Goal: Task Accomplishment & Management: Use online tool/utility

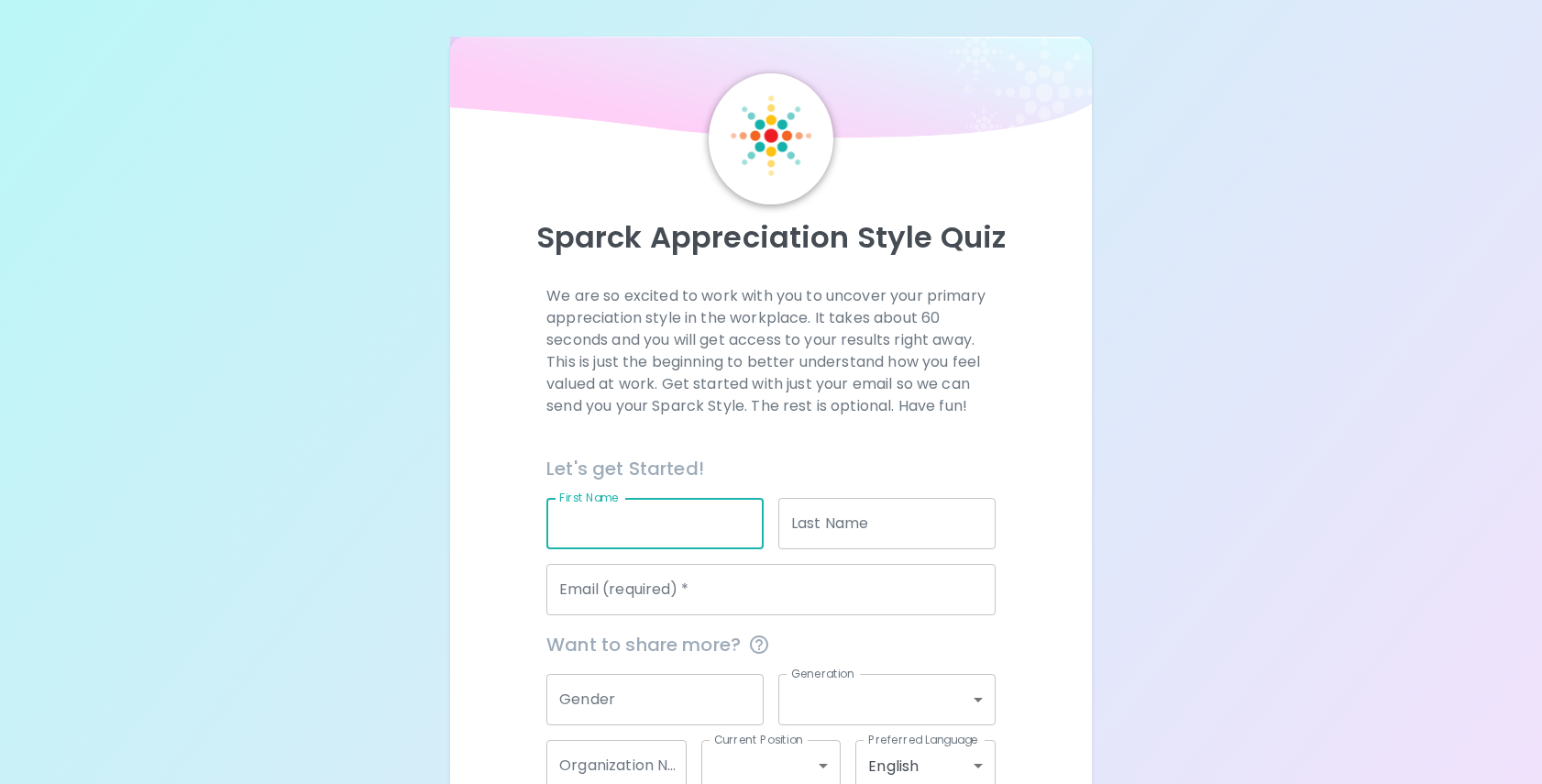
click at [683, 534] on input "First Name" at bounding box center [656, 524] width 218 height 52
type input "Rose"
type input "[PERSON_NAME]"
type input "[EMAIL_ADDRESS][PERSON_NAME][DOMAIN_NAME]"
type input "Sephora"
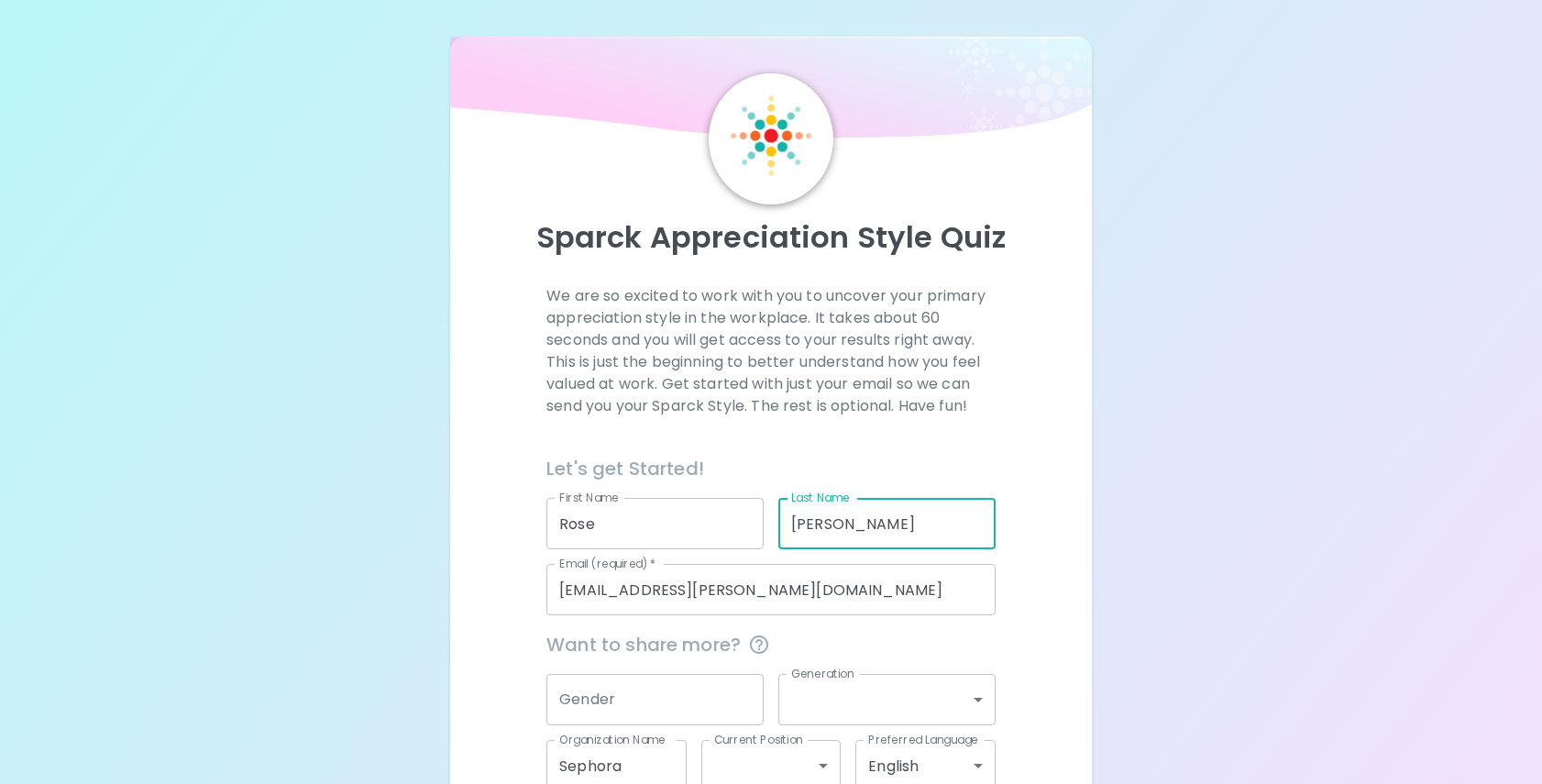
click at [809, 525] on input "[PERSON_NAME]" at bounding box center [887, 524] width 218 height 52
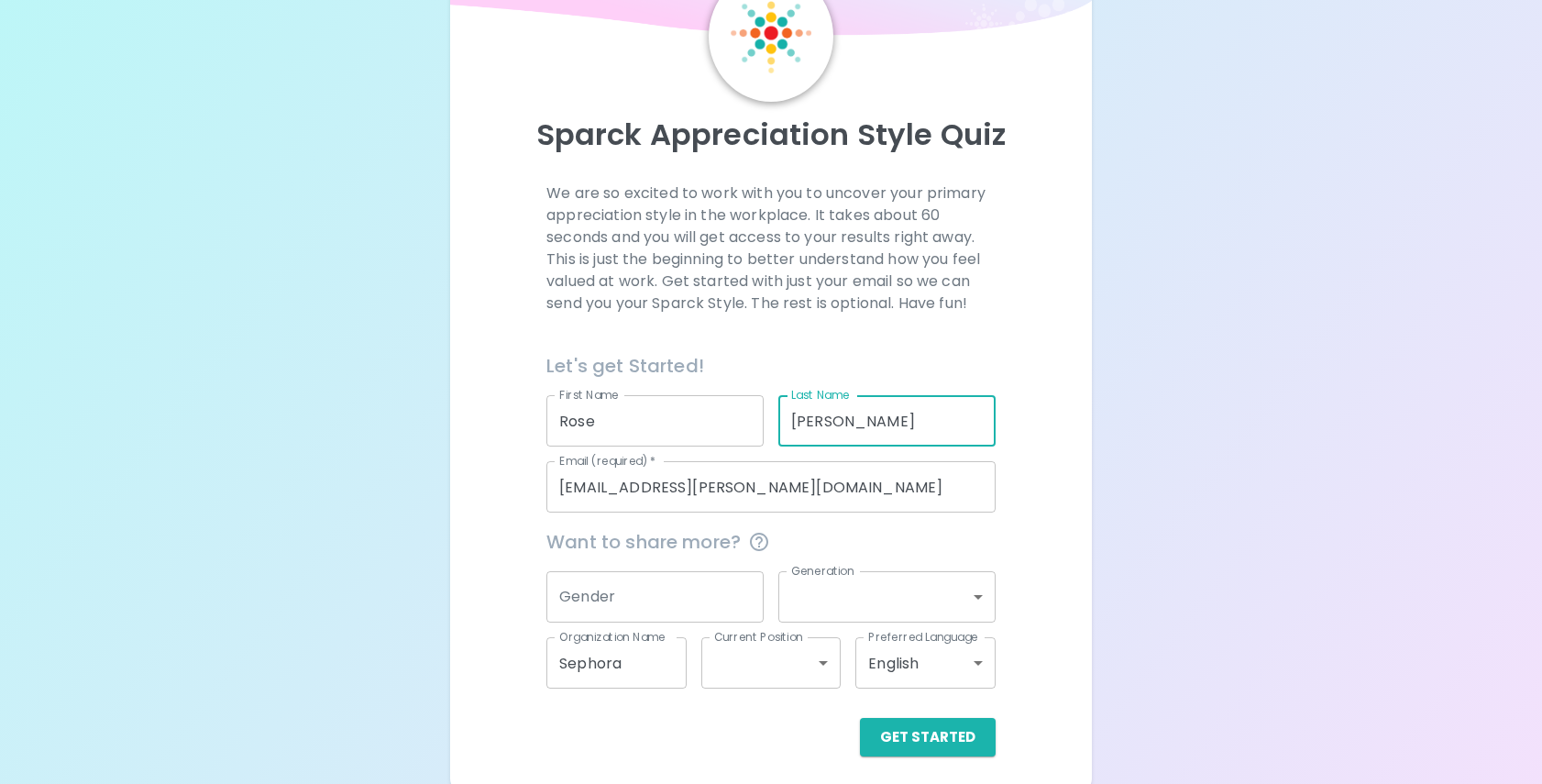
scroll to position [112, 0]
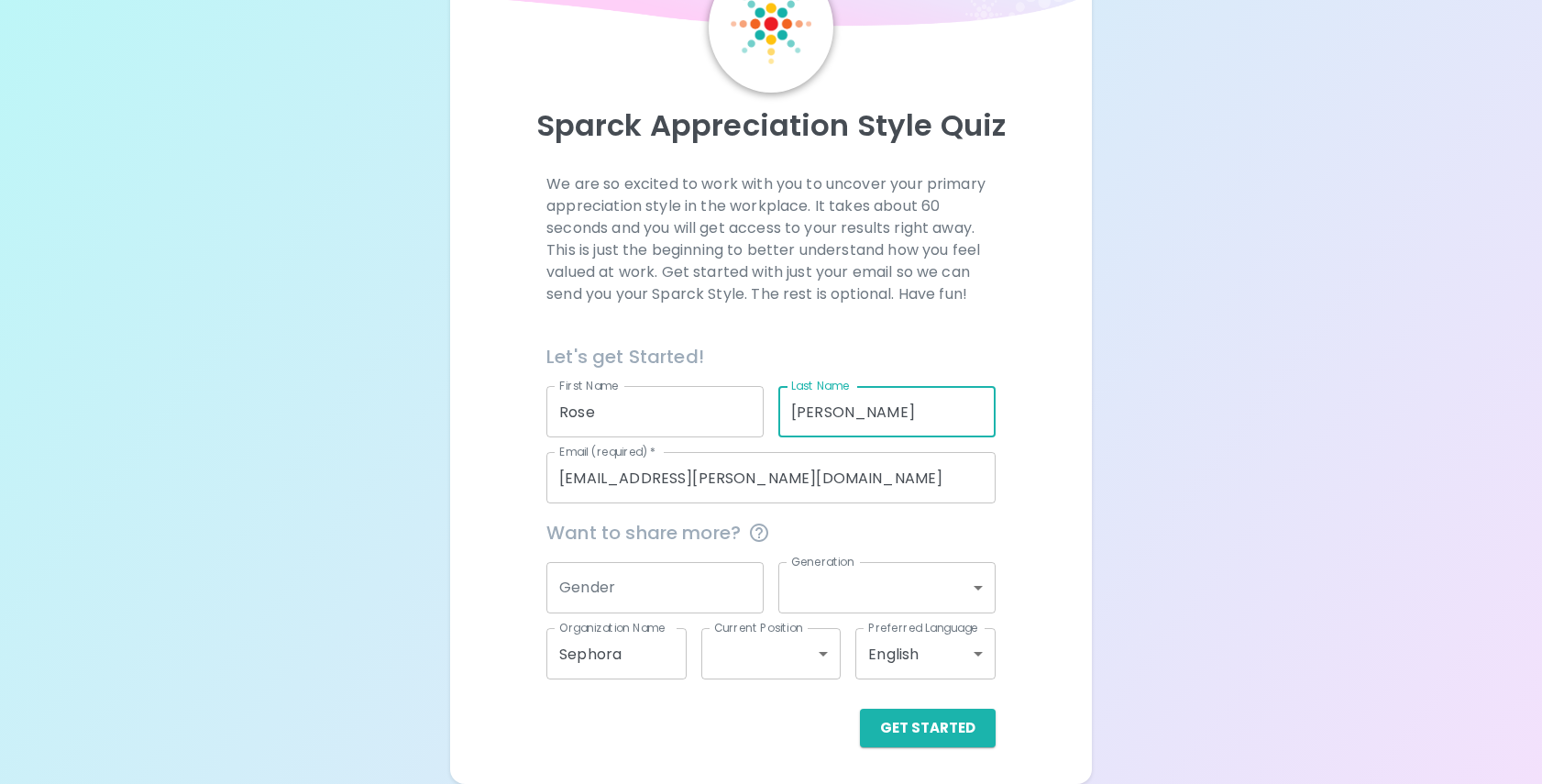
type input "[PERSON_NAME]"
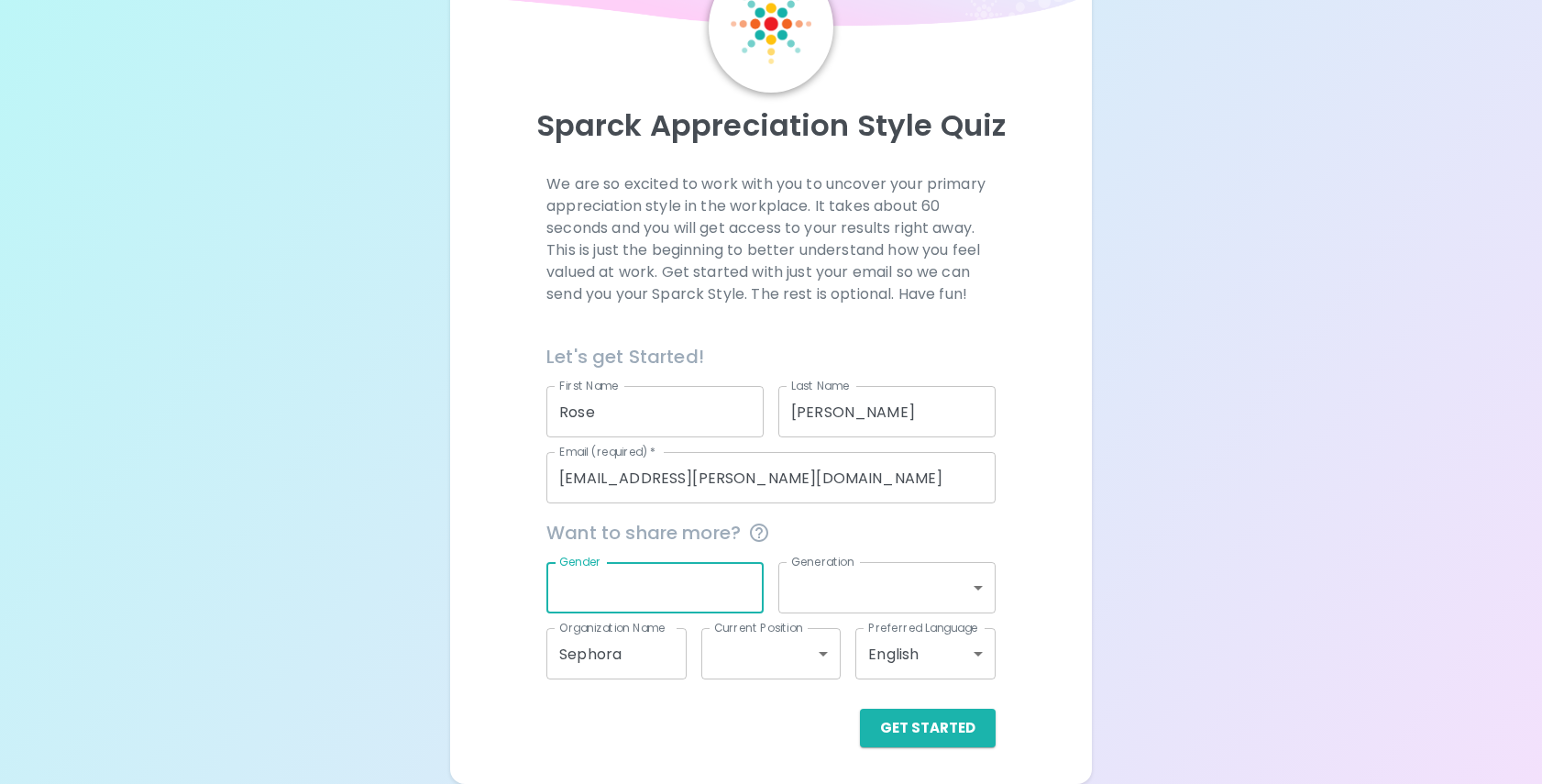
click at [685, 594] on input "Gender" at bounding box center [656, 588] width 218 height 52
type input "[DEMOGRAPHIC_DATA]"
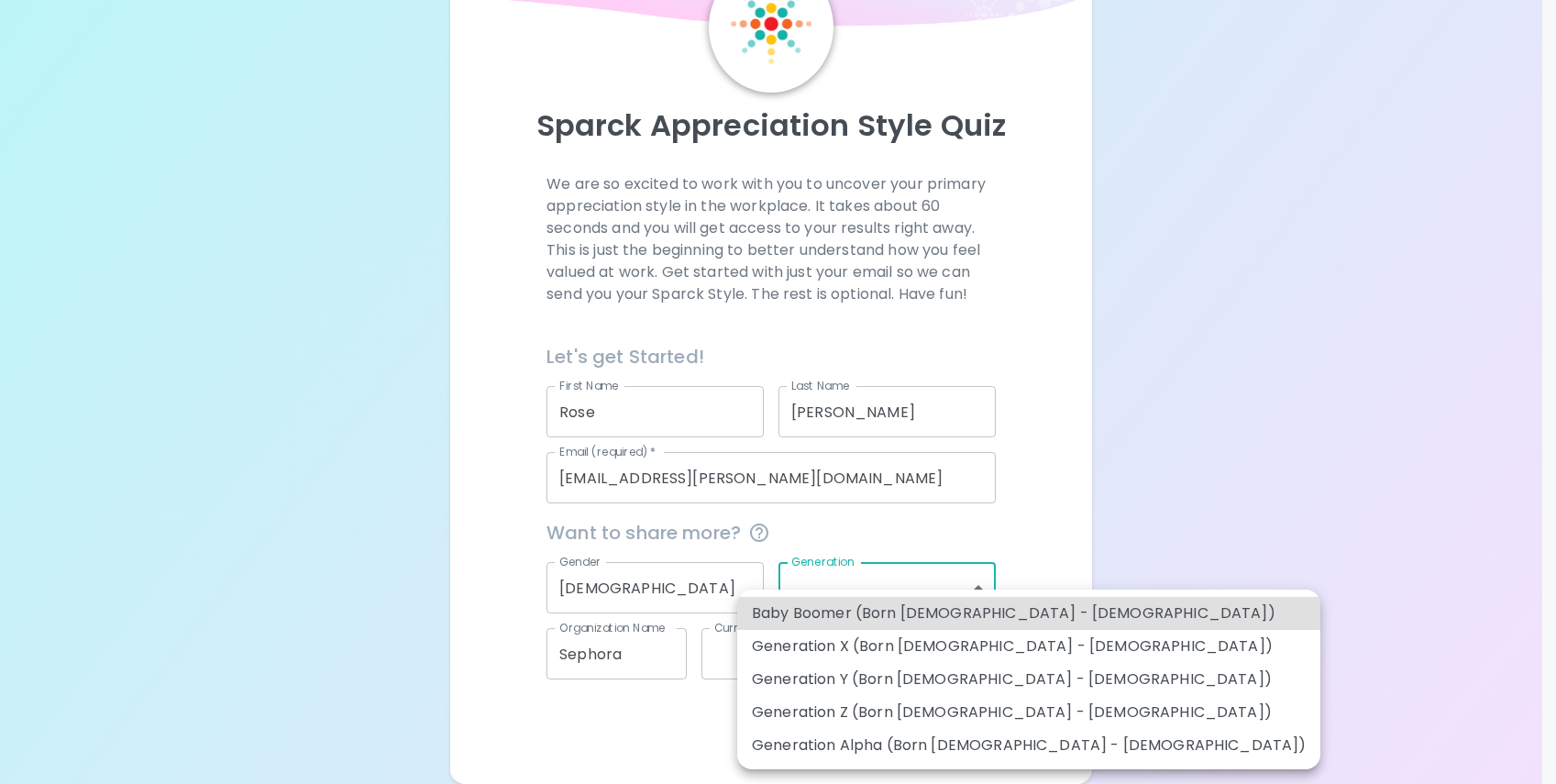
click at [858, 592] on body "Sparck Appreciation Style Quiz We are so excited to work with you to uncover yo…" at bounding box center [778, 336] width 1556 height 896
click at [978, 649] on li "Generation X (Born [DEMOGRAPHIC_DATA] - [DEMOGRAPHIC_DATA])" at bounding box center [1028, 646] width 583 height 33
type input "generation_x"
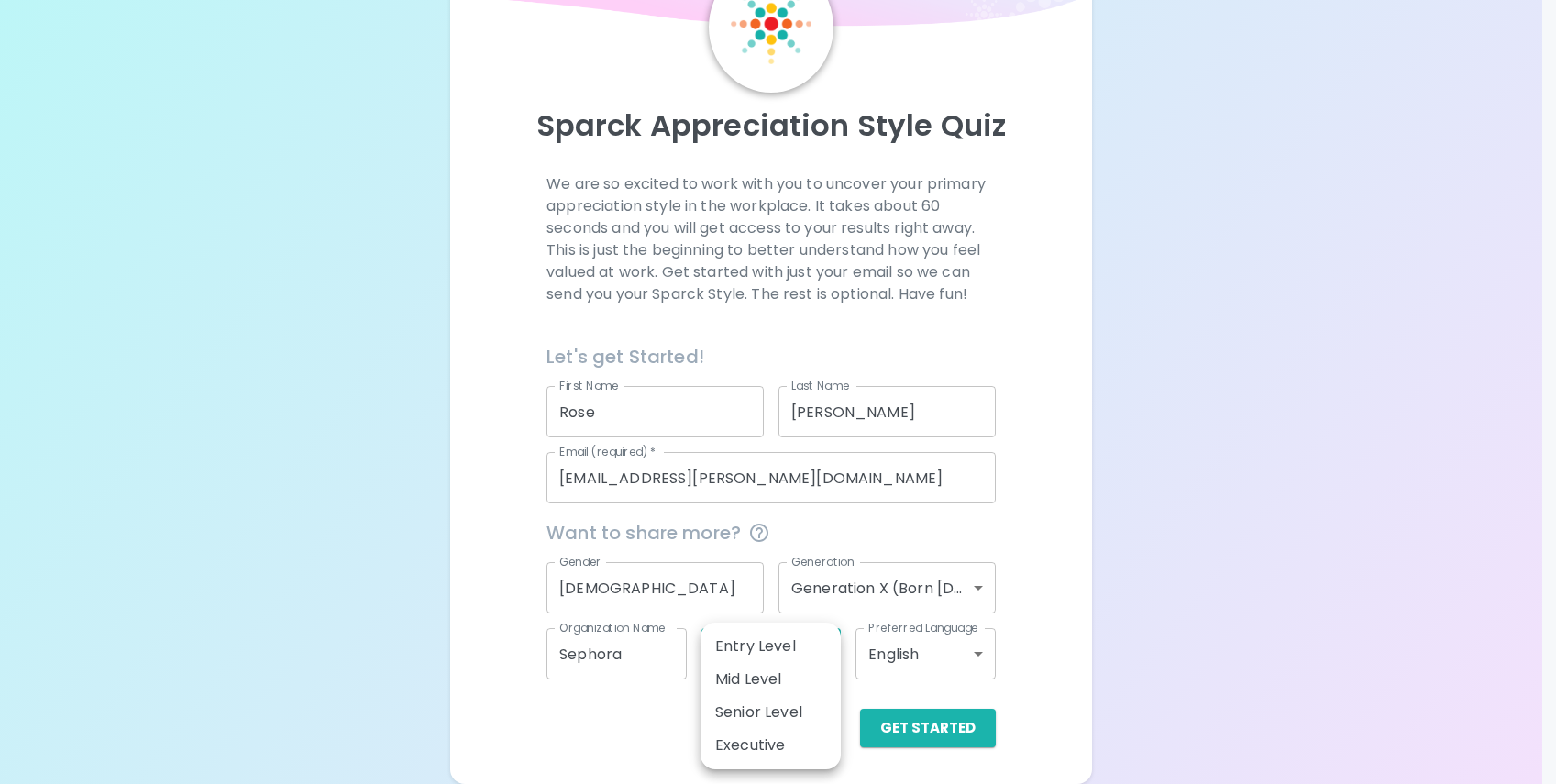
click at [790, 662] on body "Sparck Appreciation Style Quiz We are so excited to work with you to uncover yo…" at bounding box center [778, 336] width 1556 height 896
click at [786, 681] on li "Mid Level" at bounding box center [770, 679] width 140 height 33
type input "mid_level"
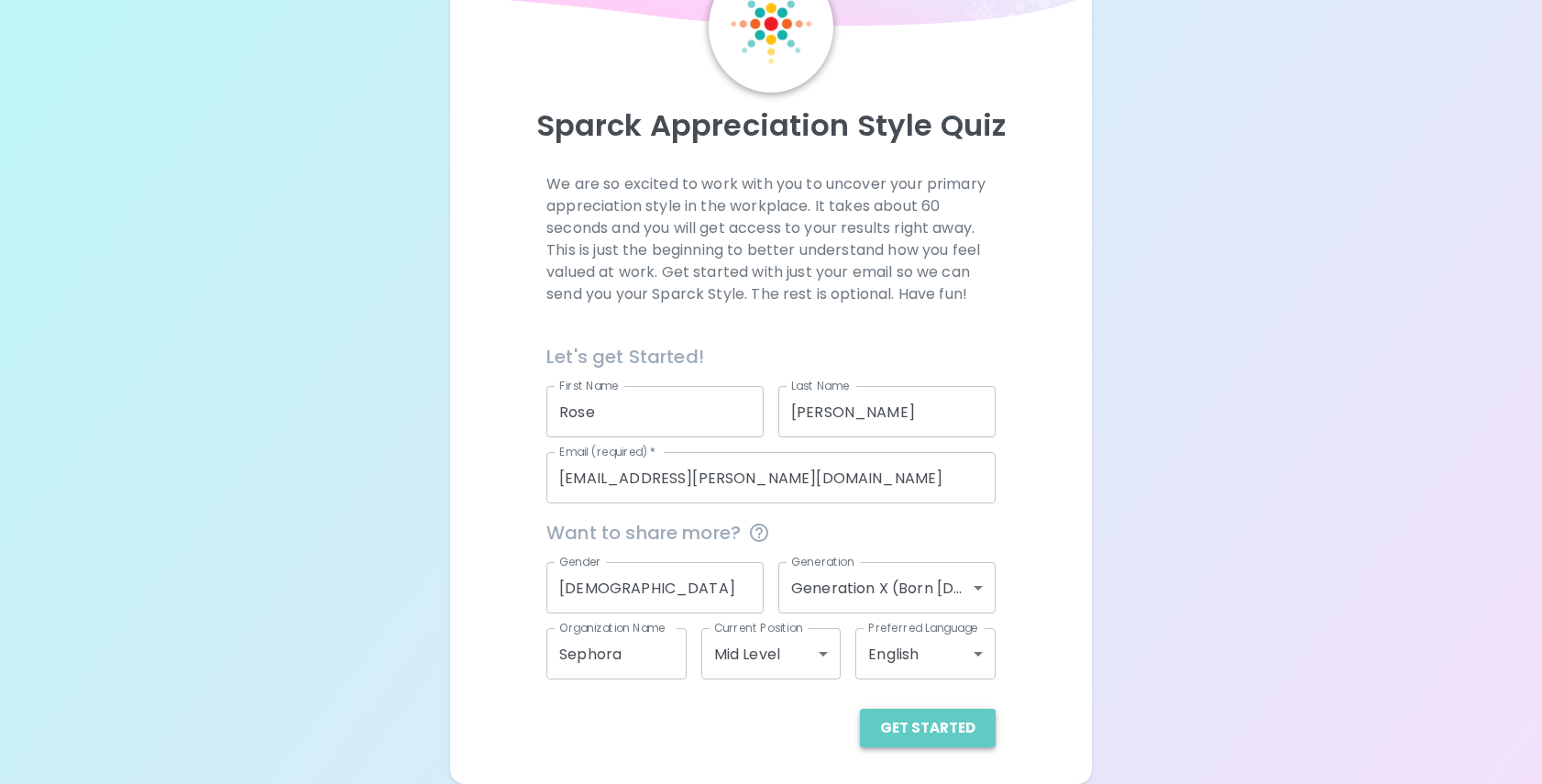
click at [947, 721] on button "Get Started" at bounding box center [927, 728] width 135 height 38
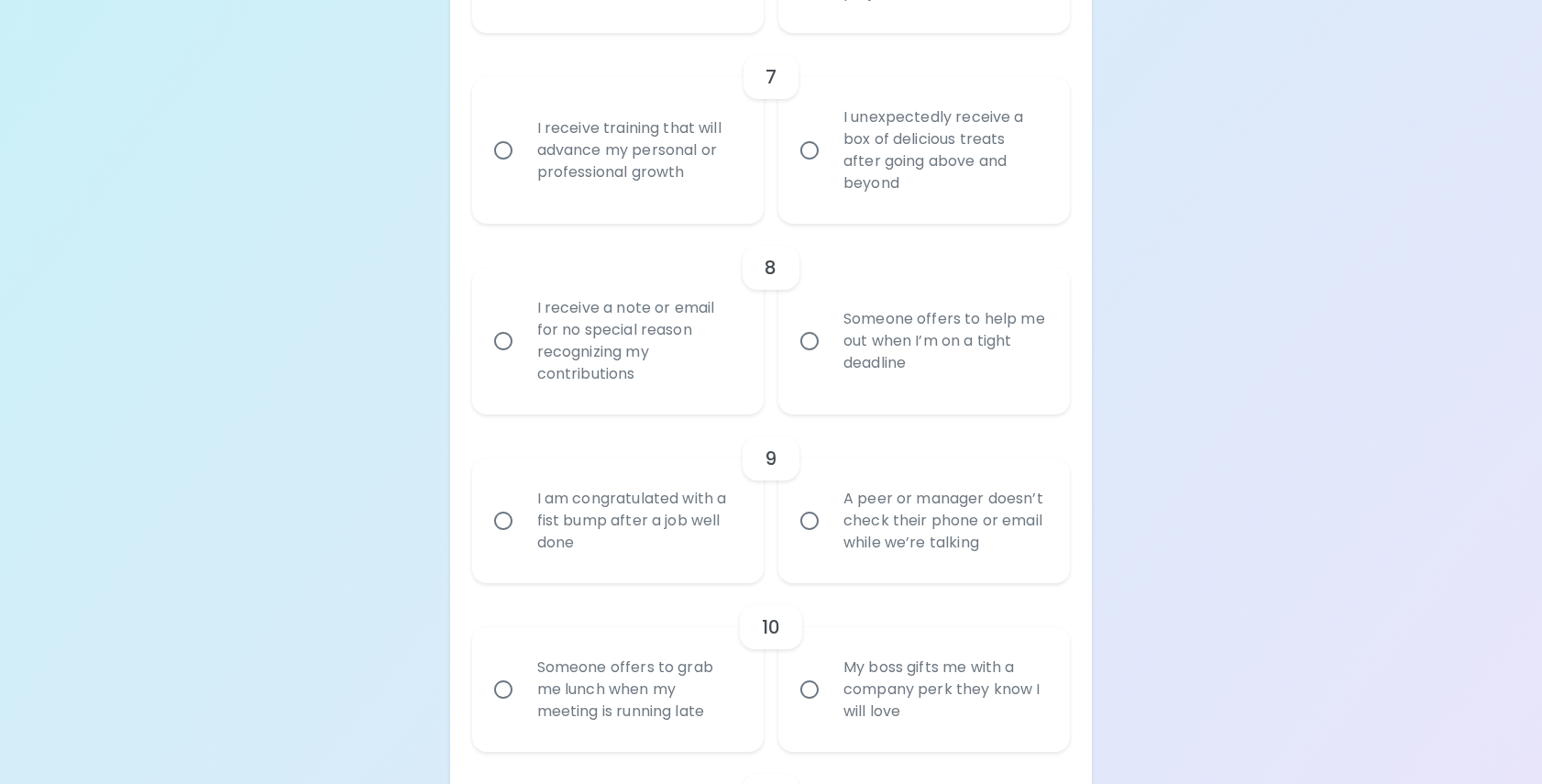
scroll to position [1471, 0]
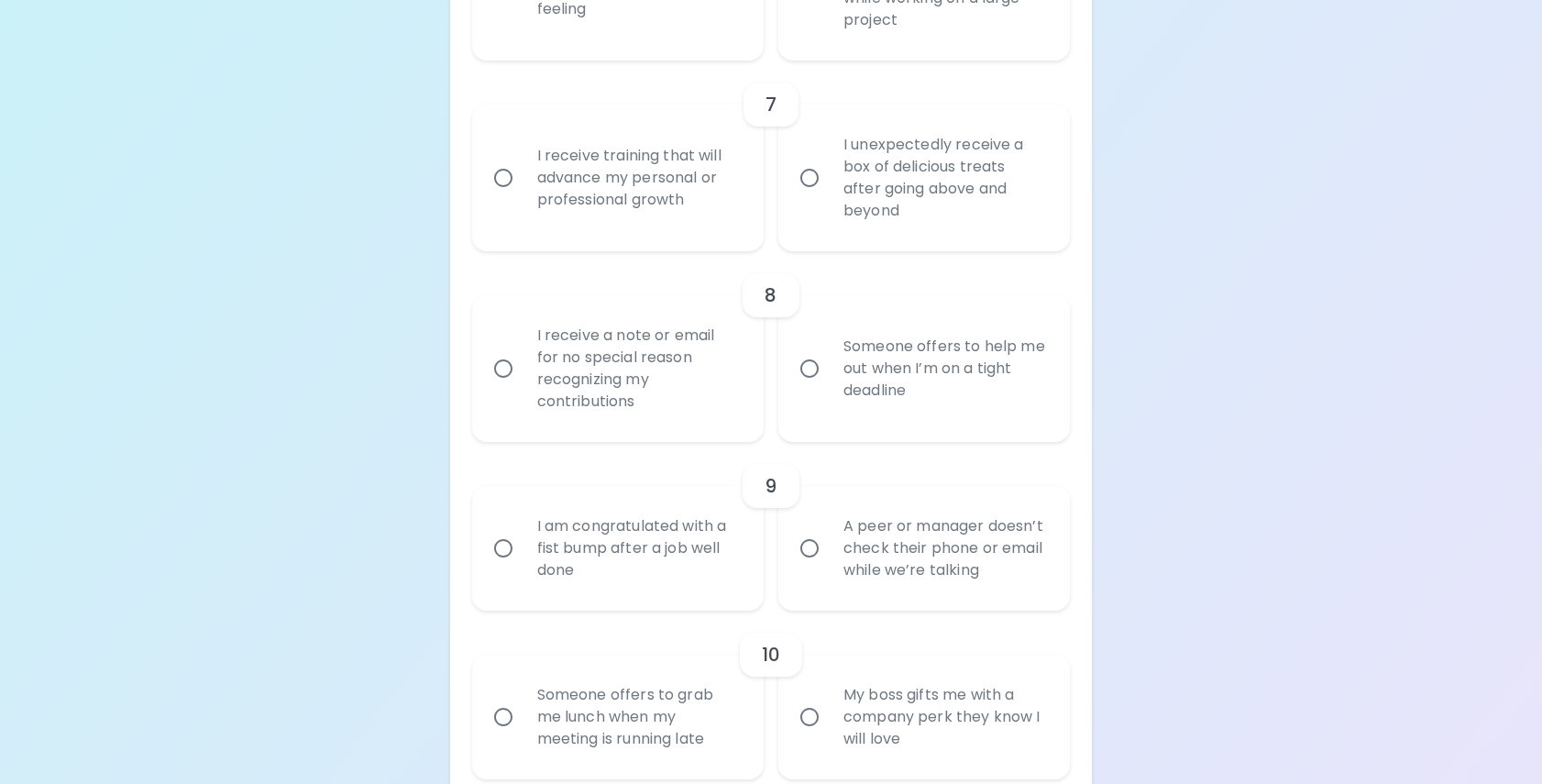
click at [805, 197] on input "I unexpectedly receive a box of delicious treats after going above and beyond" at bounding box center [809, 177] width 38 height 38
radio input "true"
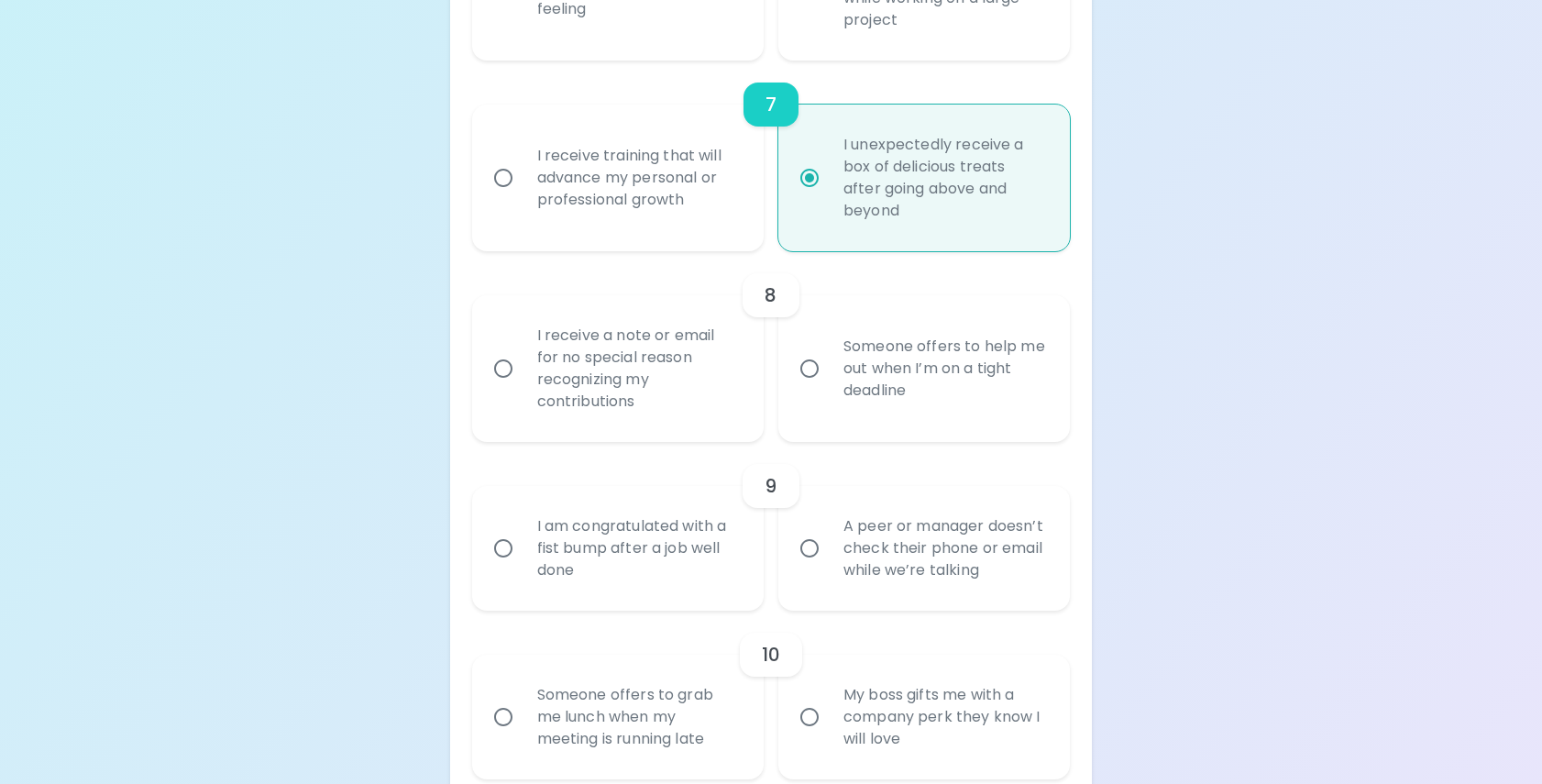
scroll to position [1618, 0]
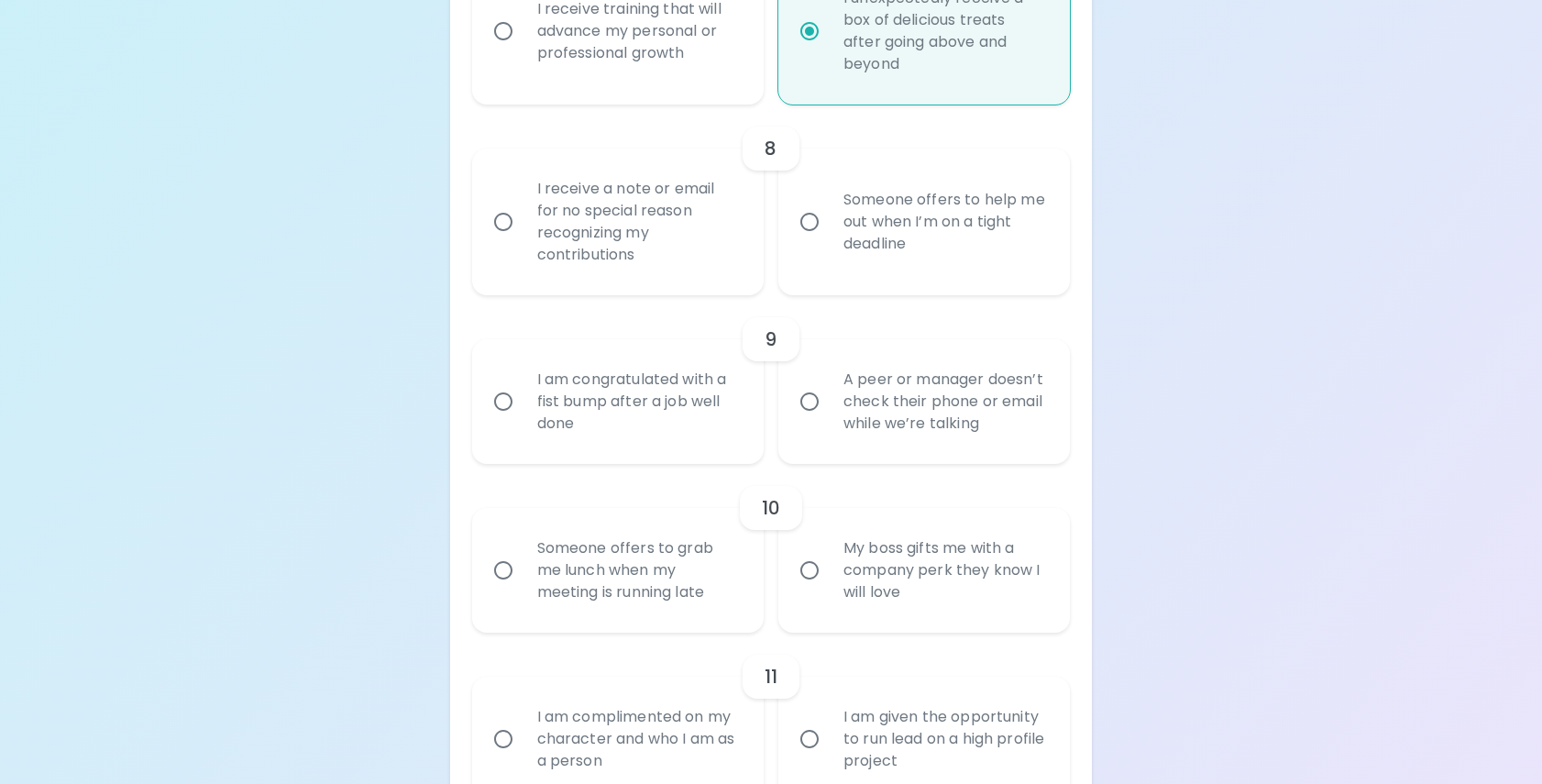
click at [496, 50] on input "I receive training that will advance my personal or professional growth" at bounding box center [503, 31] width 38 height 38
radio input "true"
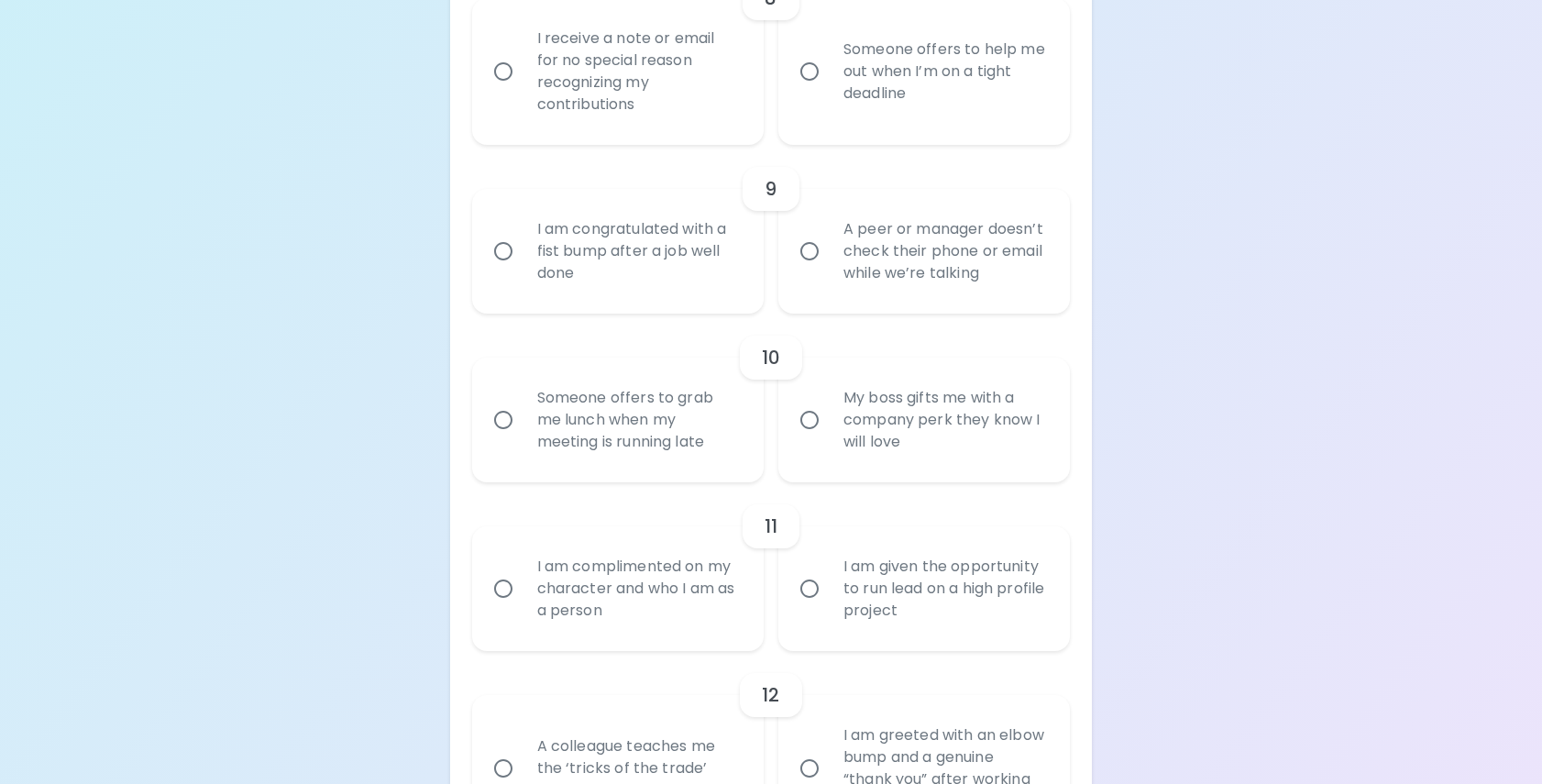
scroll to position [1923, 0]
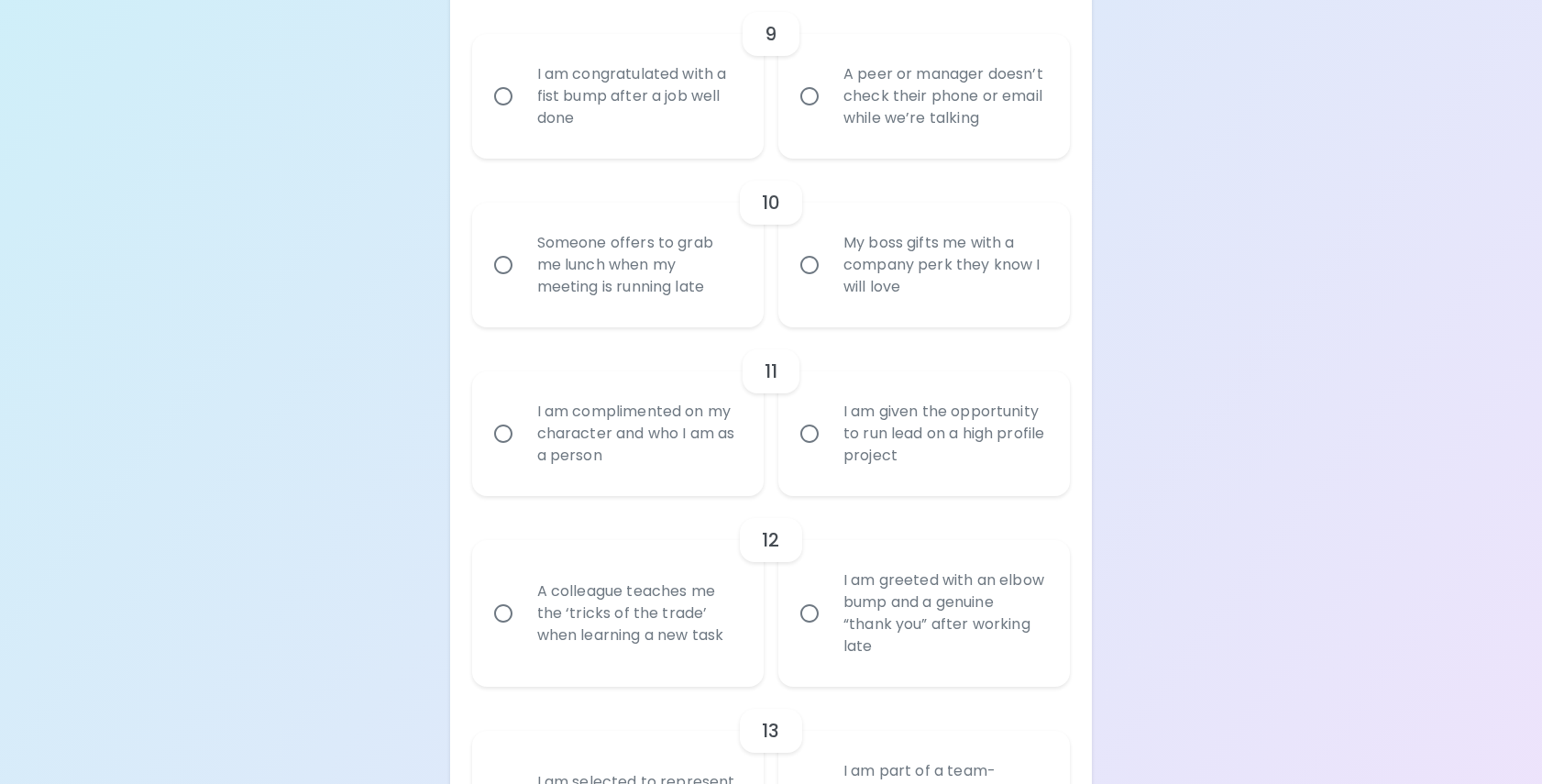
click at [801, 450] on input "I am given the opportunity to run lead on a high profile project" at bounding box center [809, 433] width 38 height 38
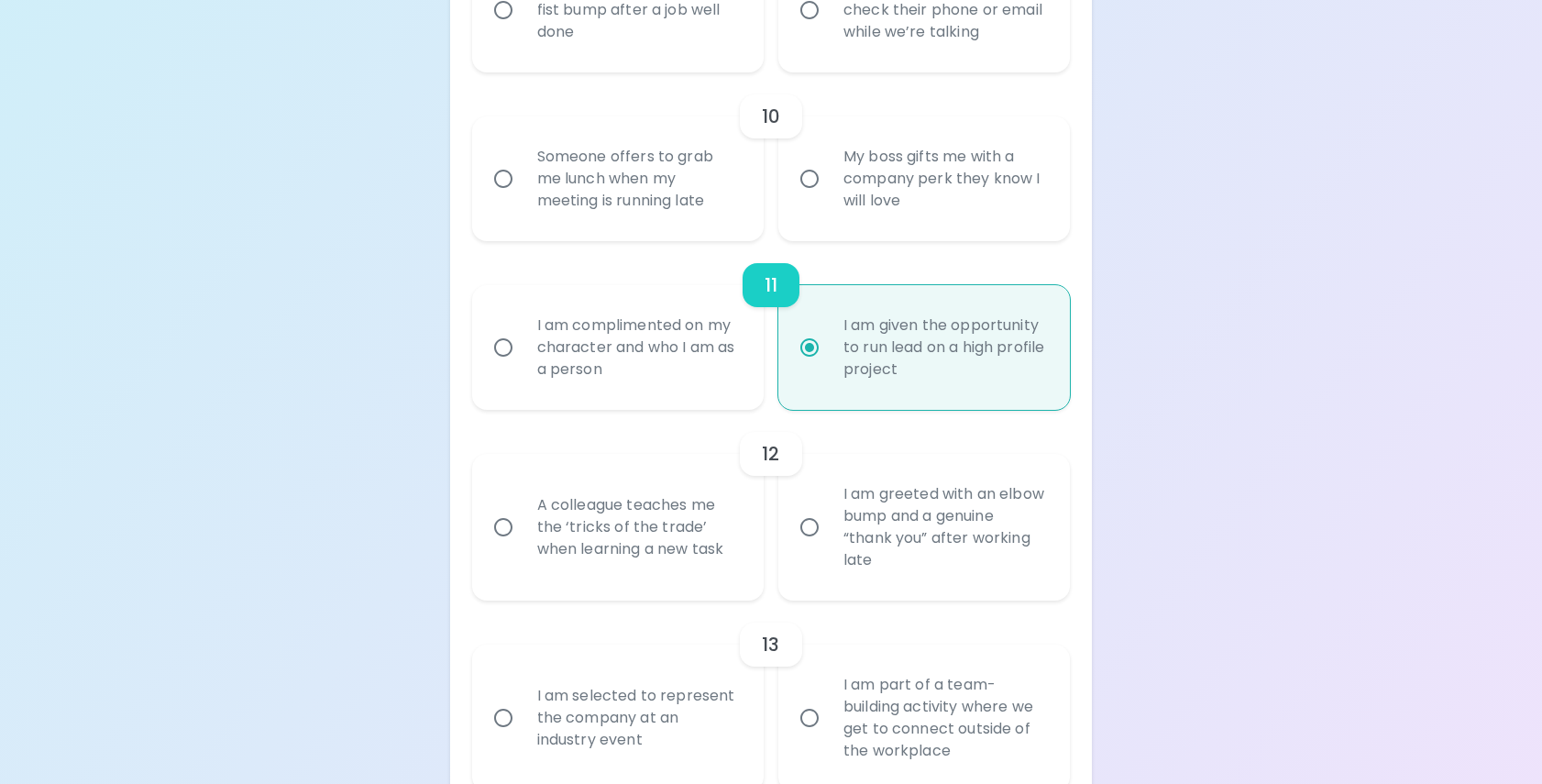
scroll to position [2070, 0]
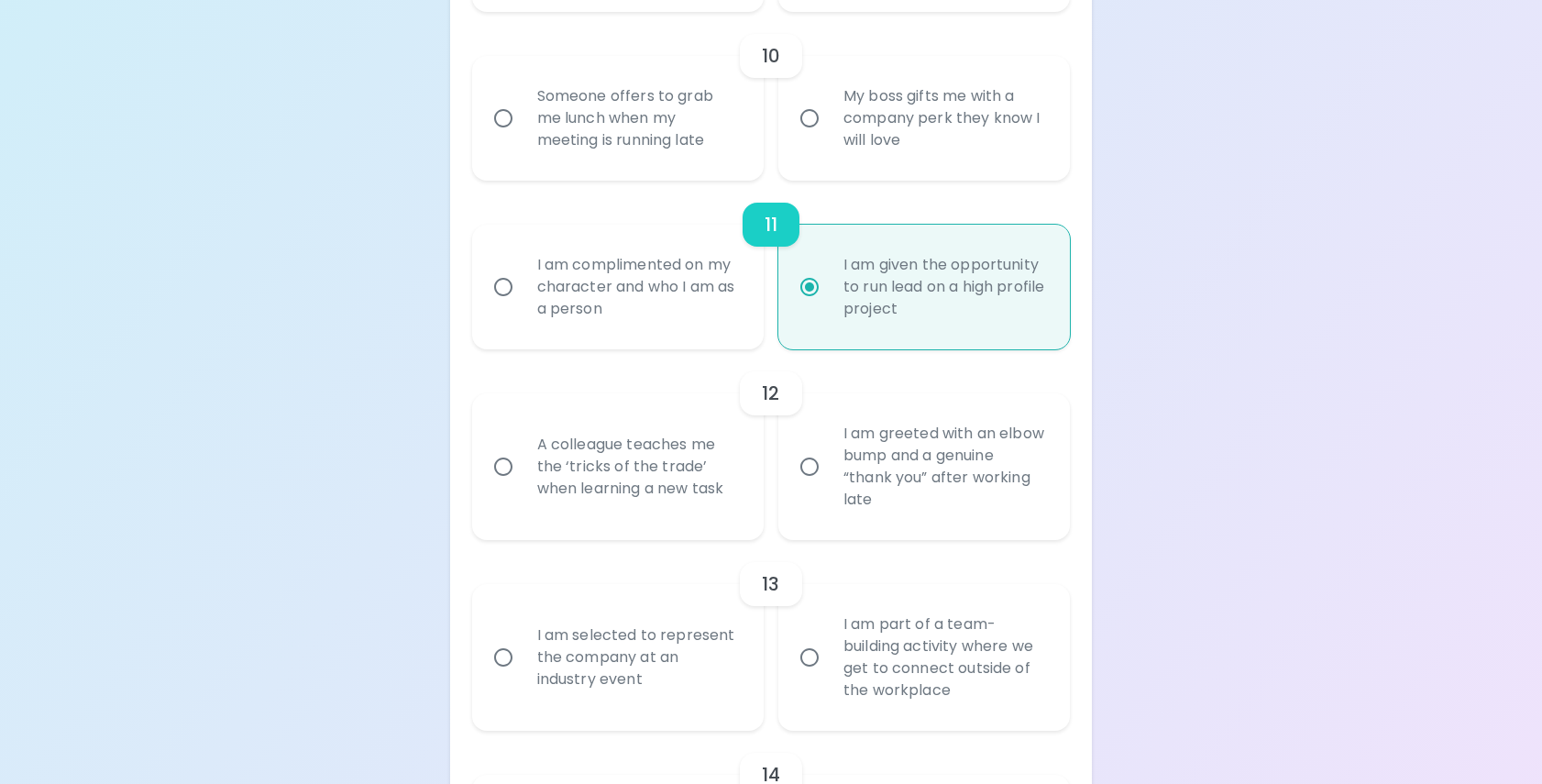
radio input "true"
click at [504, 676] on input "I am selected to represent the company at an industry event" at bounding box center [503, 657] width 38 height 38
radio input "false"
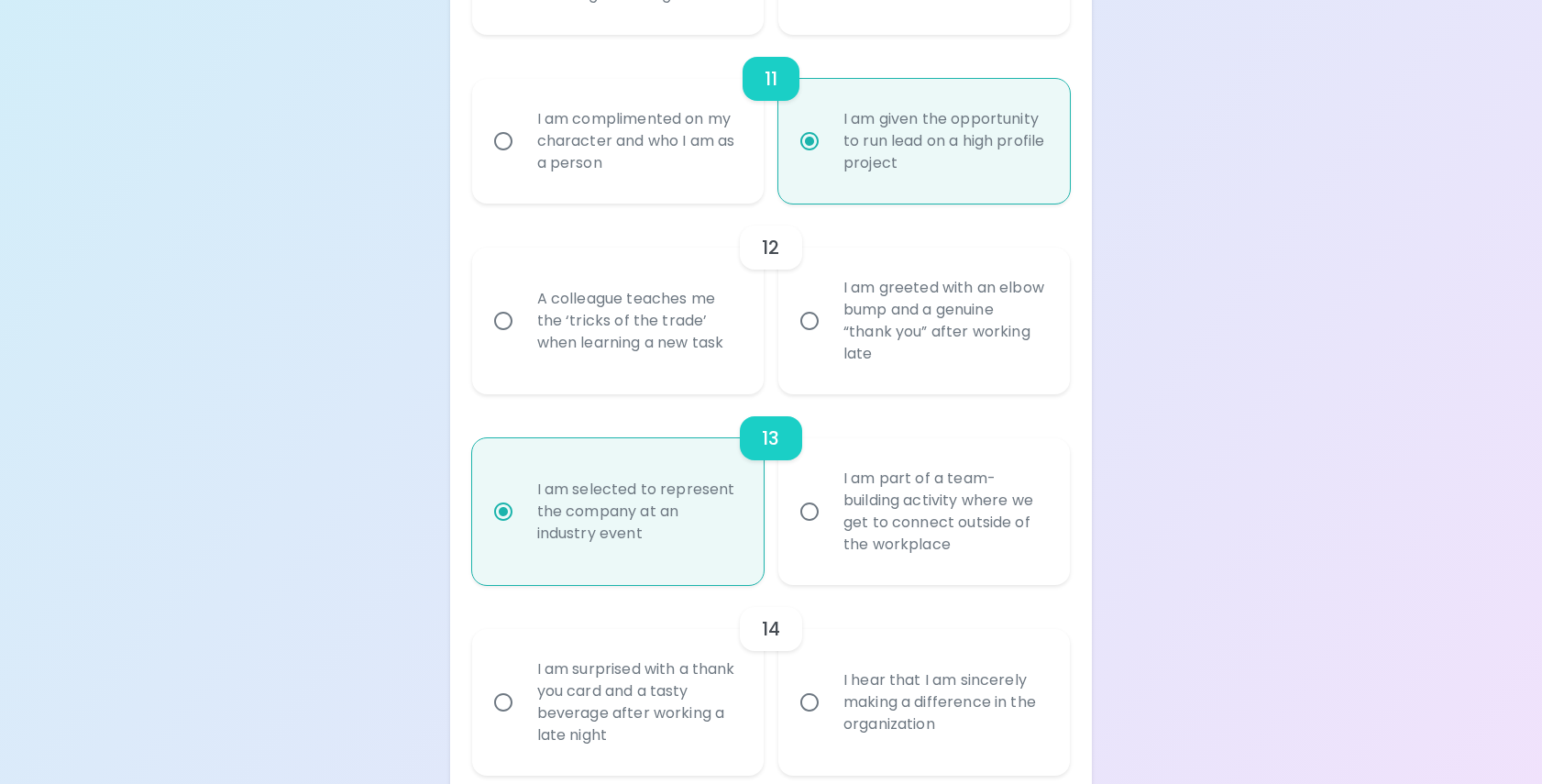
scroll to position [2217, 0]
radio input "true"
click at [816, 720] on input "I hear that I am sincerely making a difference in the organization" at bounding box center [809, 701] width 38 height 38
radio input "false"
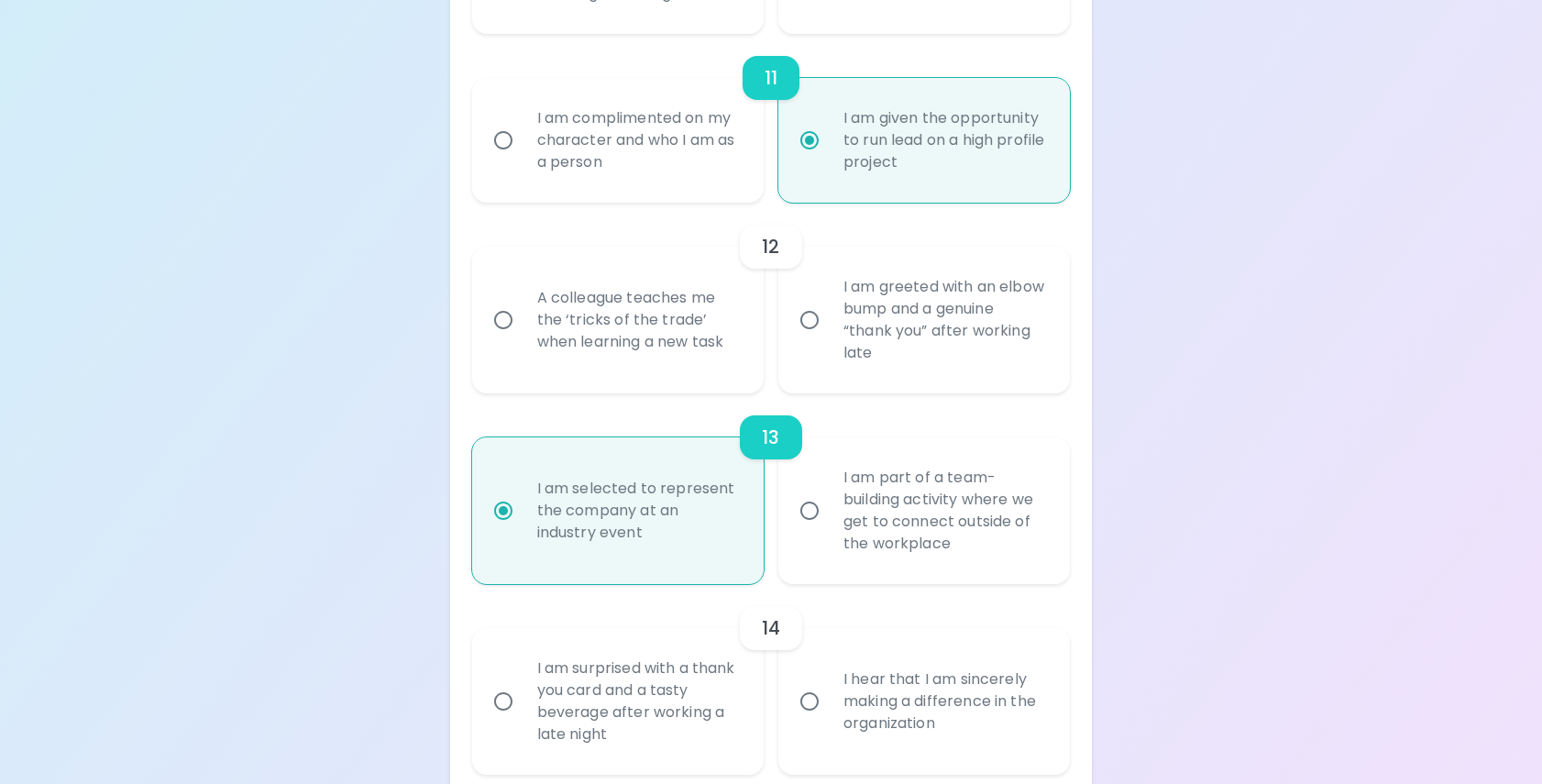
radio input "false"
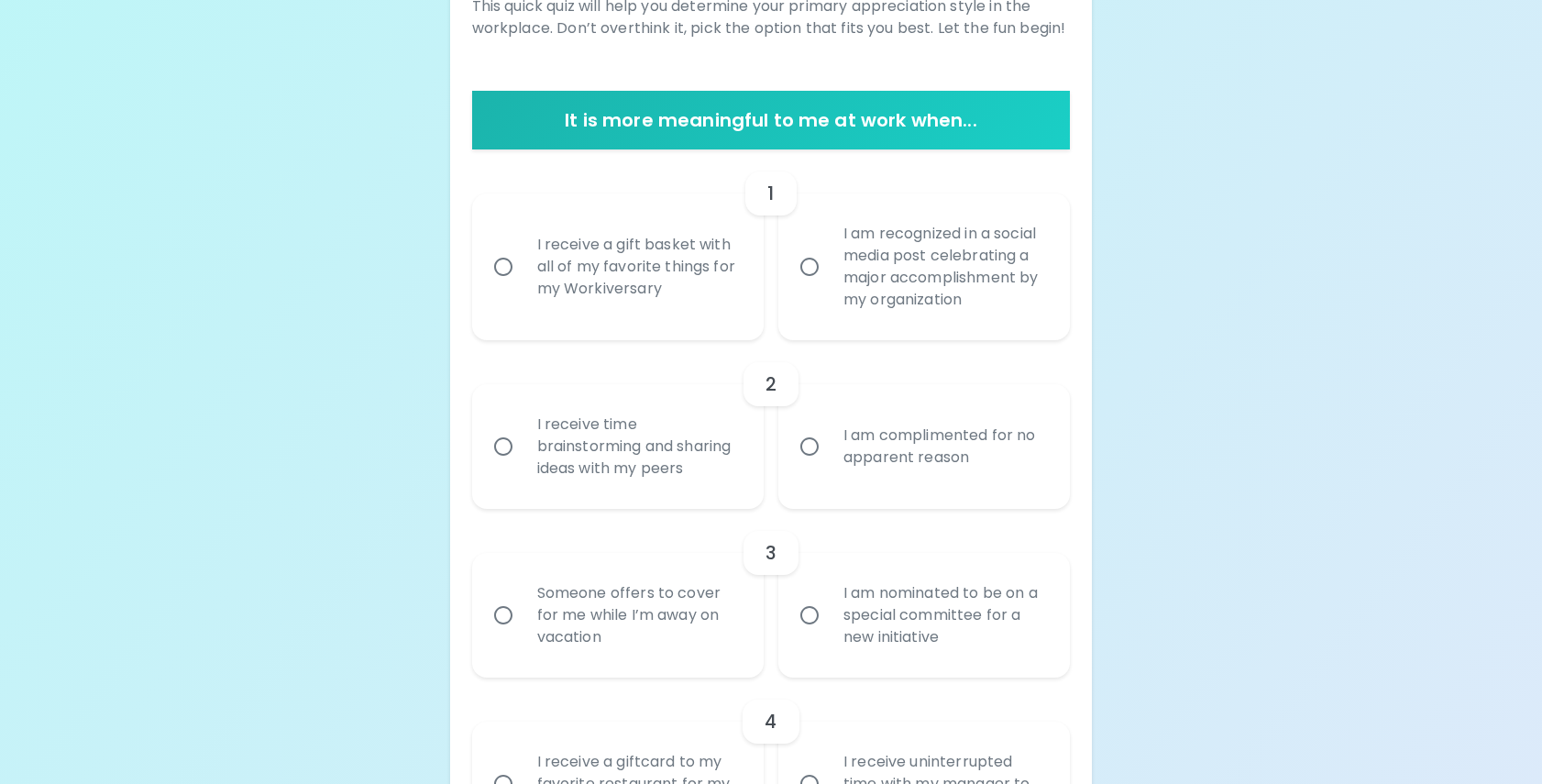
scroll to position [310, 0]
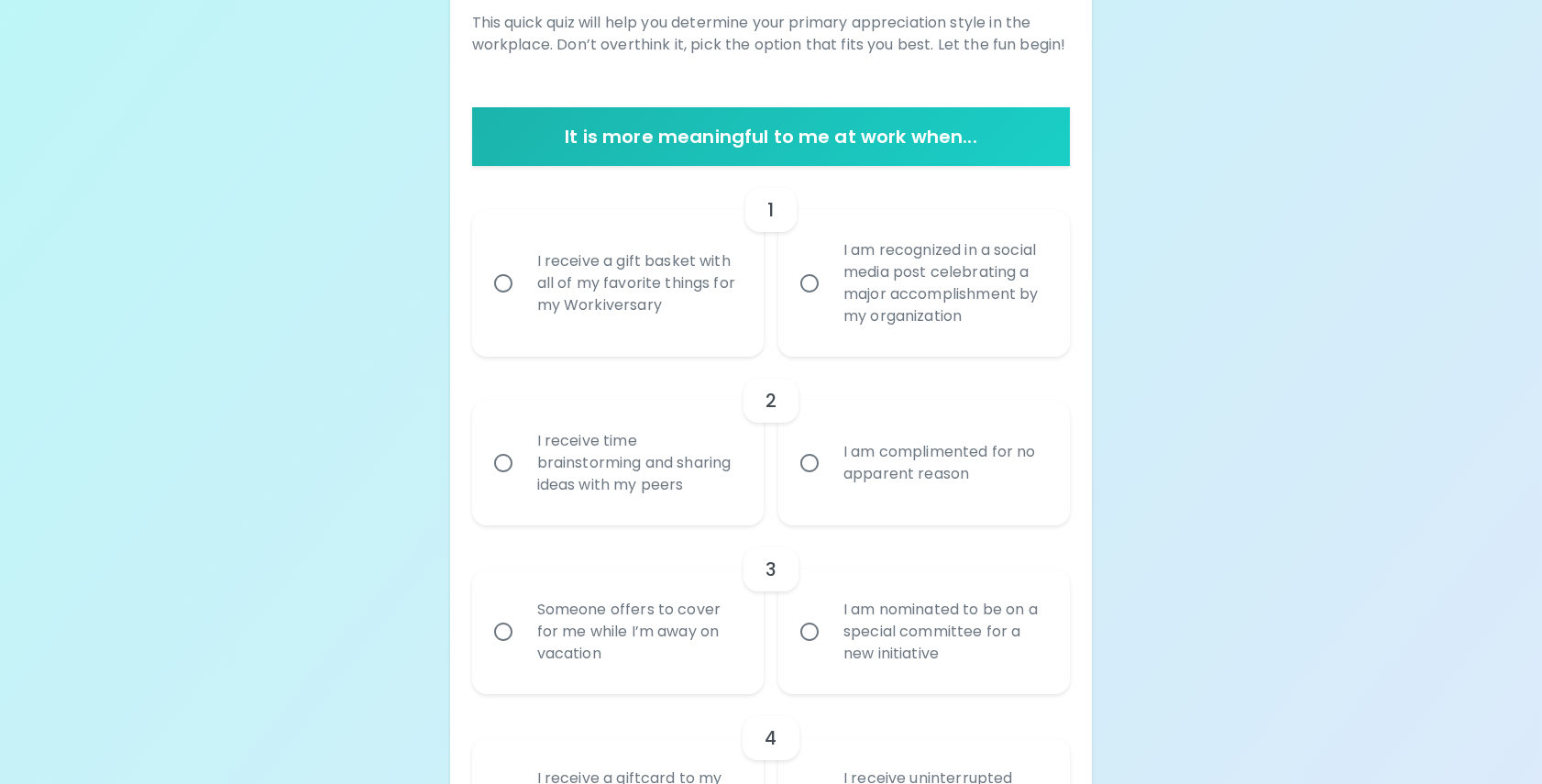
click at [816, 284] on input "I am recognized in a social media post celebrating a major accomplishment by my…" at bounding box center [809, 283] width 38 height 38
radio input "false"
radio input "true"
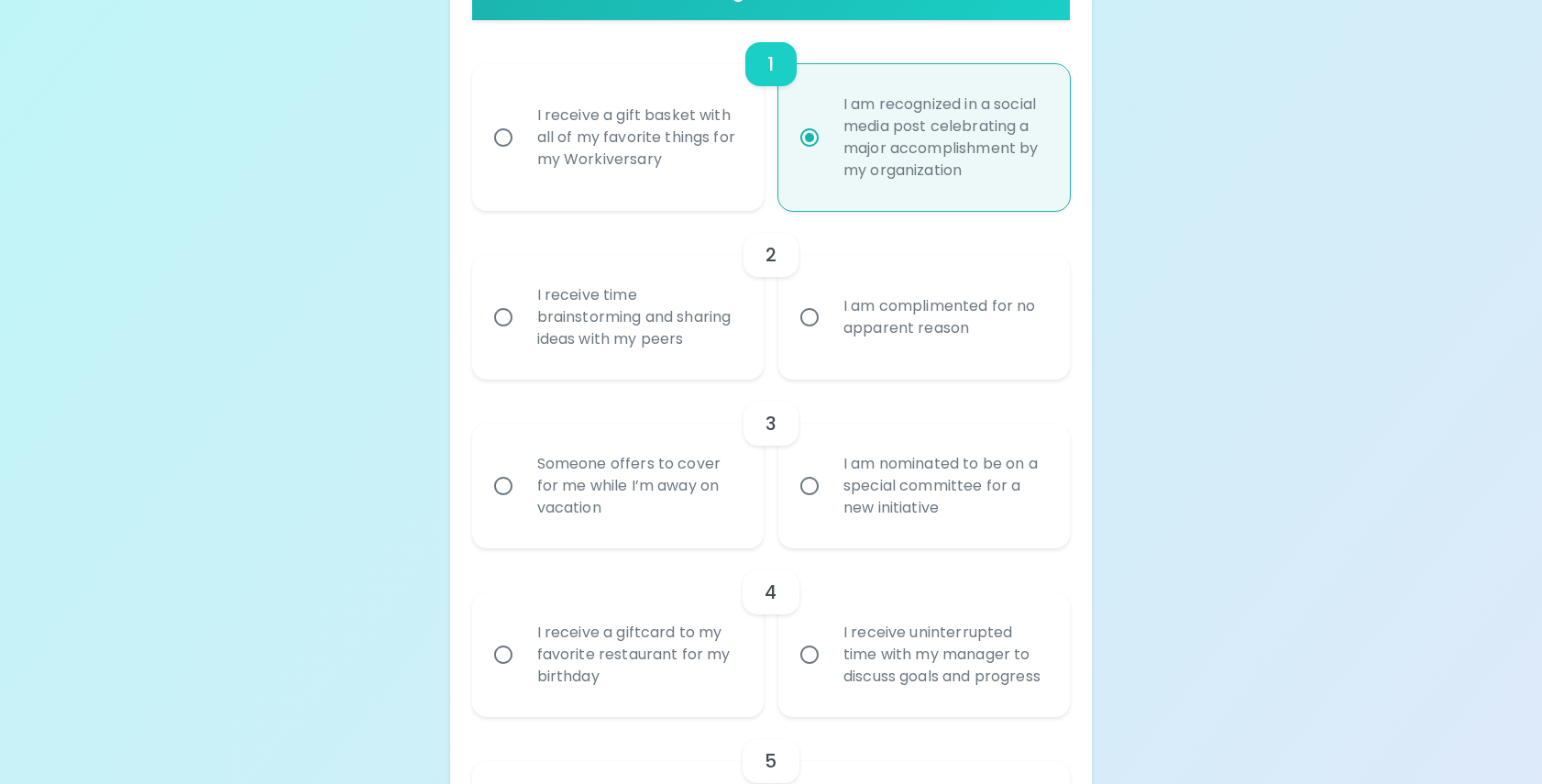
scroll to position [457, 0]
radio input "true"
click at [505, 130] on input "I receive a gift basket with all of my favorite things for my Workiversary" at bounding box center [503, 136] width 38 height 38
radio input "false"
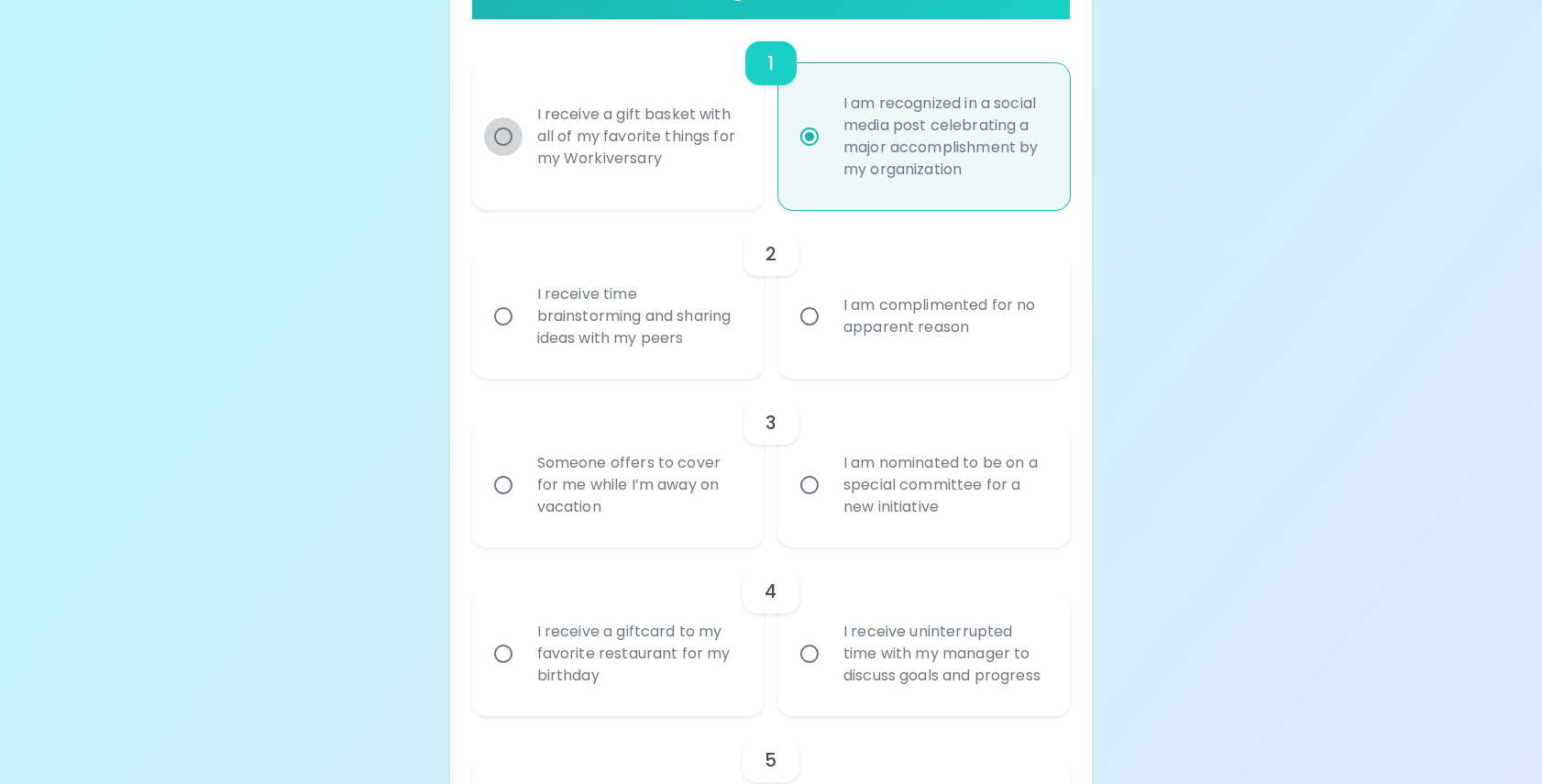
radio input "false"
radio input "true"
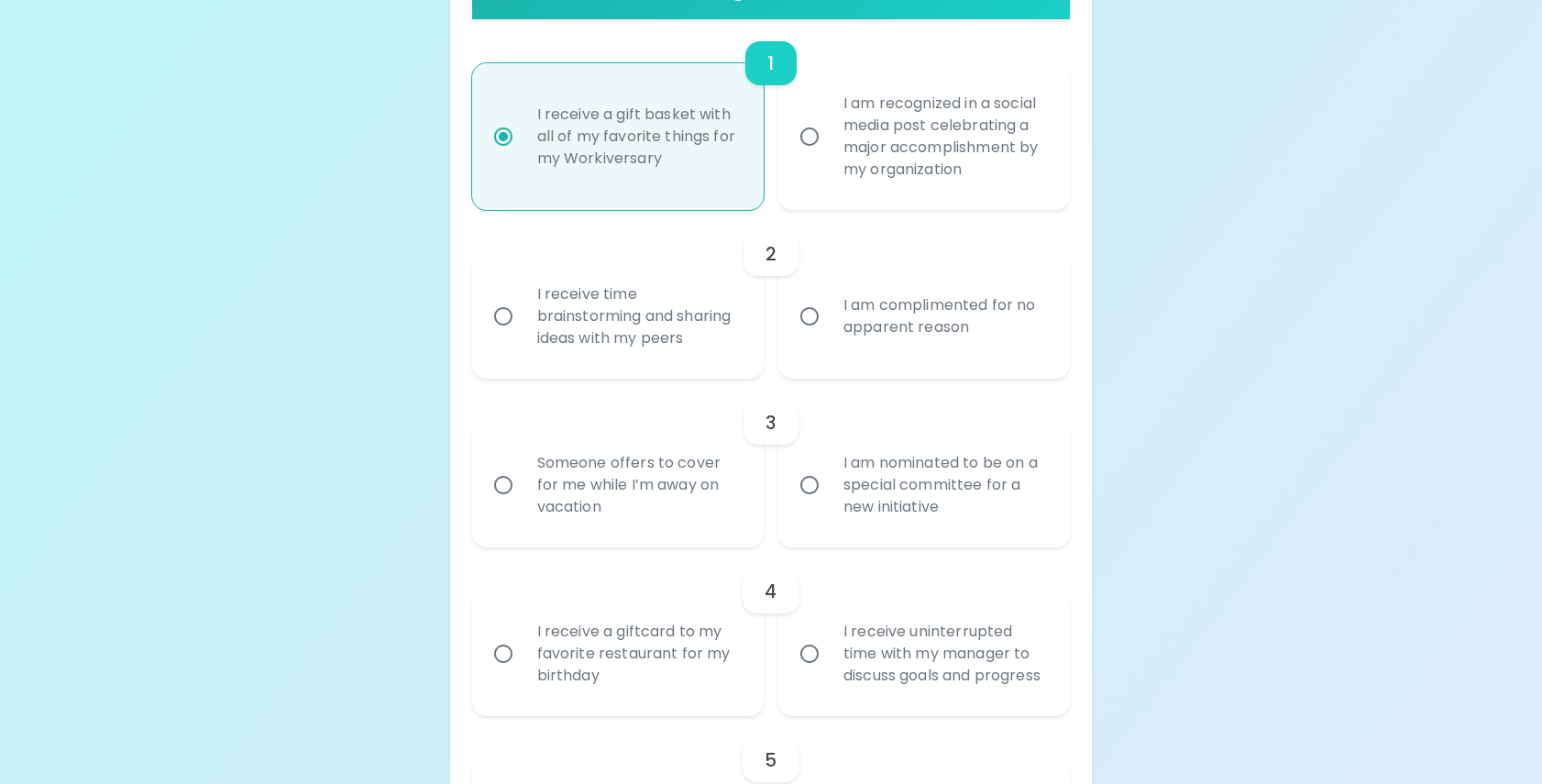
click at [816, 134] on input "I am recognized in a social media post celebrating a major accomplishment by my…" at bounding box center [809, 136] width 38 height 38
radio input "false"
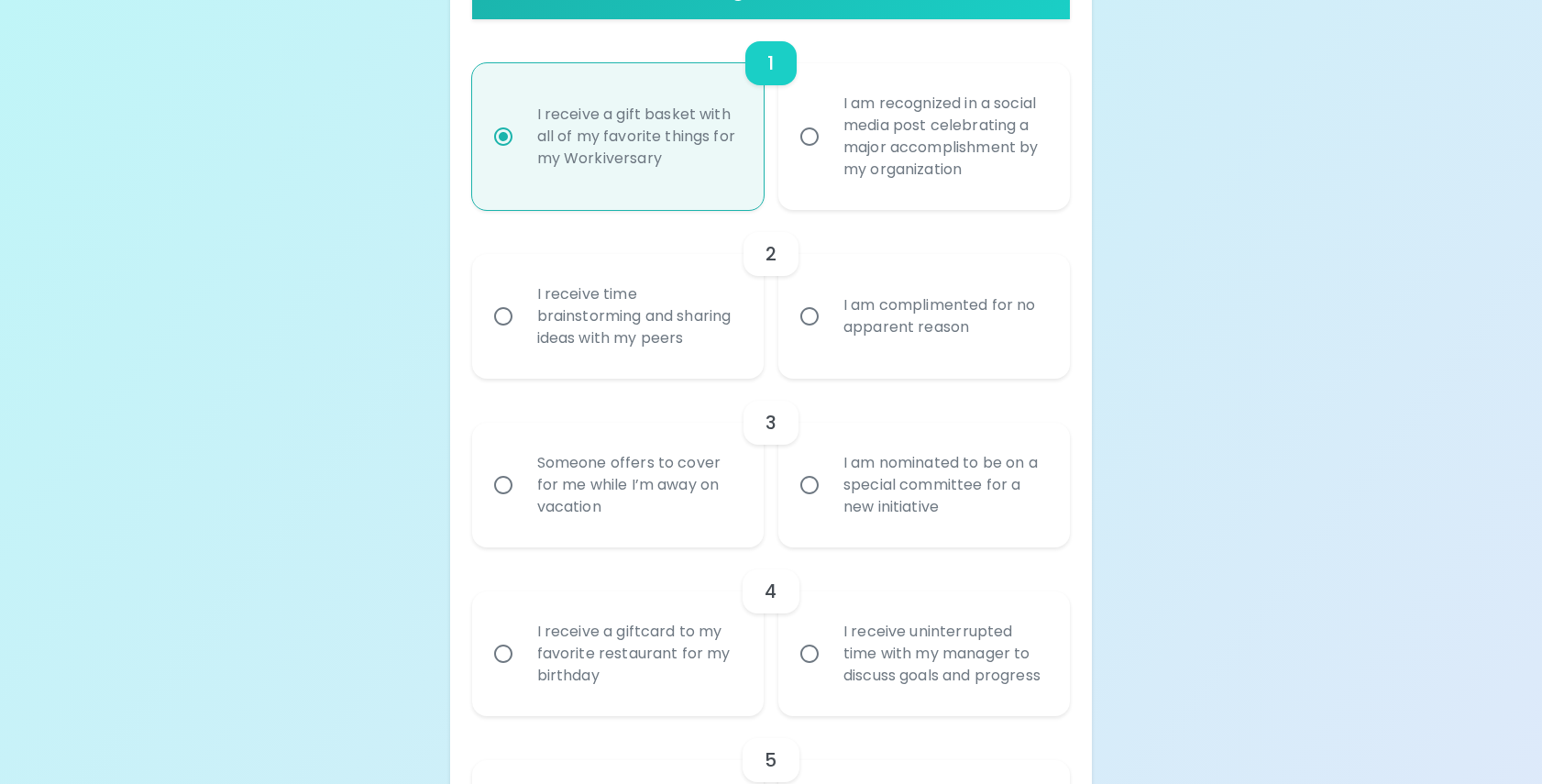
radio input "false"
radio input "true"
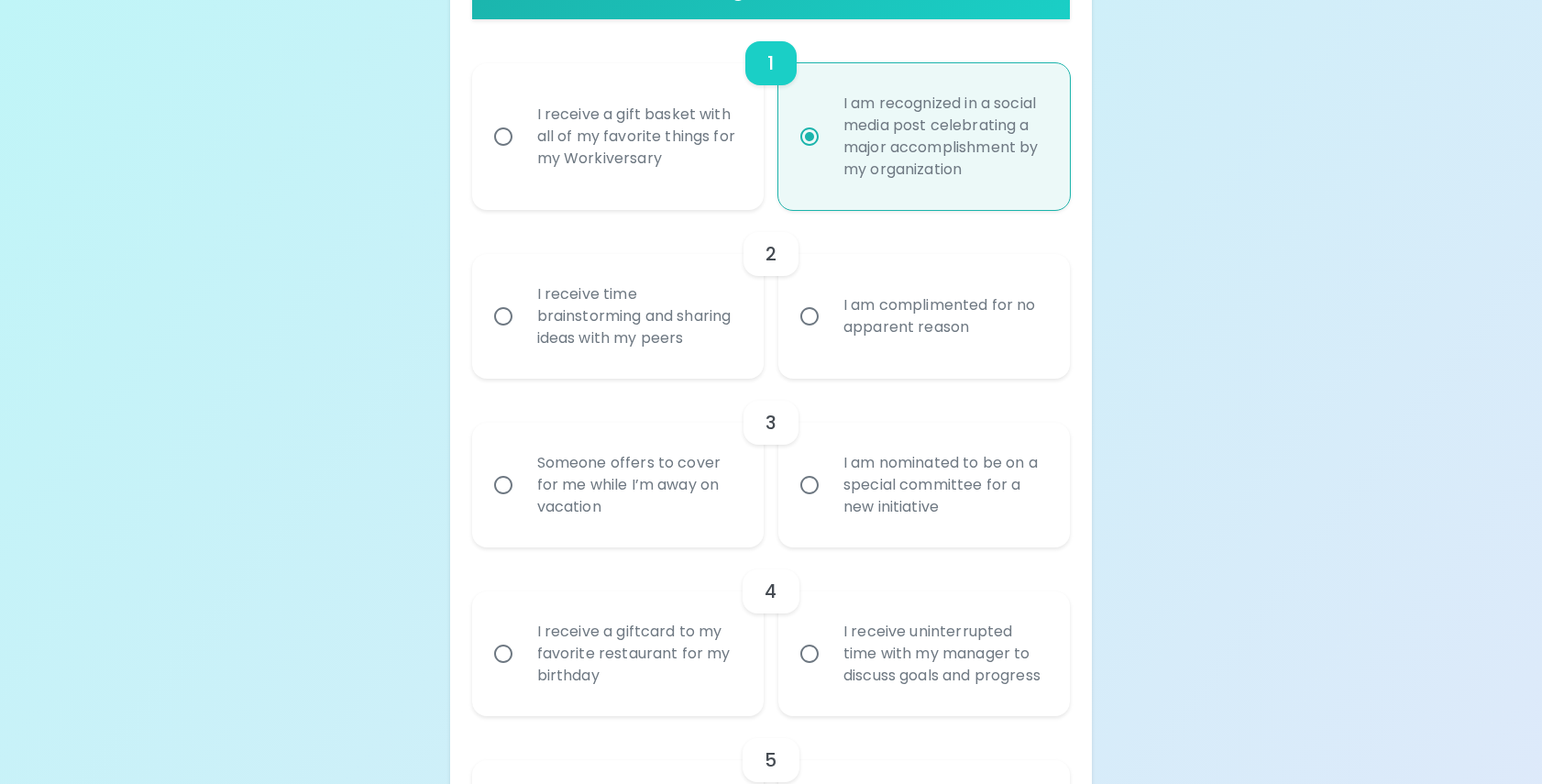
radio input "true"
click at [814, 489] on input "I am nominated to be on a special committee for a new initiative" at bounding box center [809, 485] width 38 height 38
radio input "false"
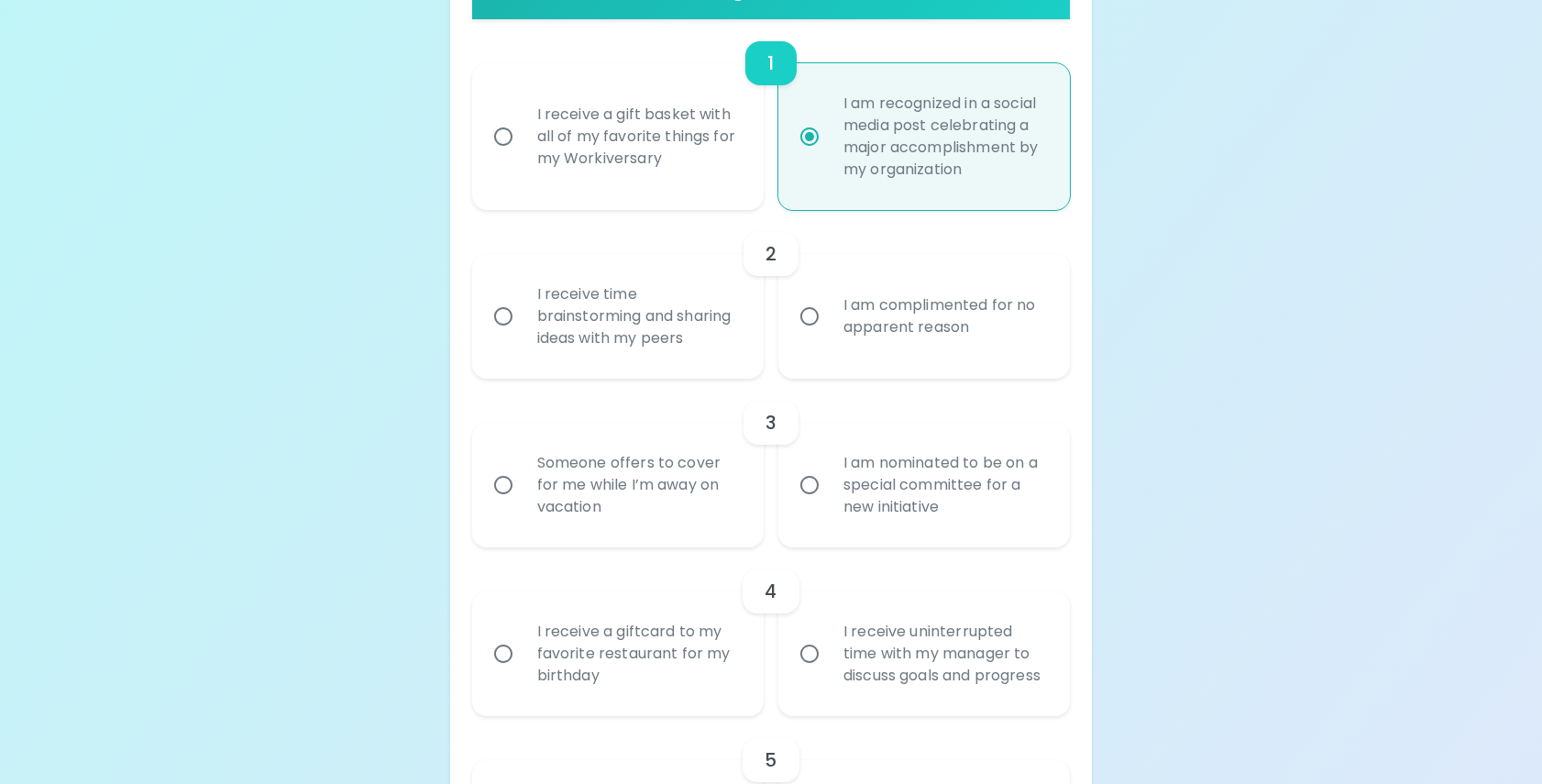
radio input "false"
radio input "true"
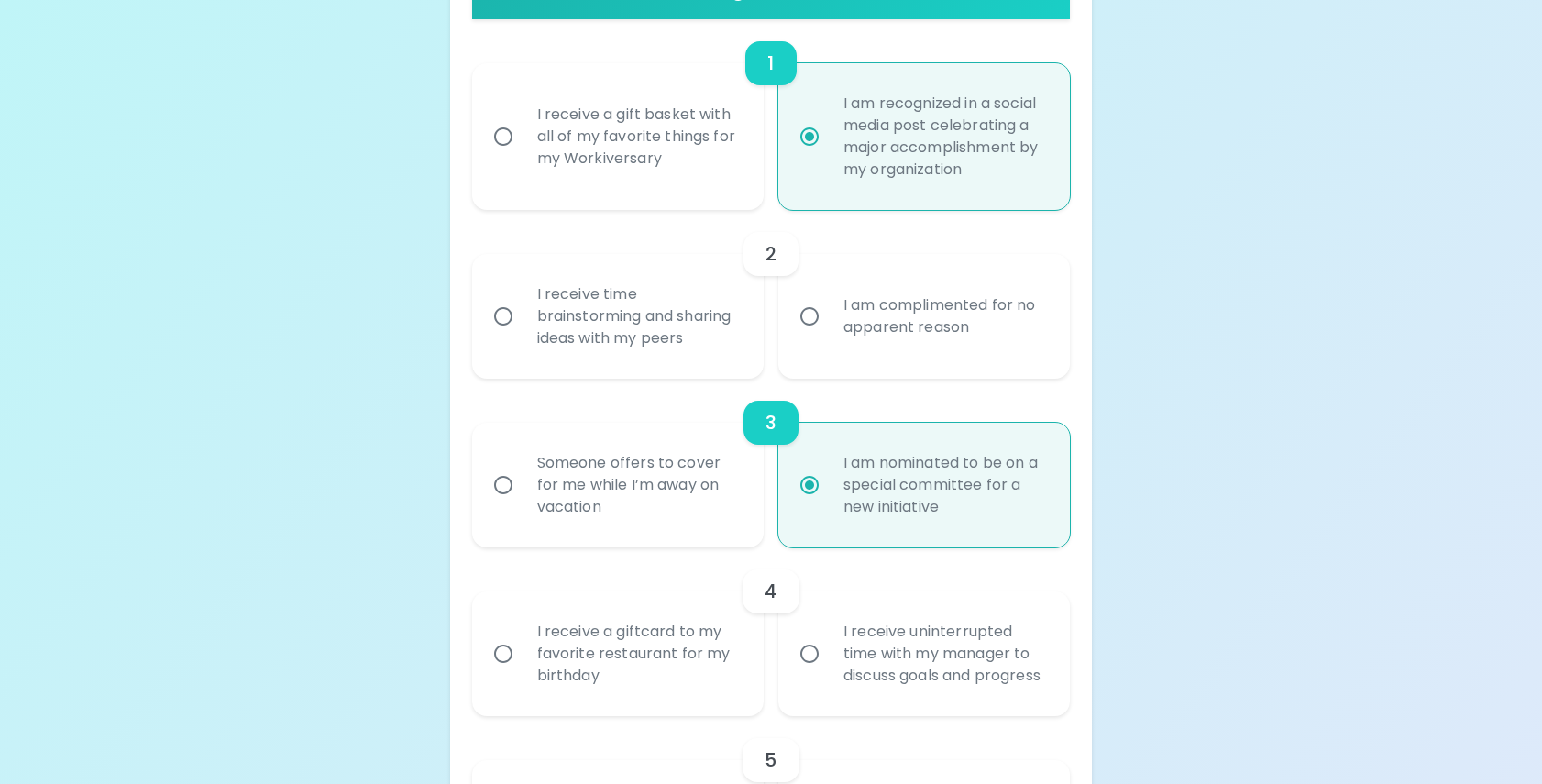
scroll to position [603, 0]
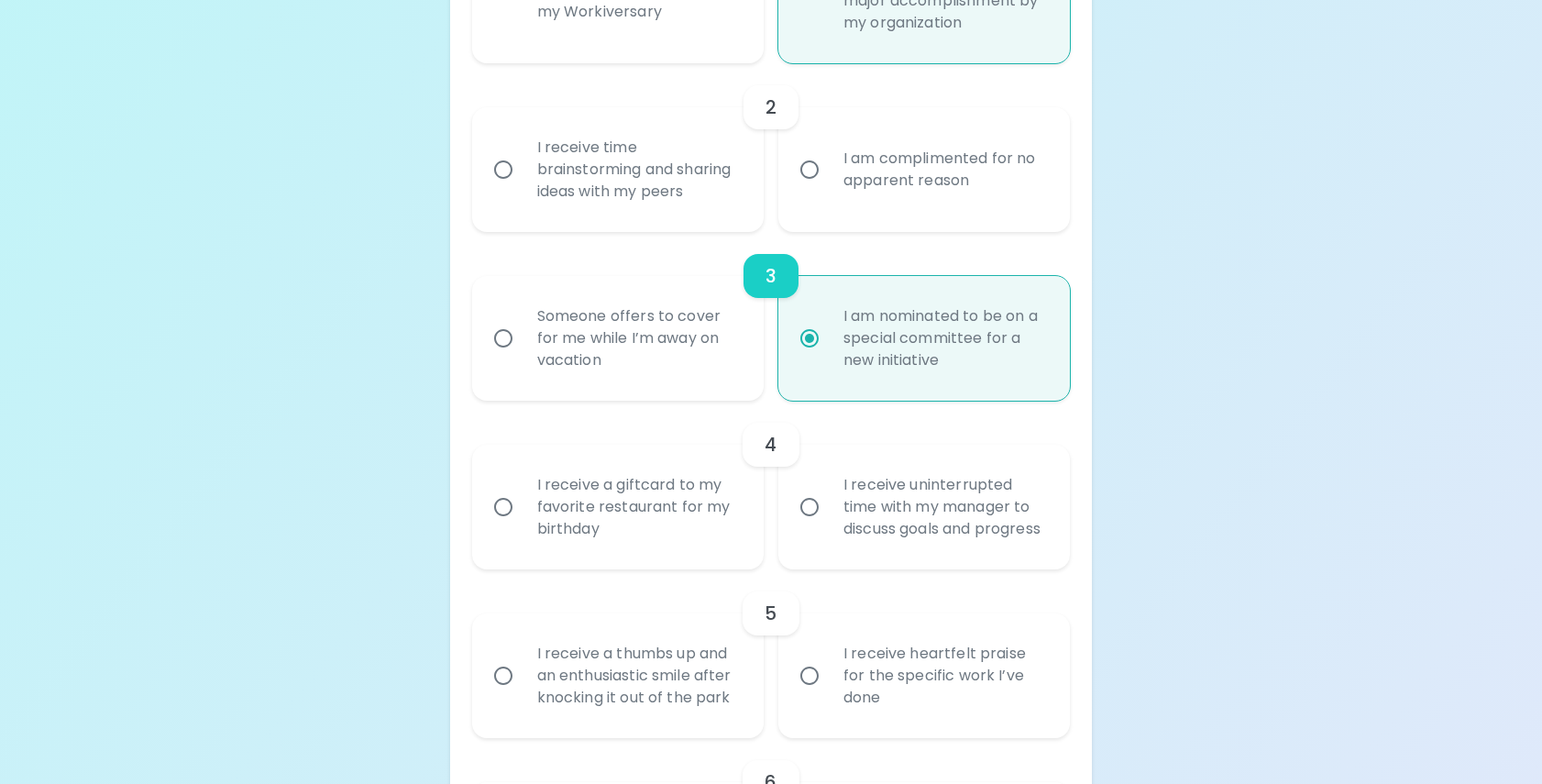
radio input "true"
click at [804, 167] on input "I am complimented for no apparent reason" at bounding box center [809, 170] width 38 height 38
radio input "false"
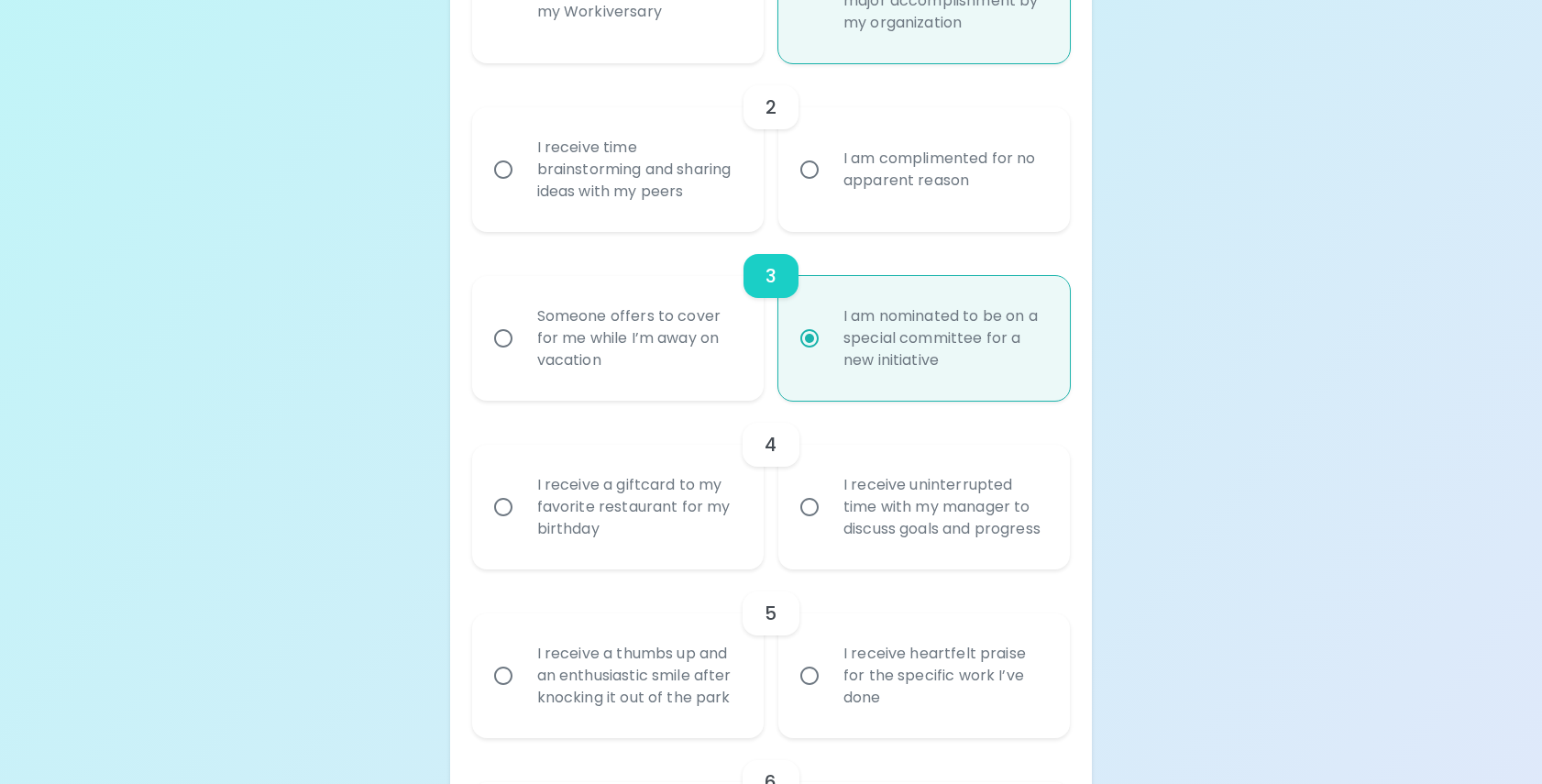
radio input "false"
radio input "true"
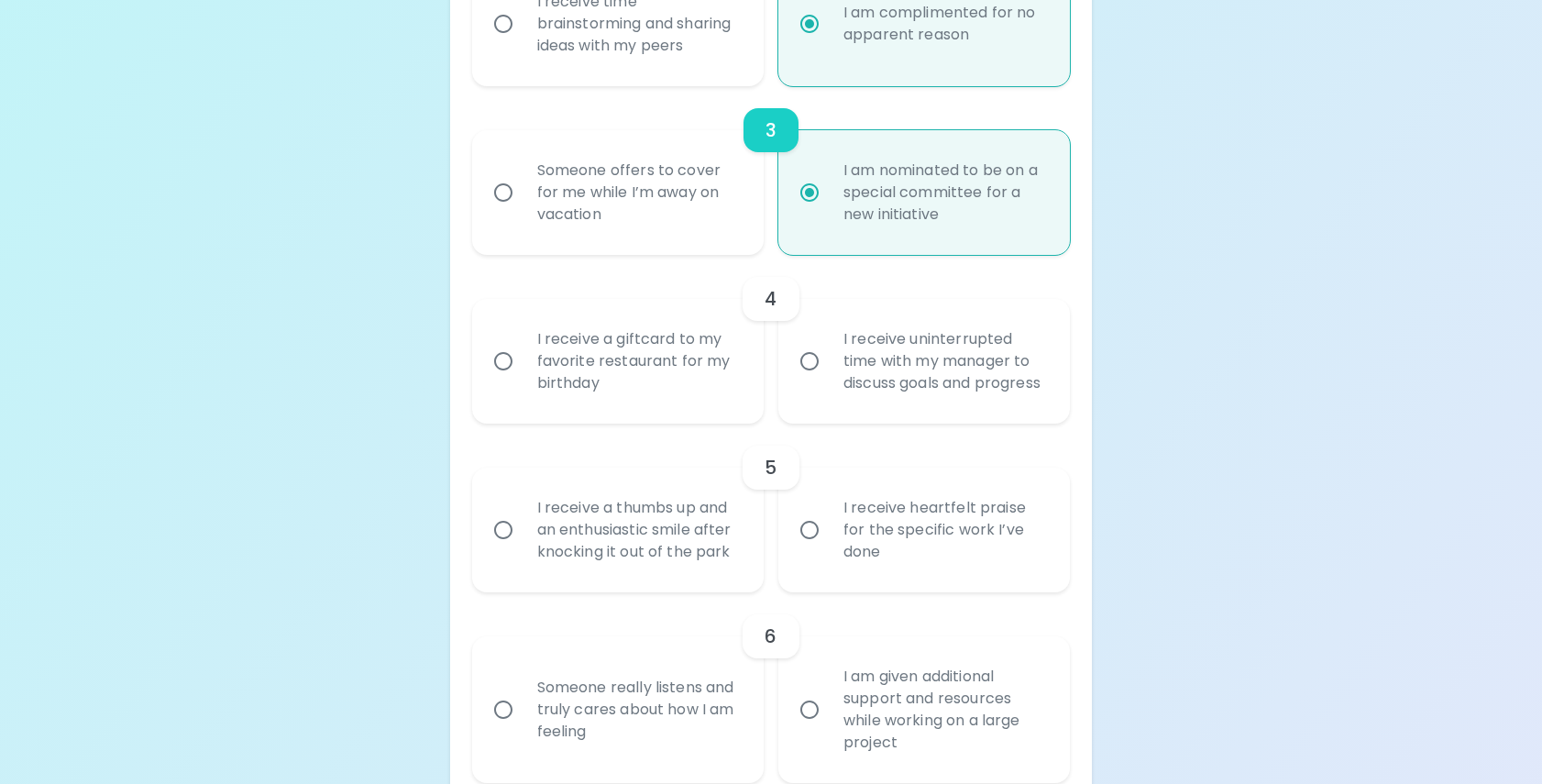
scroll to position [750, 0]
click at [804, 376] on input "I receive uninterrupted time with my manager to discuss goals and progress" at bounding box center [809, 360] width 38 height 38
radio input "false"
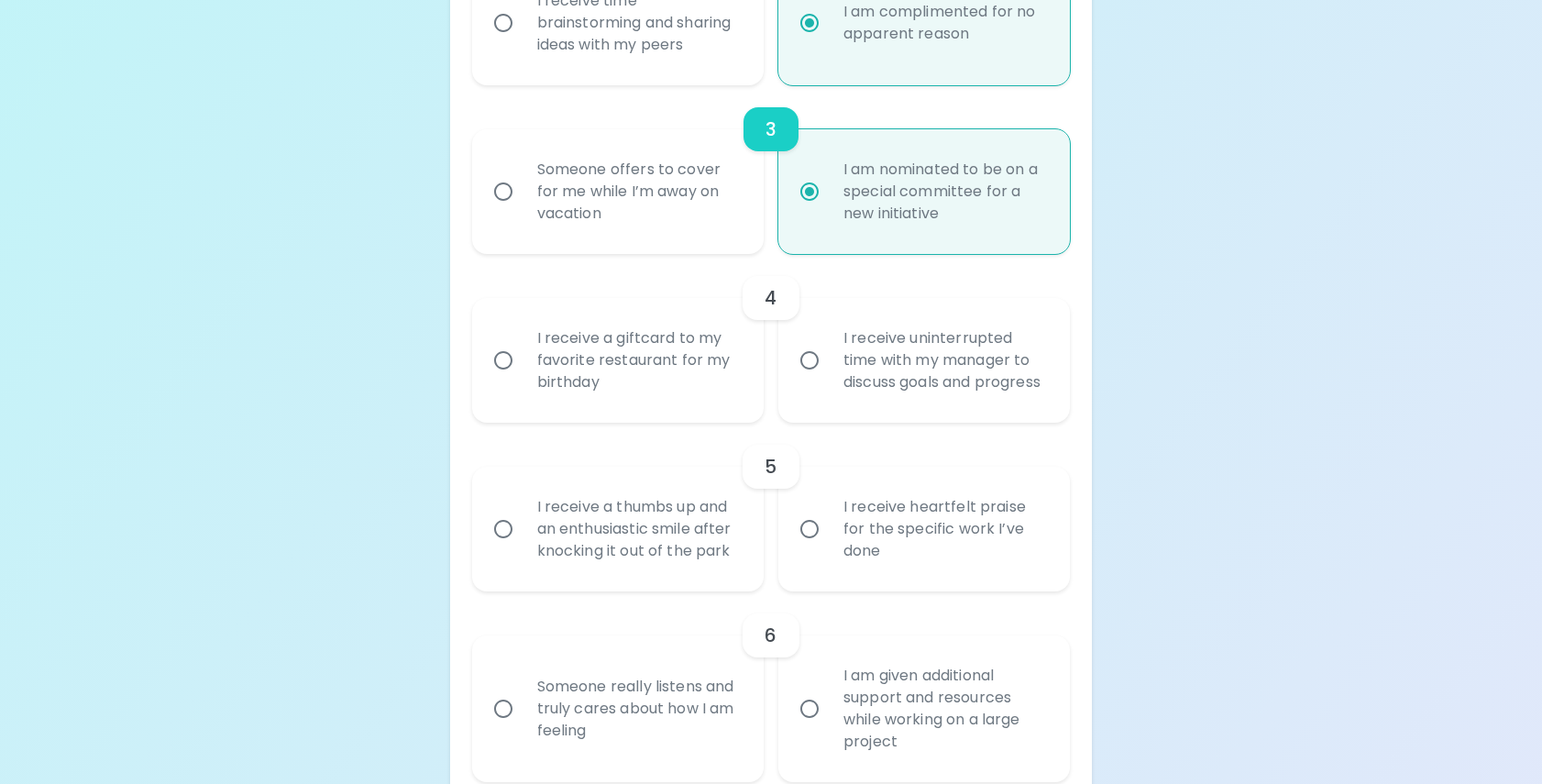
radio input "false"
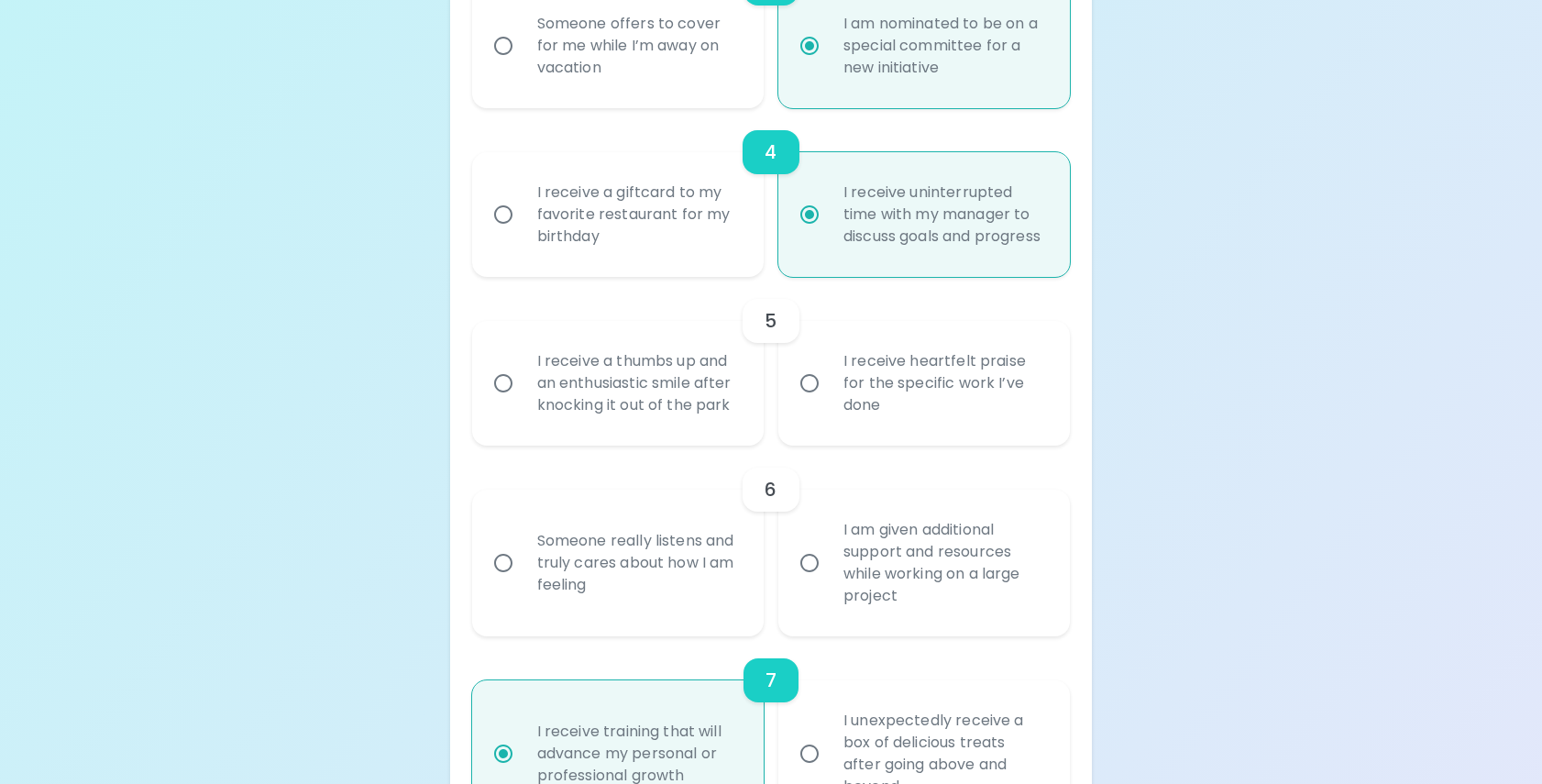
scroll to position [897, 0]
radio input "true"
click at [815, 402] on input "I receive heartfelt praise for the specific work I’ve done" at bounding box center [809, 382] width 38 height 38
radio input "false"
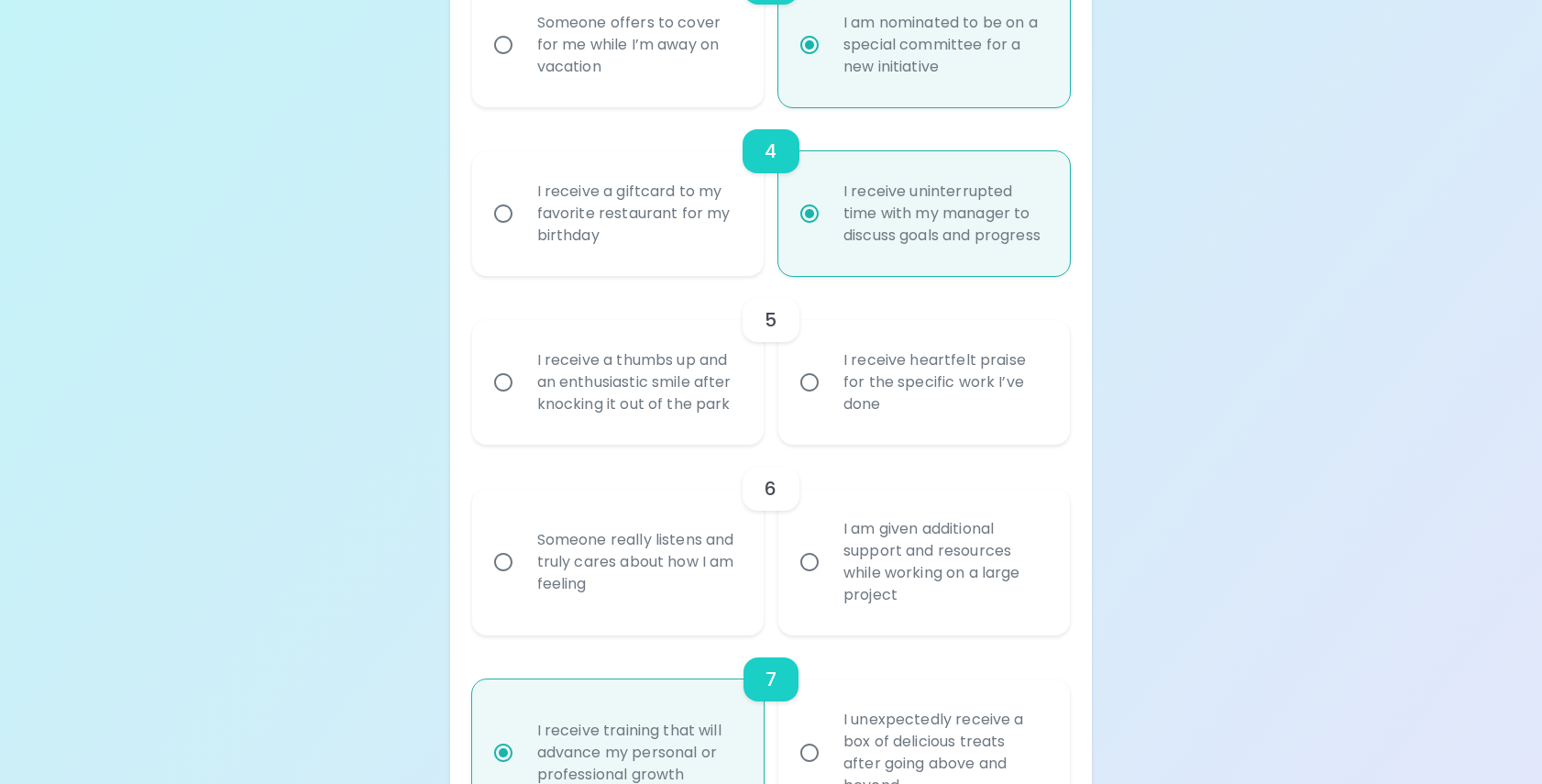
radio input "false"
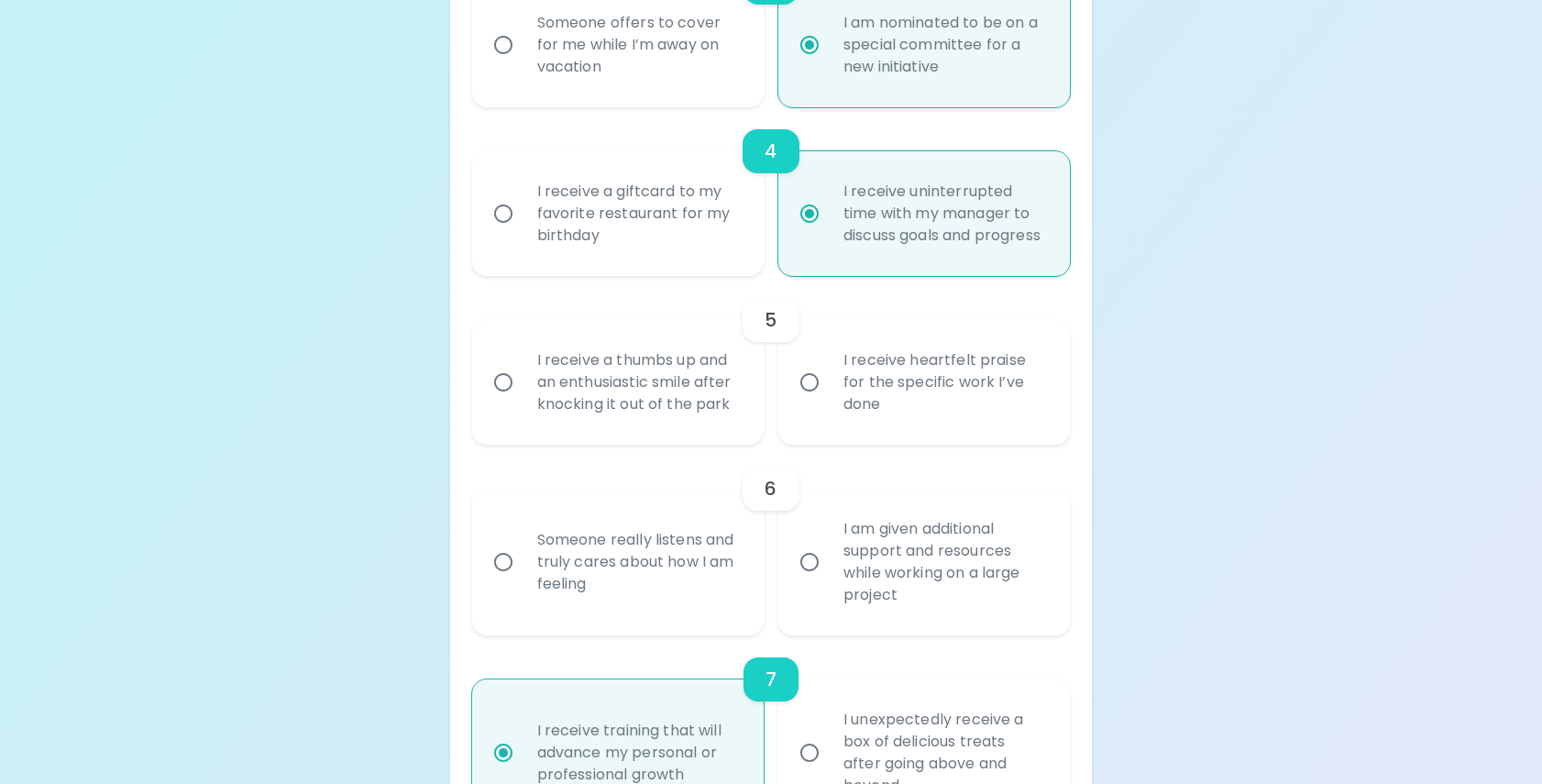
radio input "true"
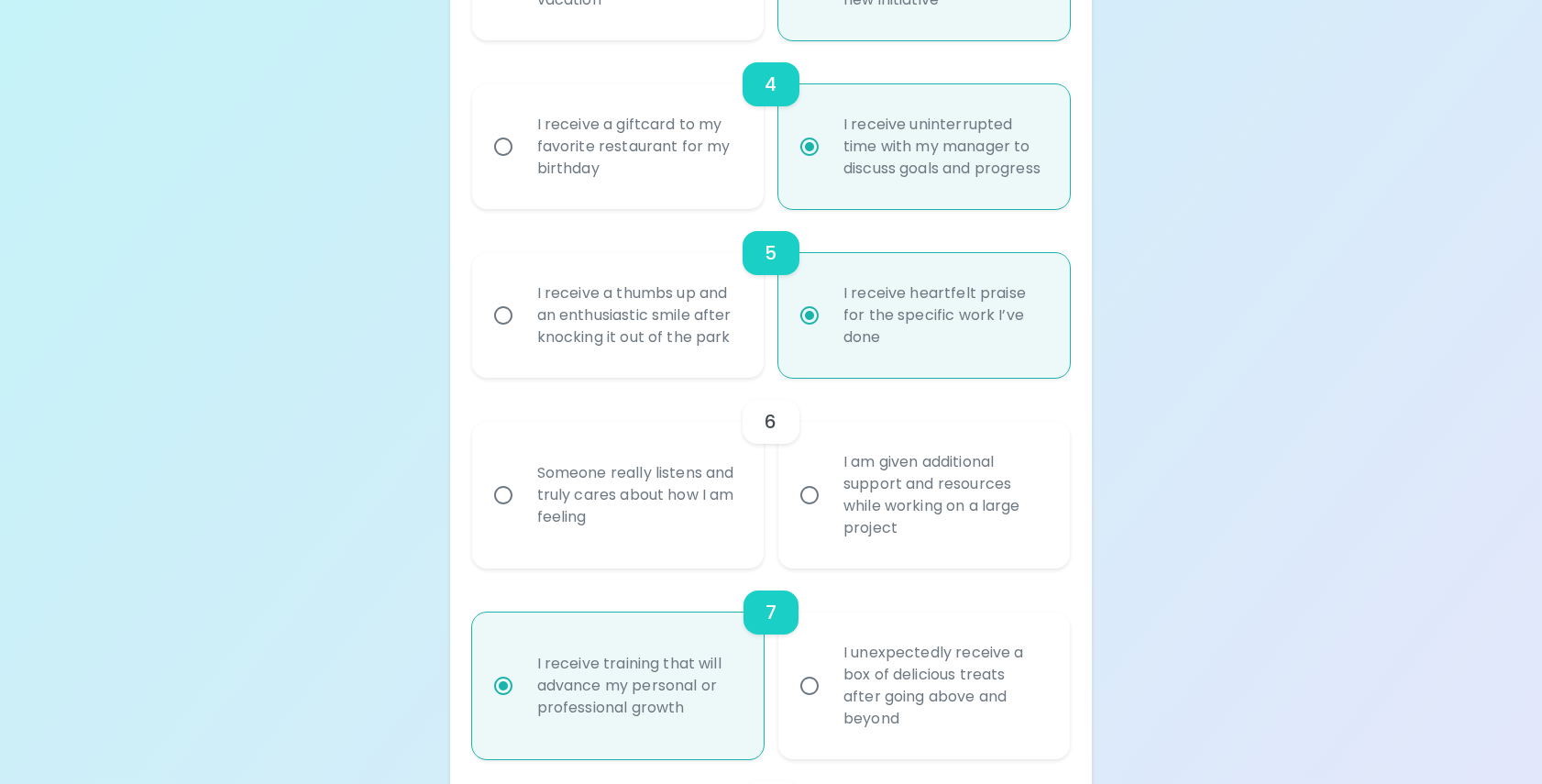
scroll to position [1043, 0]
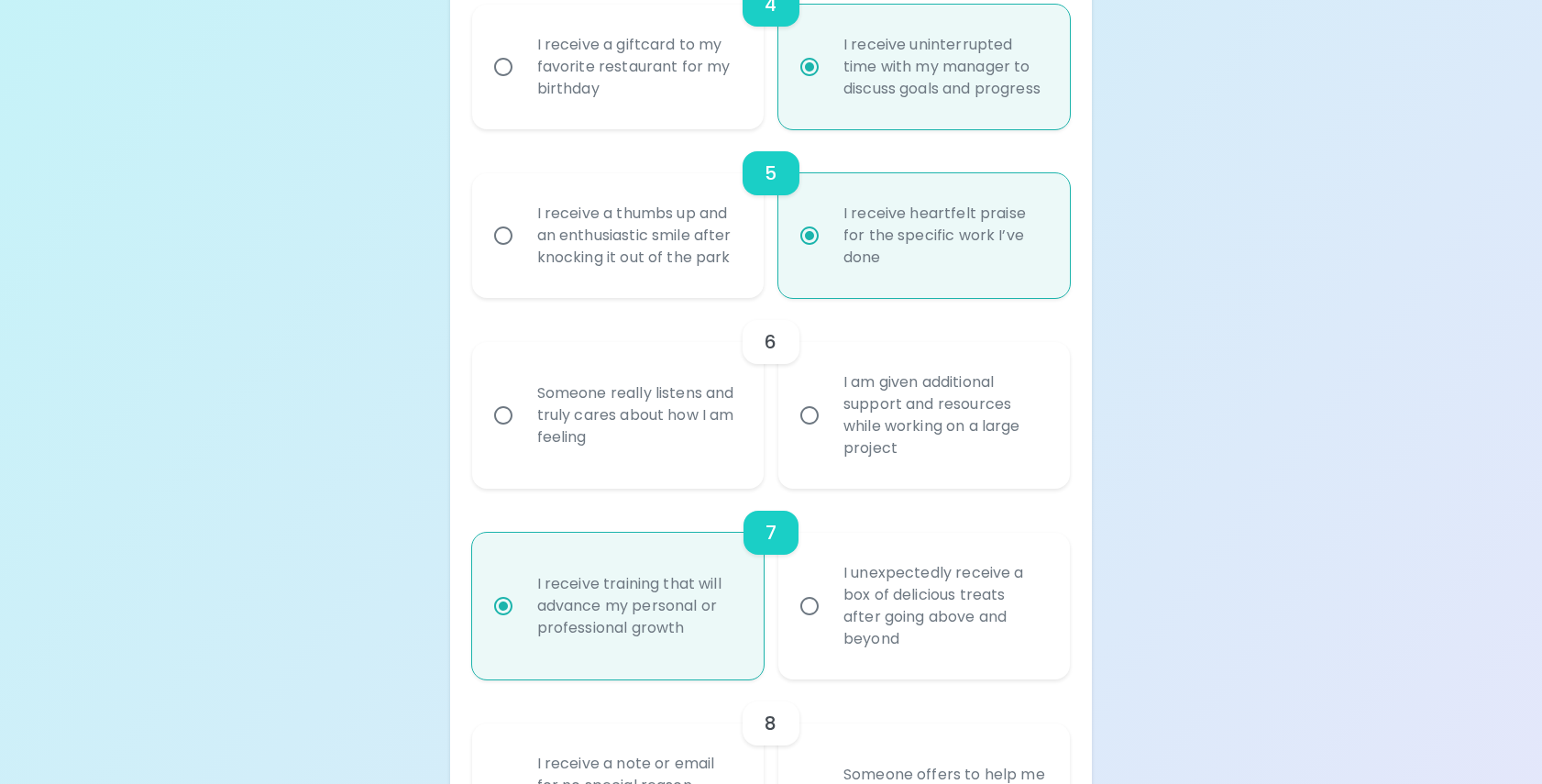
radio input "true"
click at [803, 432] on input "I am given additional support and resources while working on a large project" at bounding box center [809, 415] width 38 height 38
radio input "false"
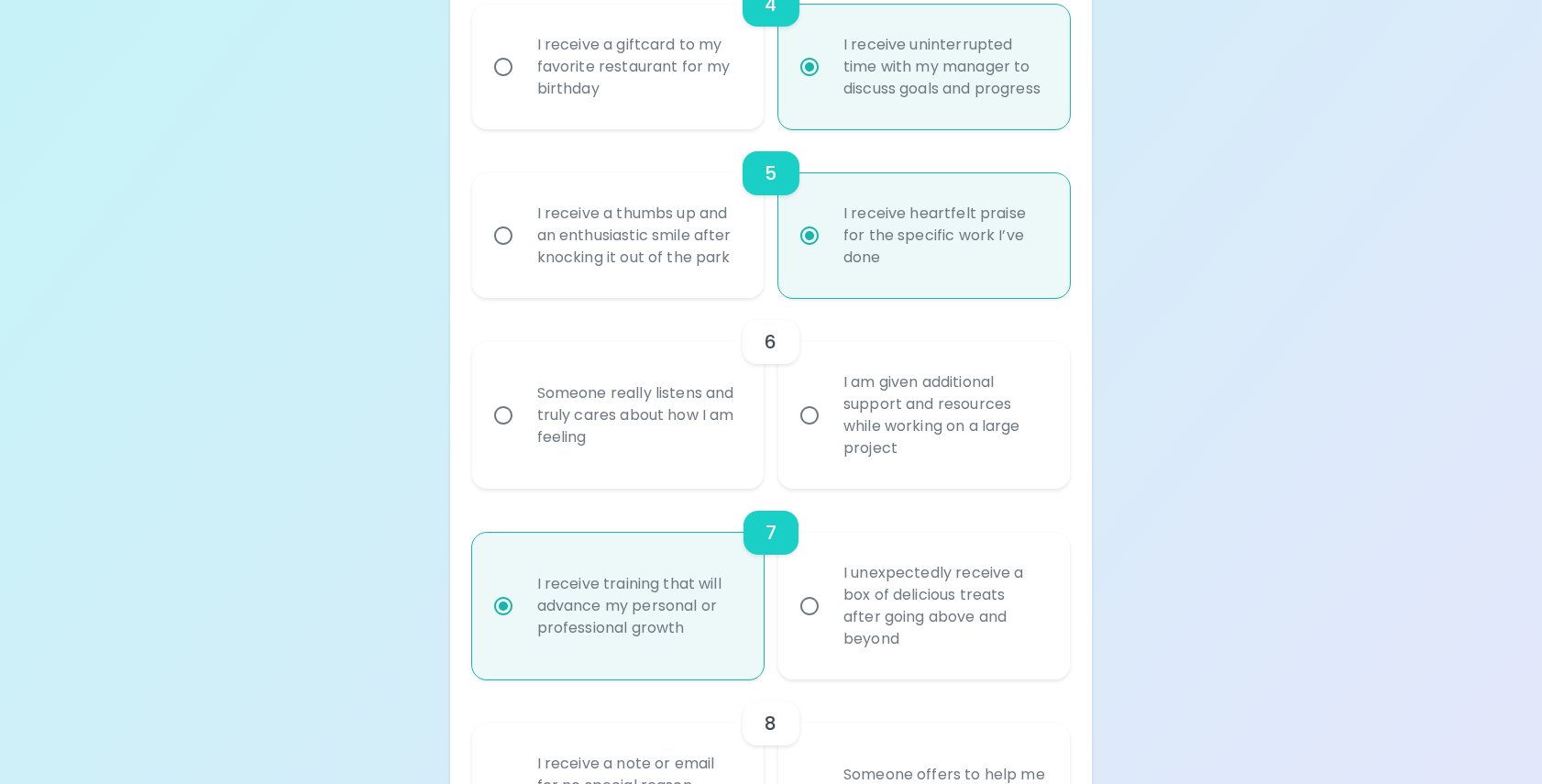
radio input "false"
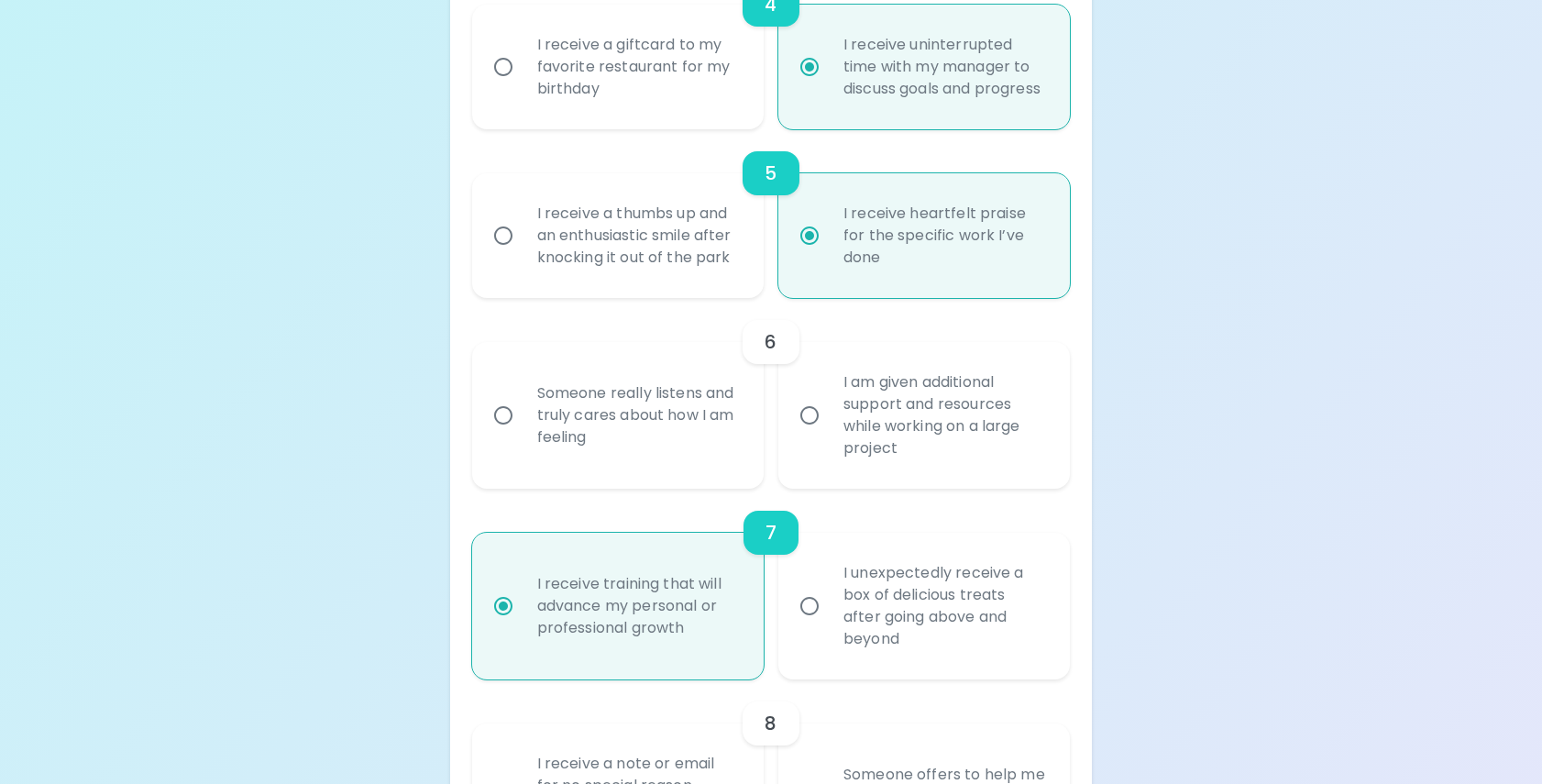
radio input "true"
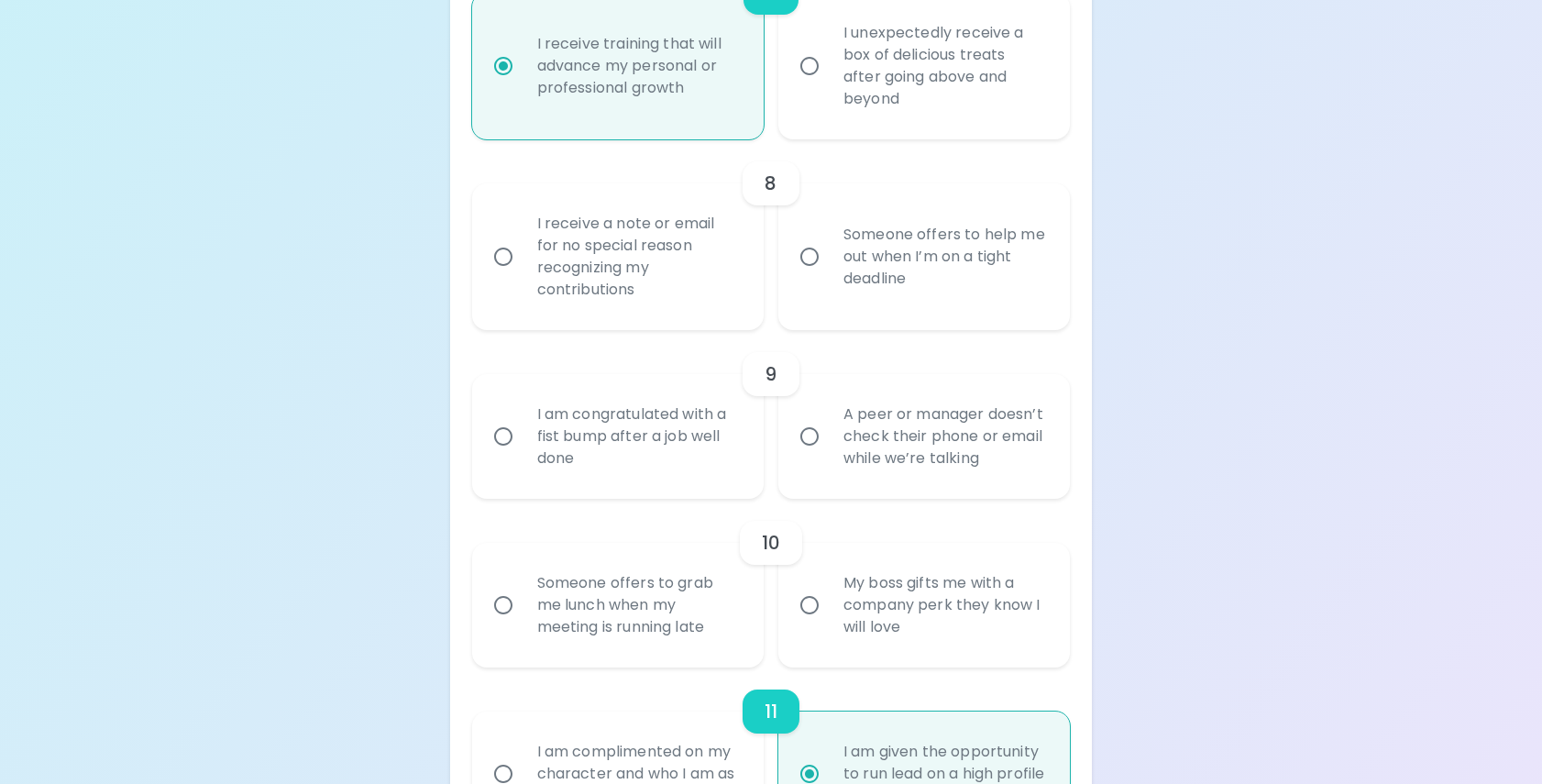
scroll to position [1532, 0]
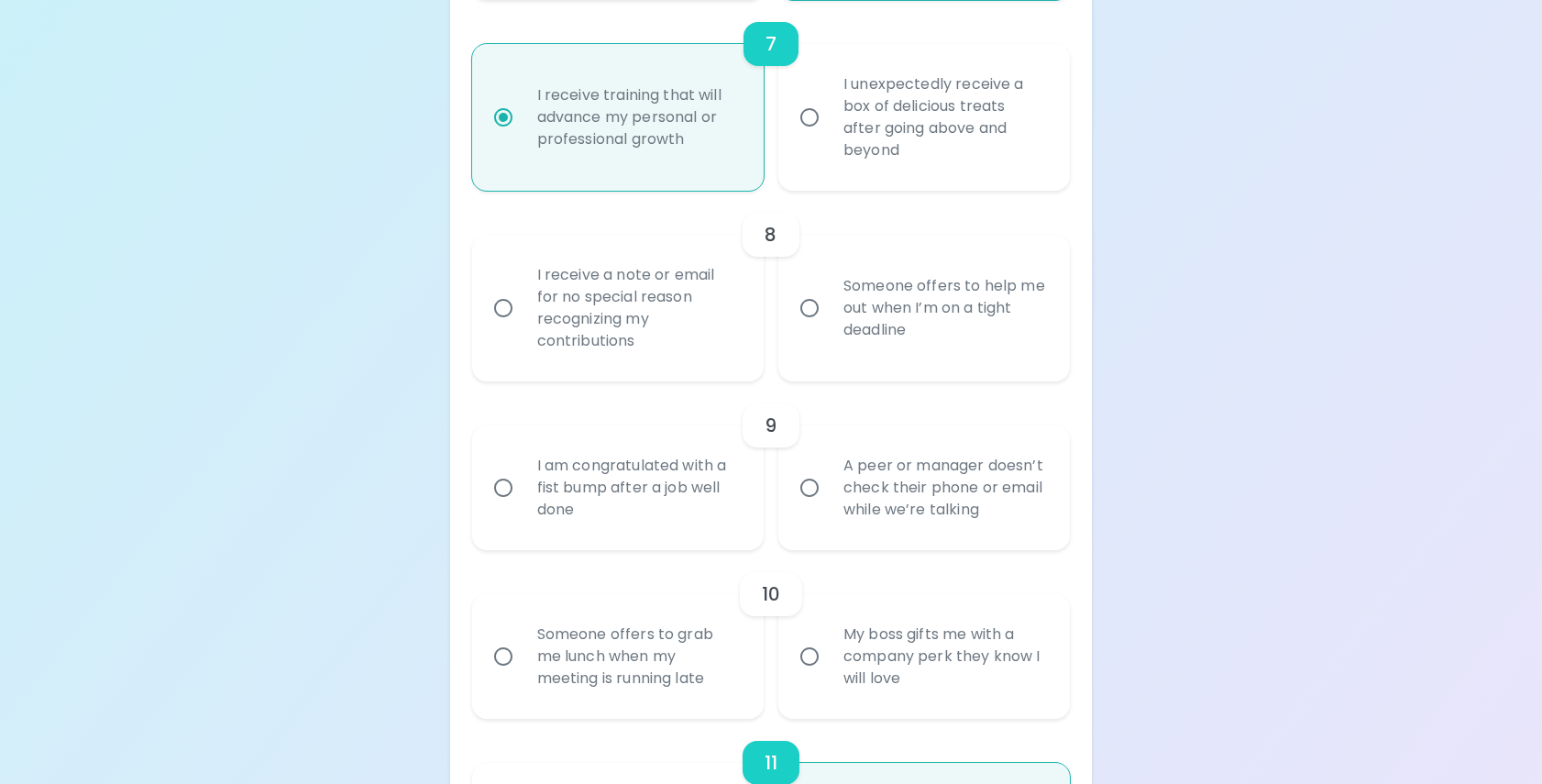
radio input "true"
click at [504, 327] on input "I receive a note or email for no special reason recognizing my contributions" at bounding box center [503, 308] width 38 height 38
radio input "false"
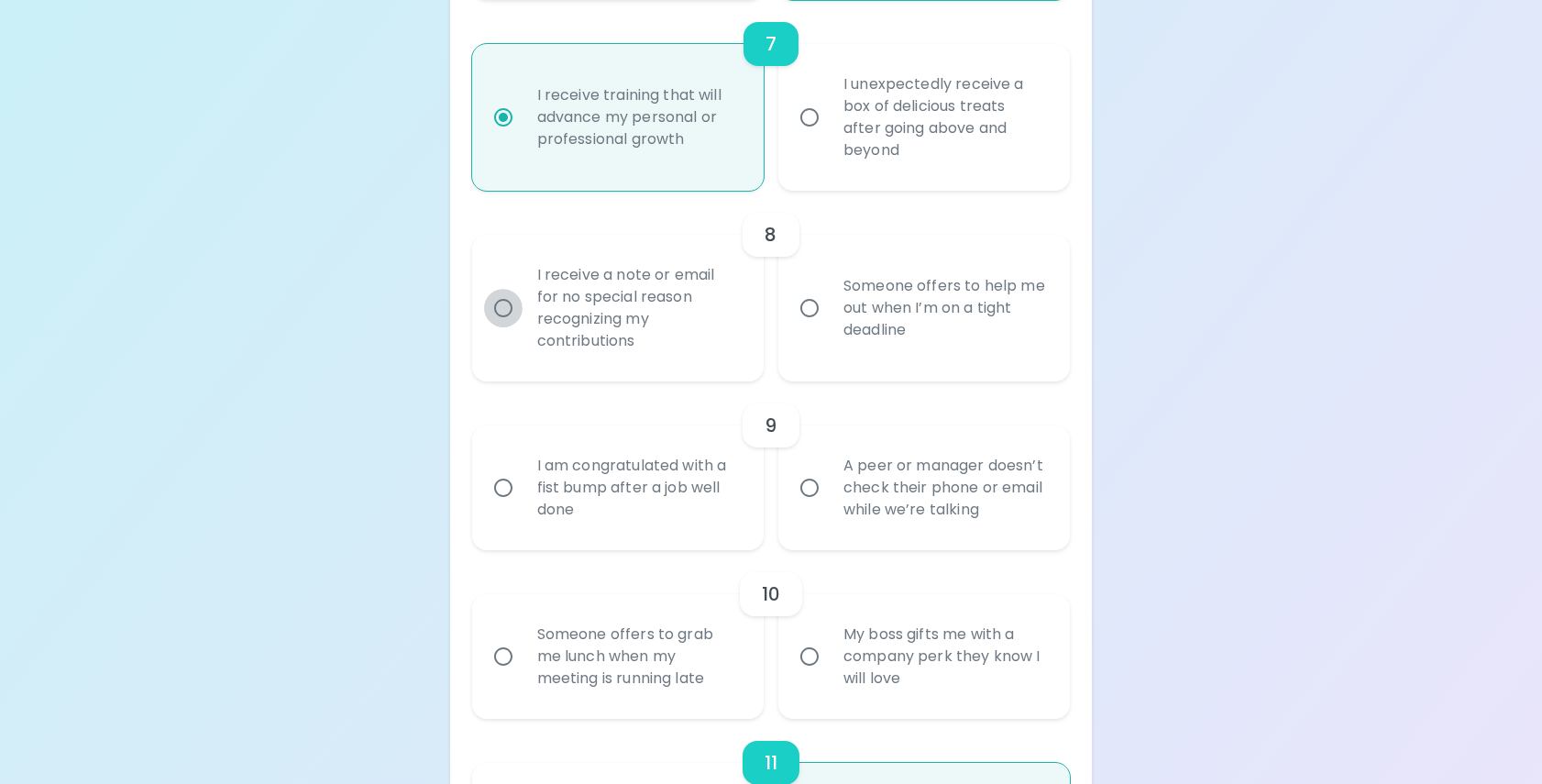
radio input "false"
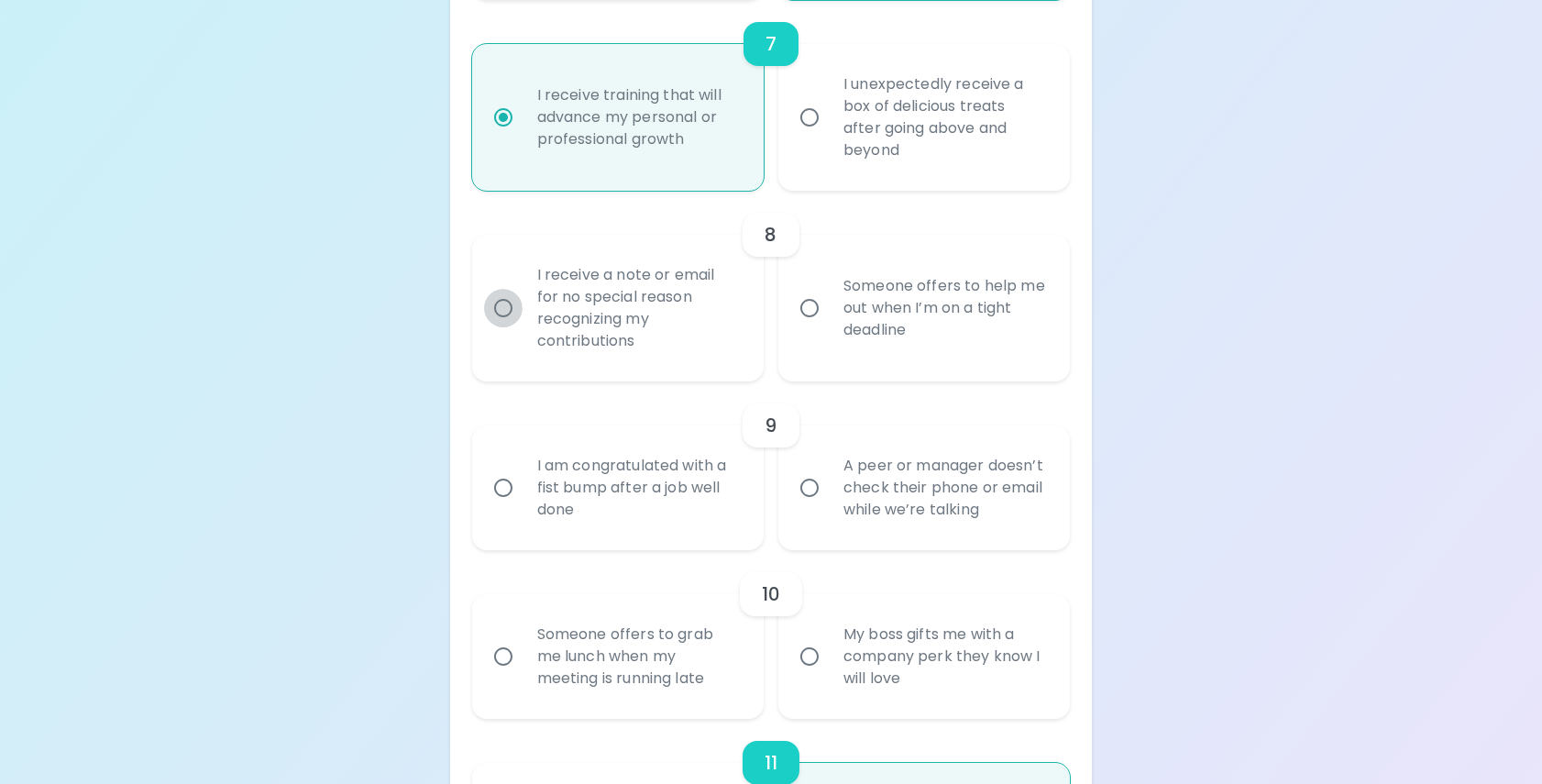
radio input "false"
radio input "true"
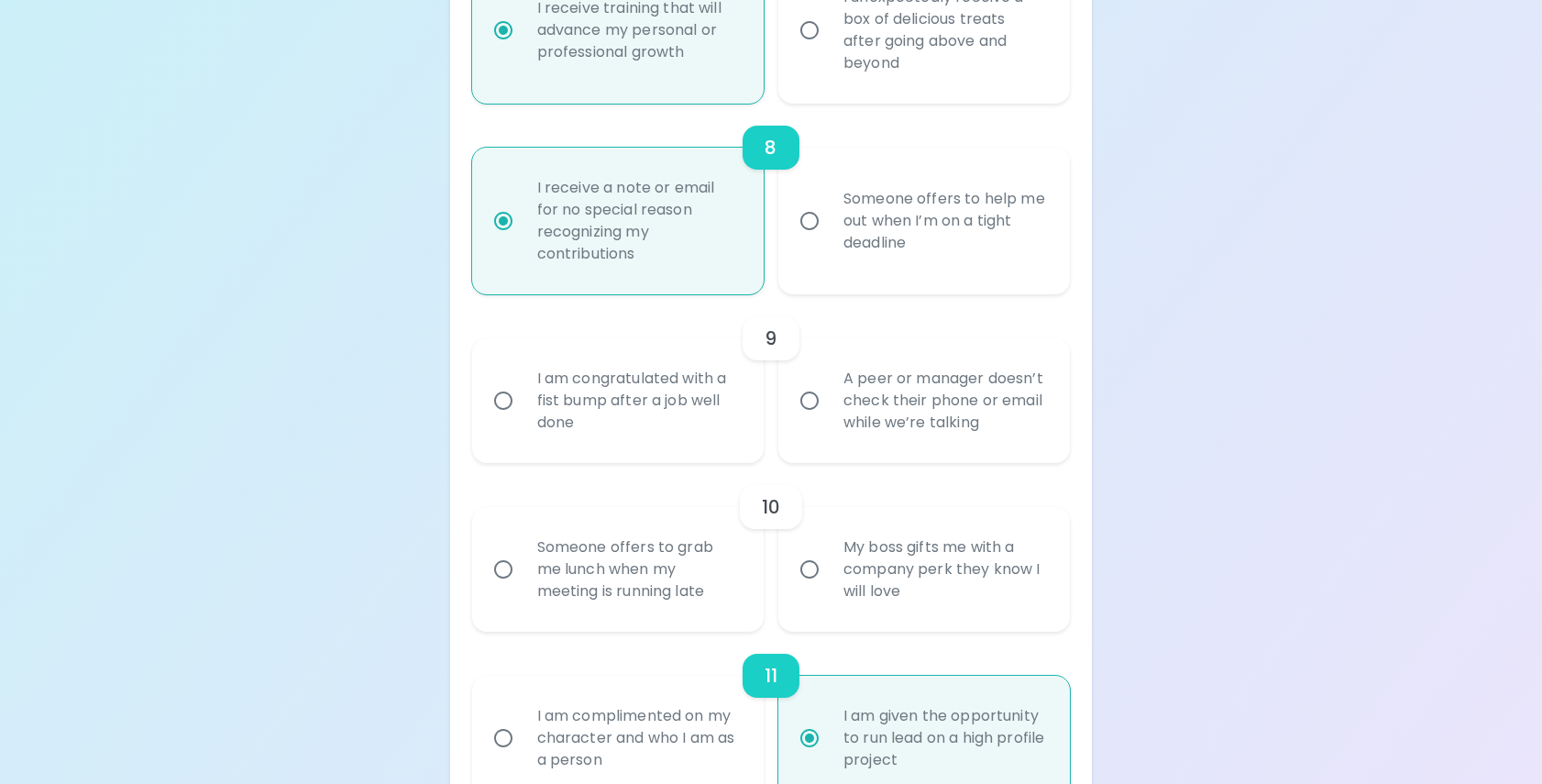
scroll to position [1679, 0]
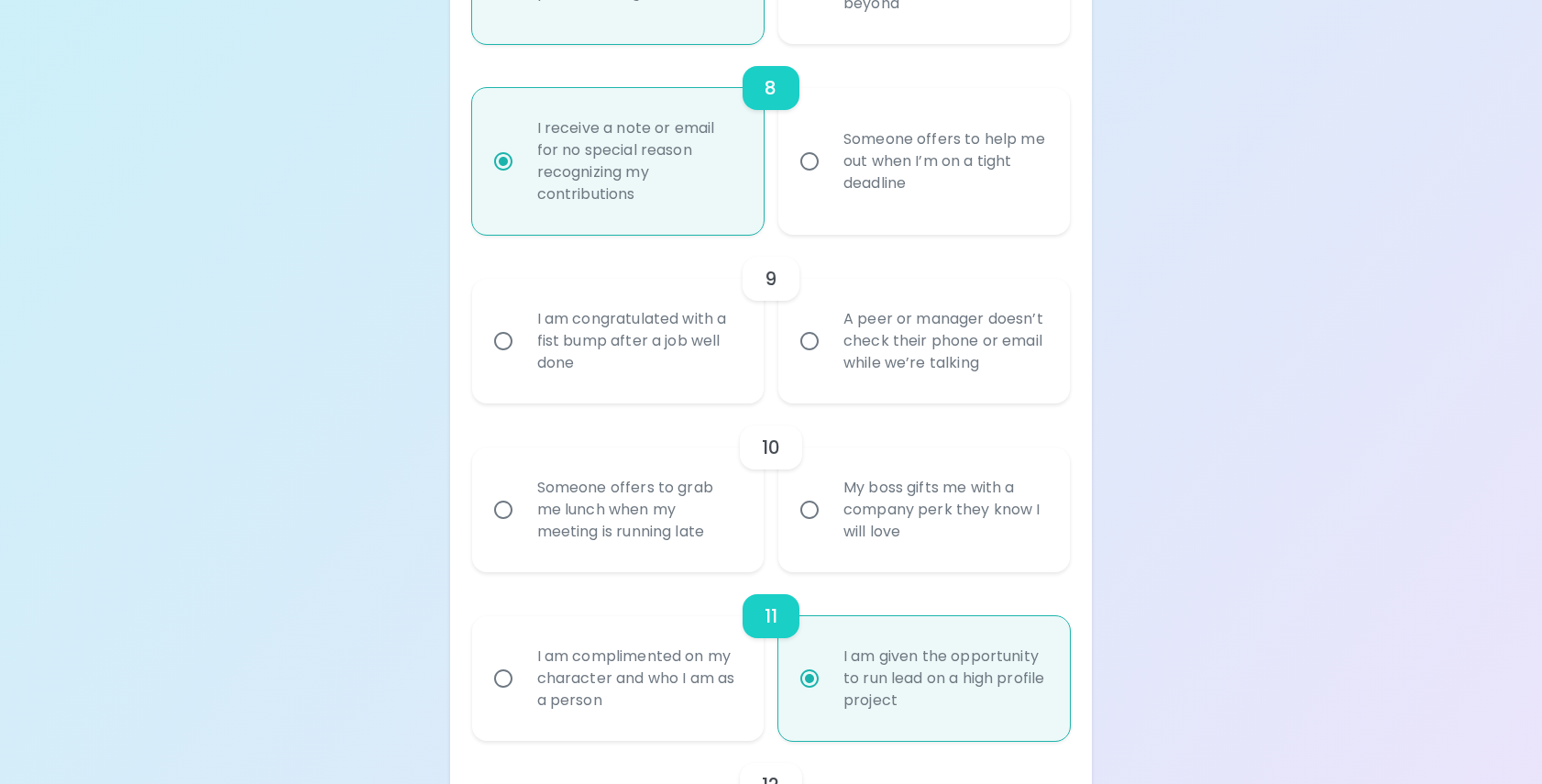
radio input "true"
click at [503, 361] on input "I am congratulated with a fist bump after a job well done" at bounding box center [503, 340] width 38 height 38
radio input "false"
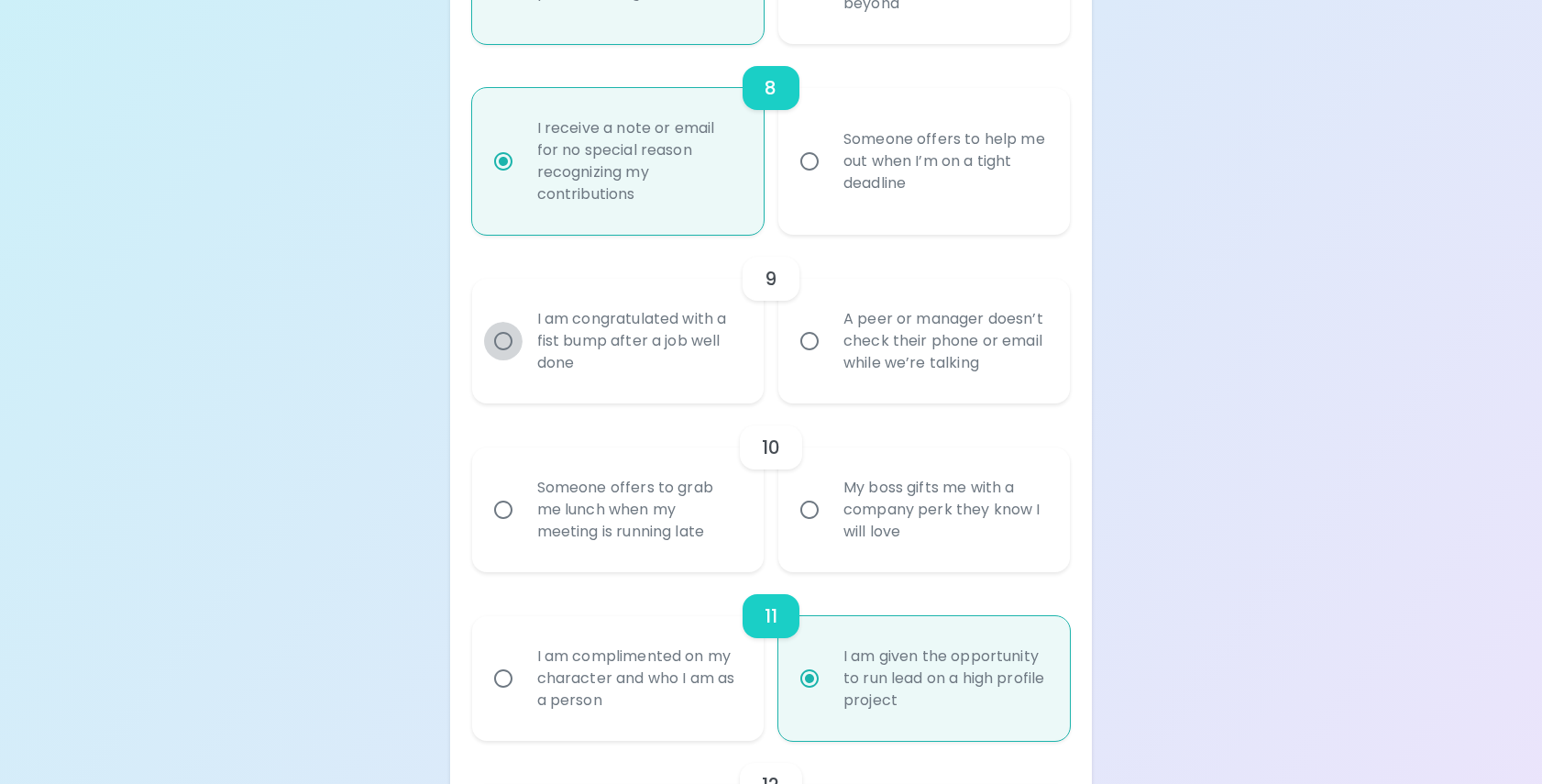
radio input "false"
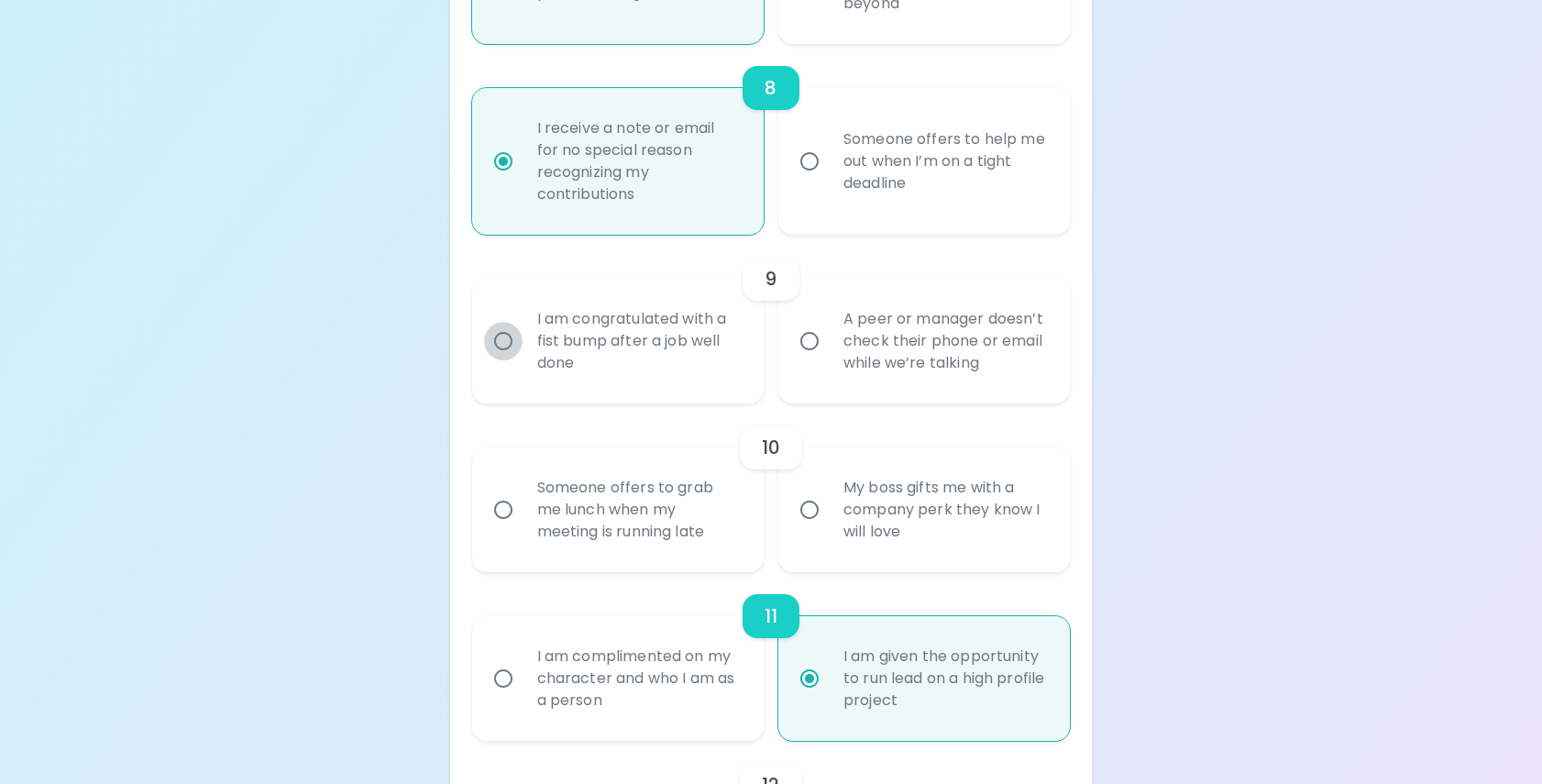
radio input "false"
radio input "true"
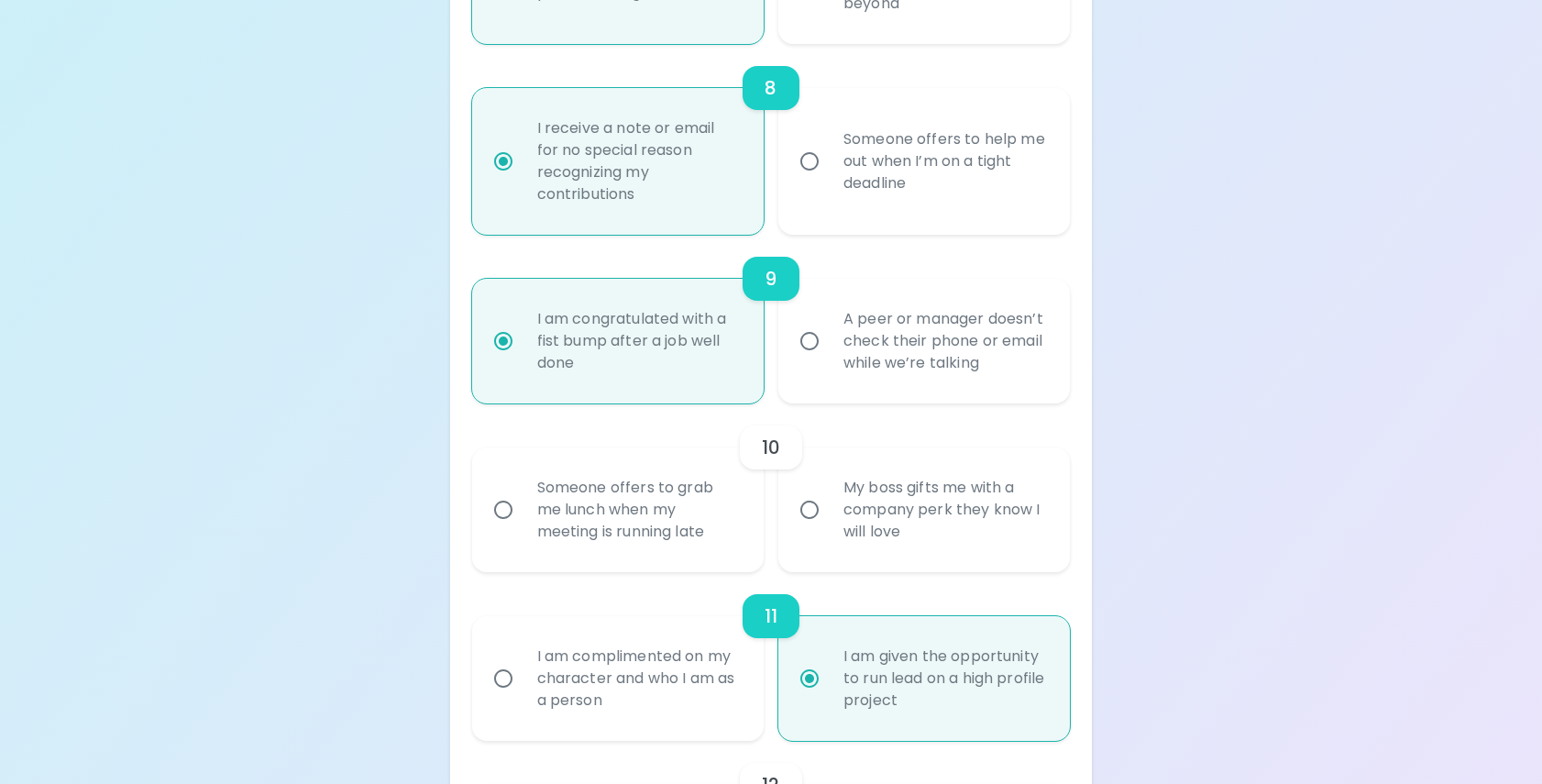
scroll to position [1825, 0]
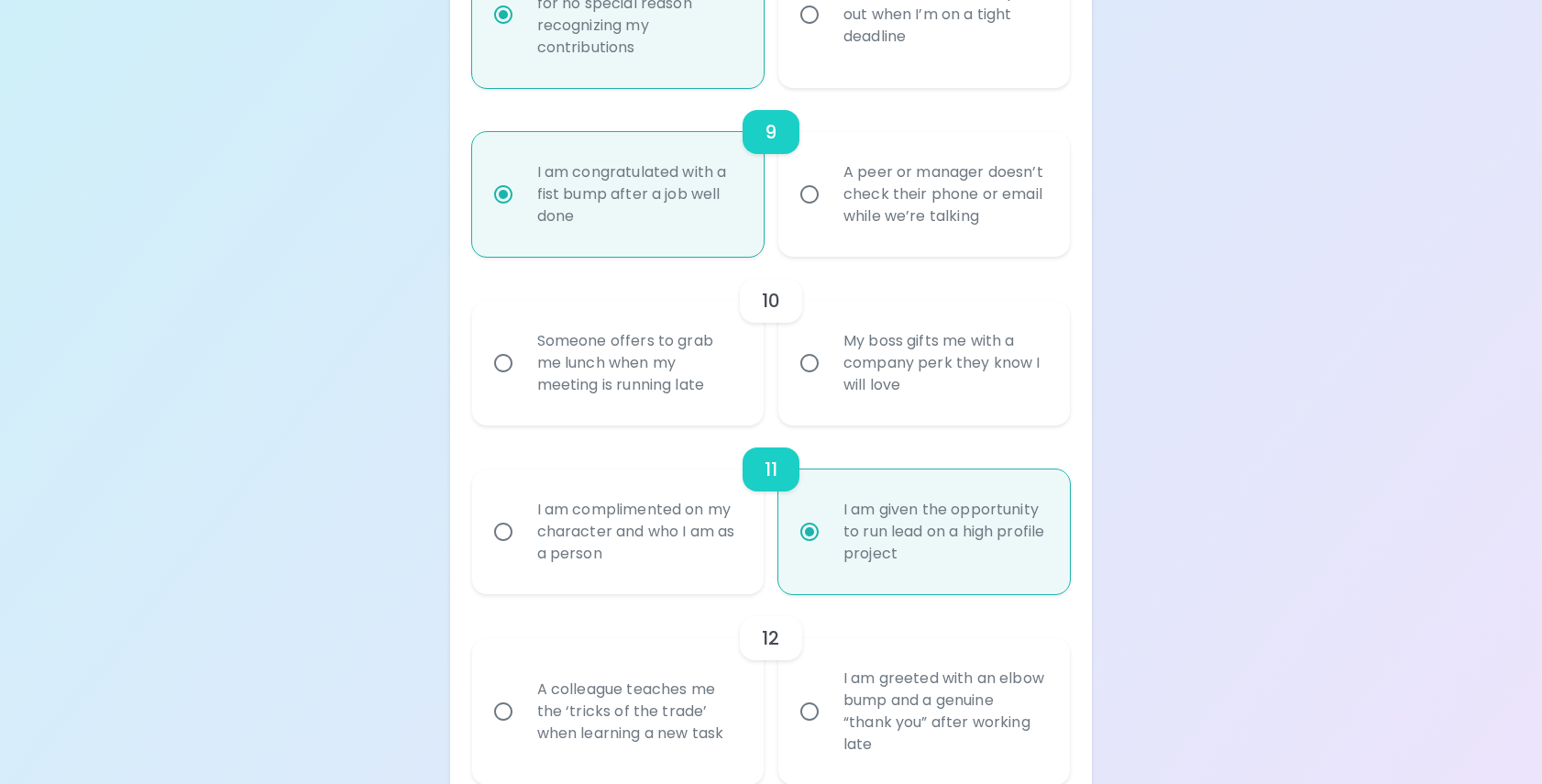
radio input "true"
click at [807, 382] on input "My boss gifts me with a company perk they know I will love" at bounding box center [809, 362] width 38 height 38
radio input "false"
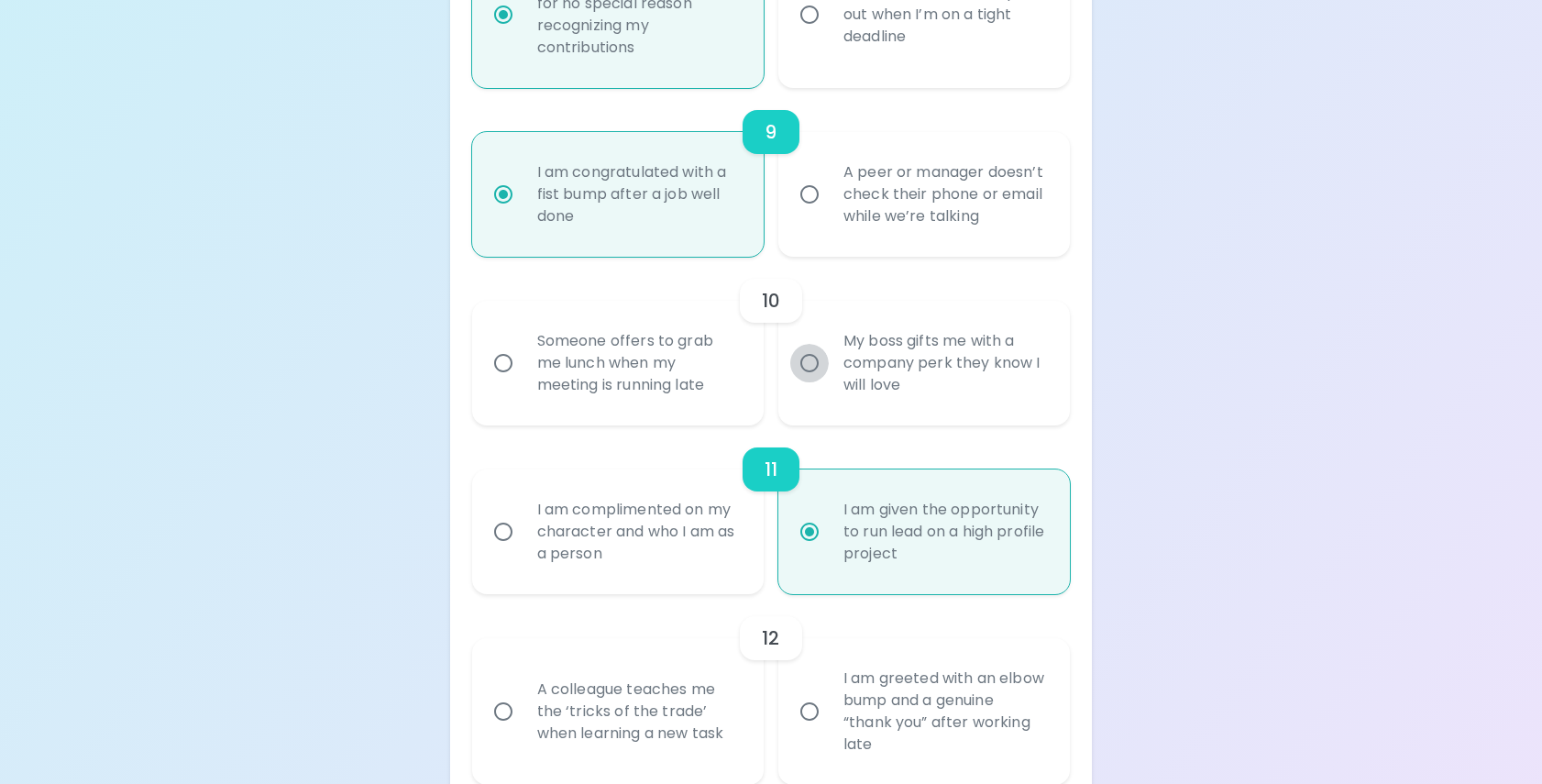
radio input "false"
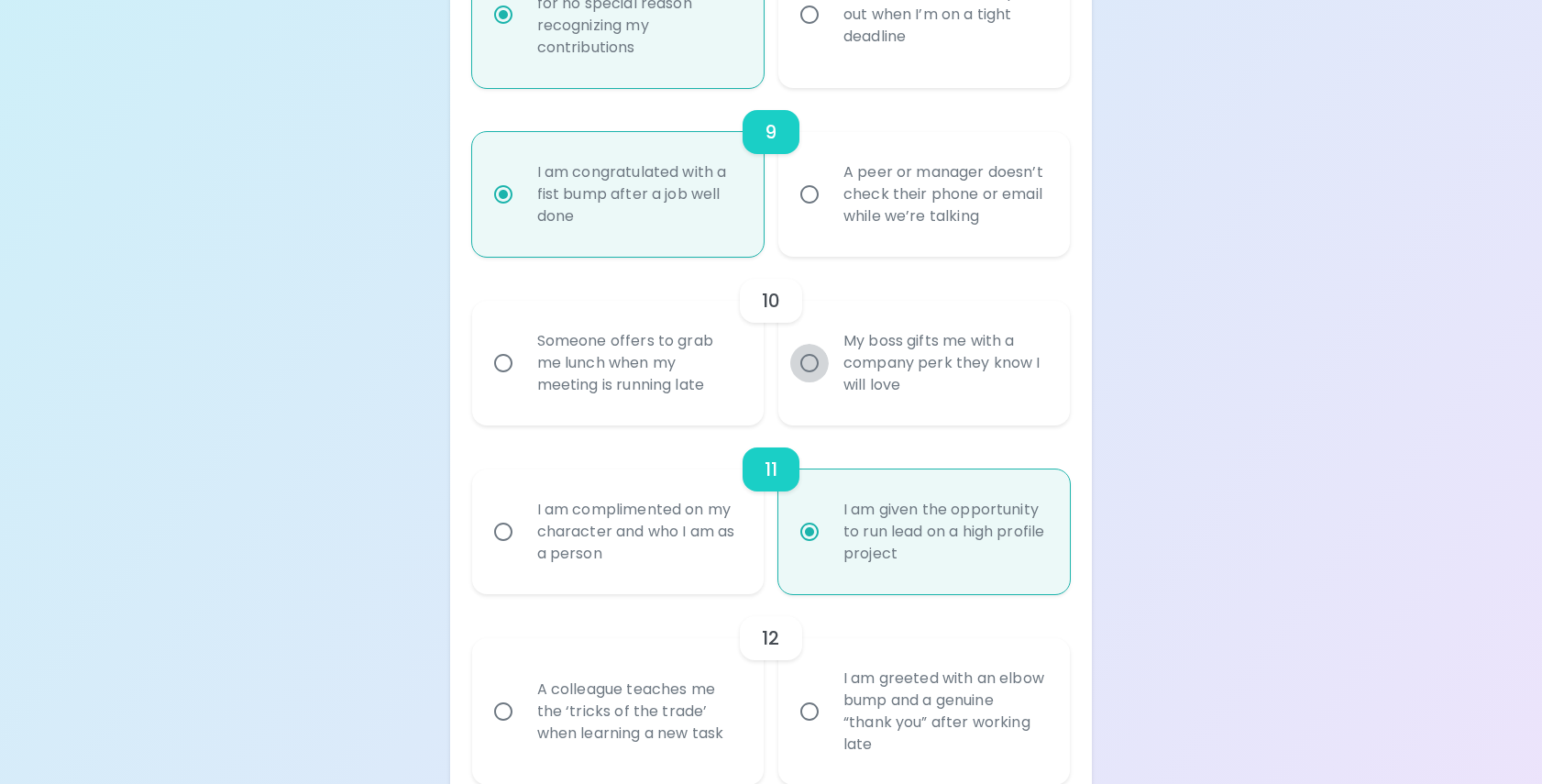
radio input "false"
radio input "true"
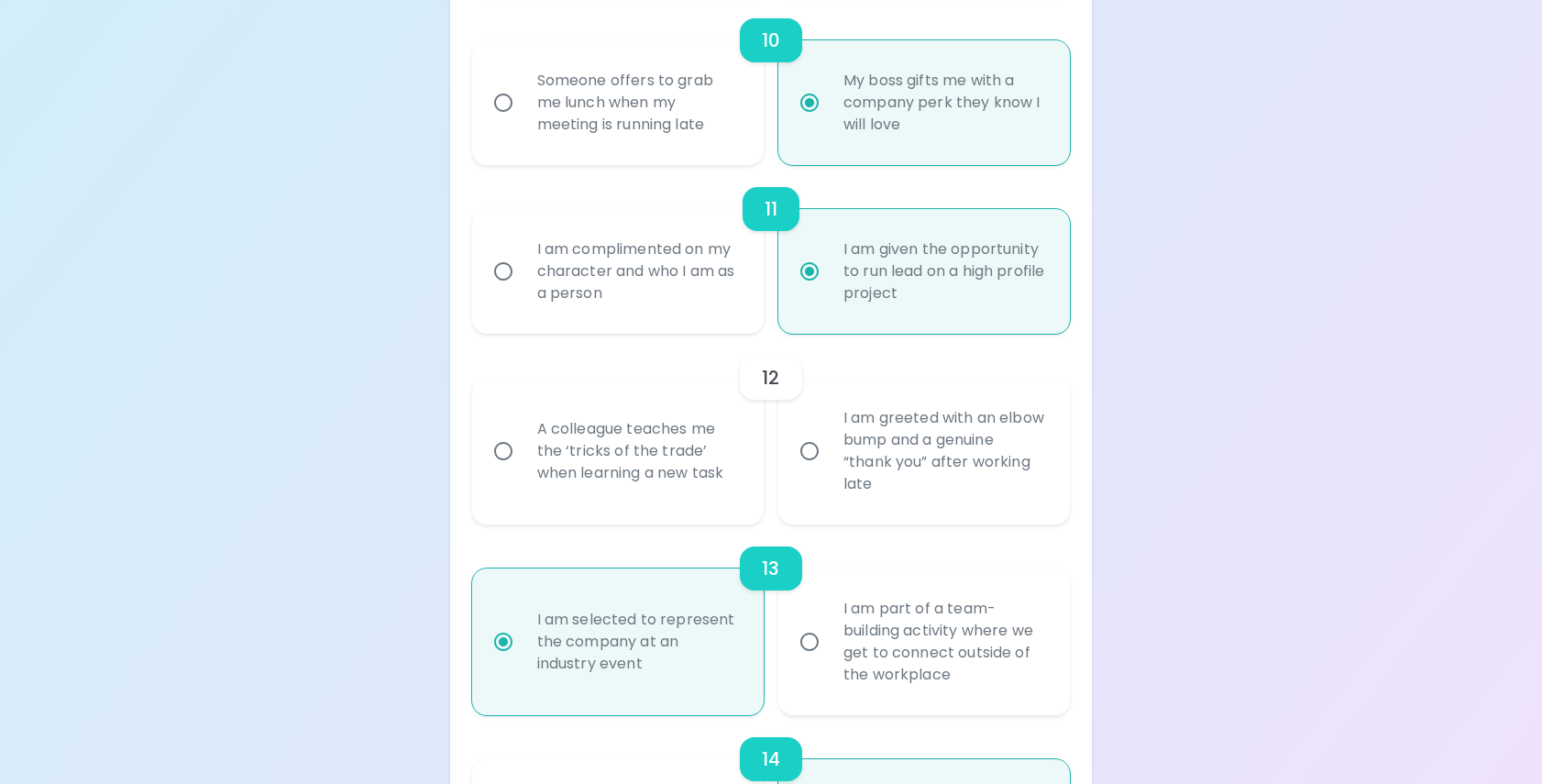
scroll to position [2094, 0]
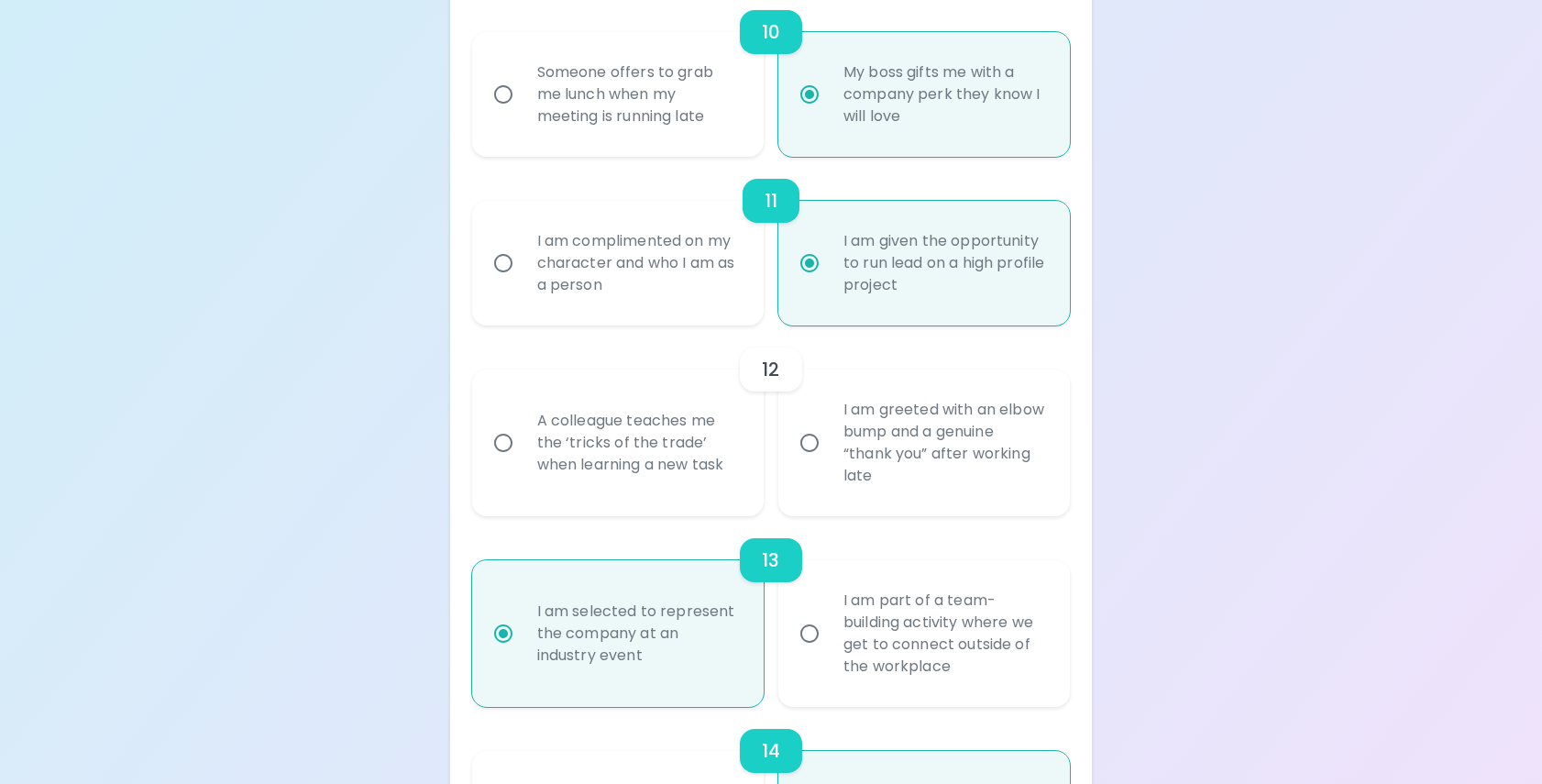
radio input "true"
click at [511, 462] on input "A colleague teaches me the ‘tricks of the trade’ when learning a new task" at bounding box center [503, 443] width 38 height 38
radio input "false"
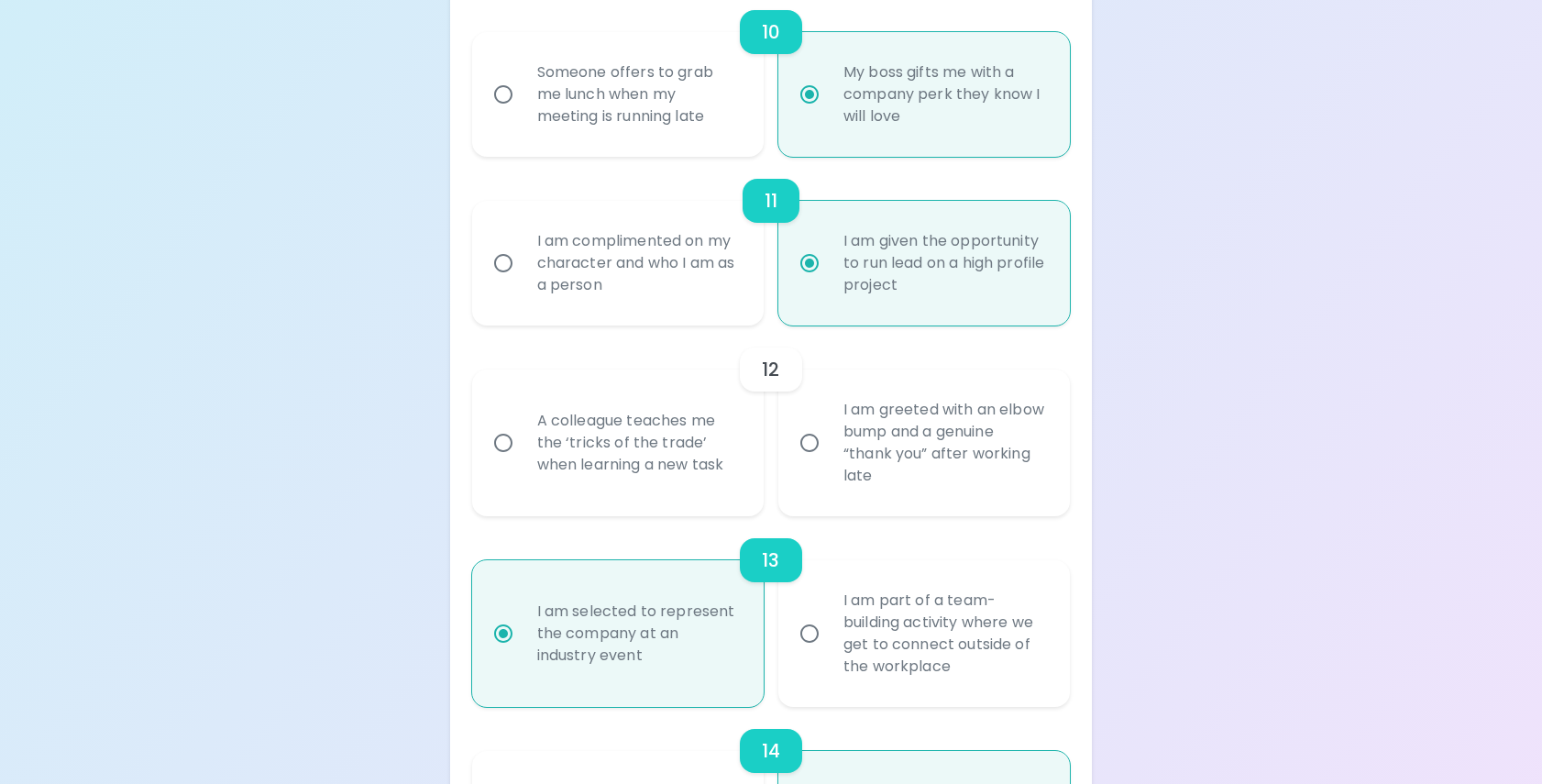
radio input "false"
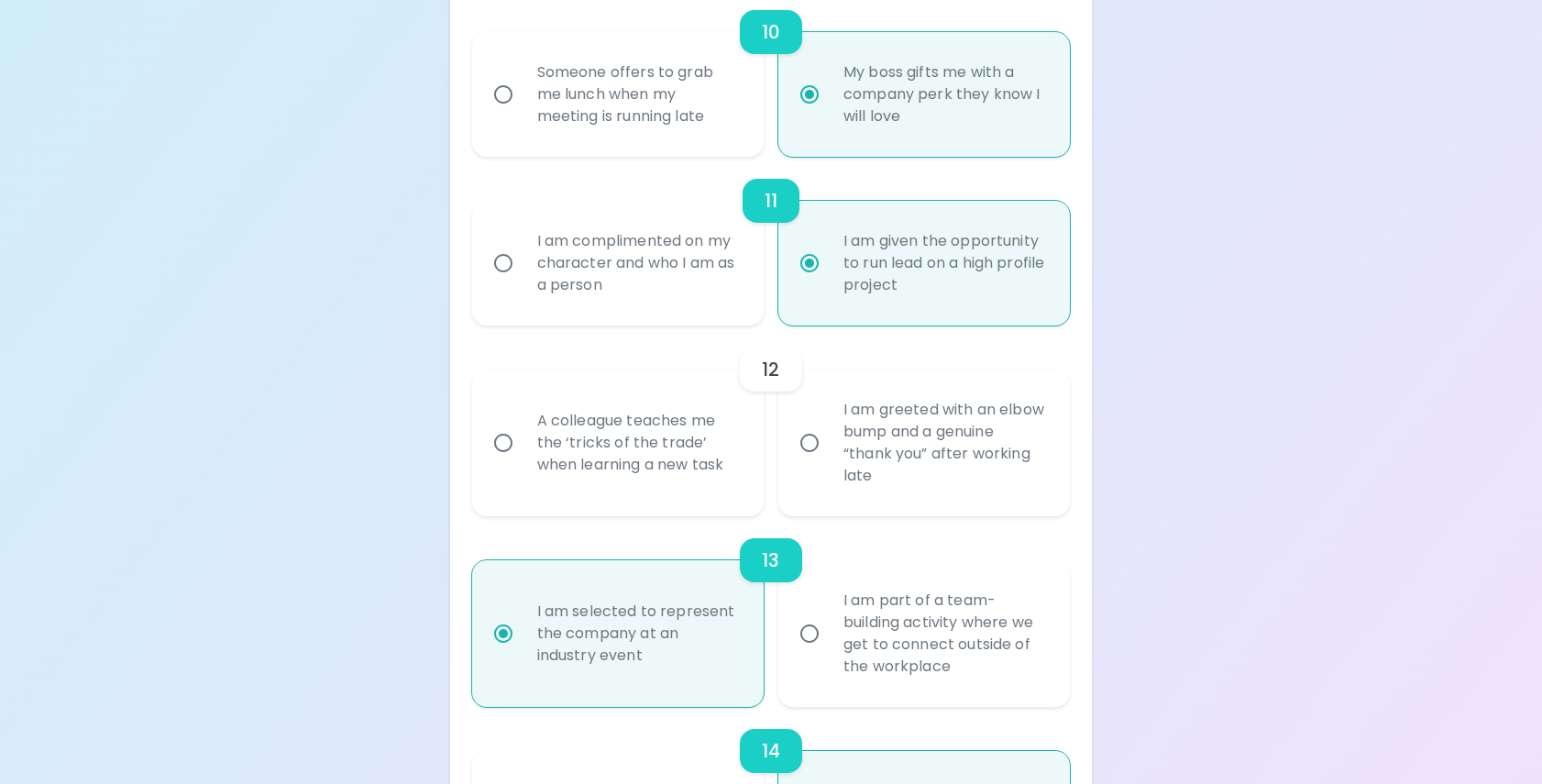
radio input "false"
radio input "true"
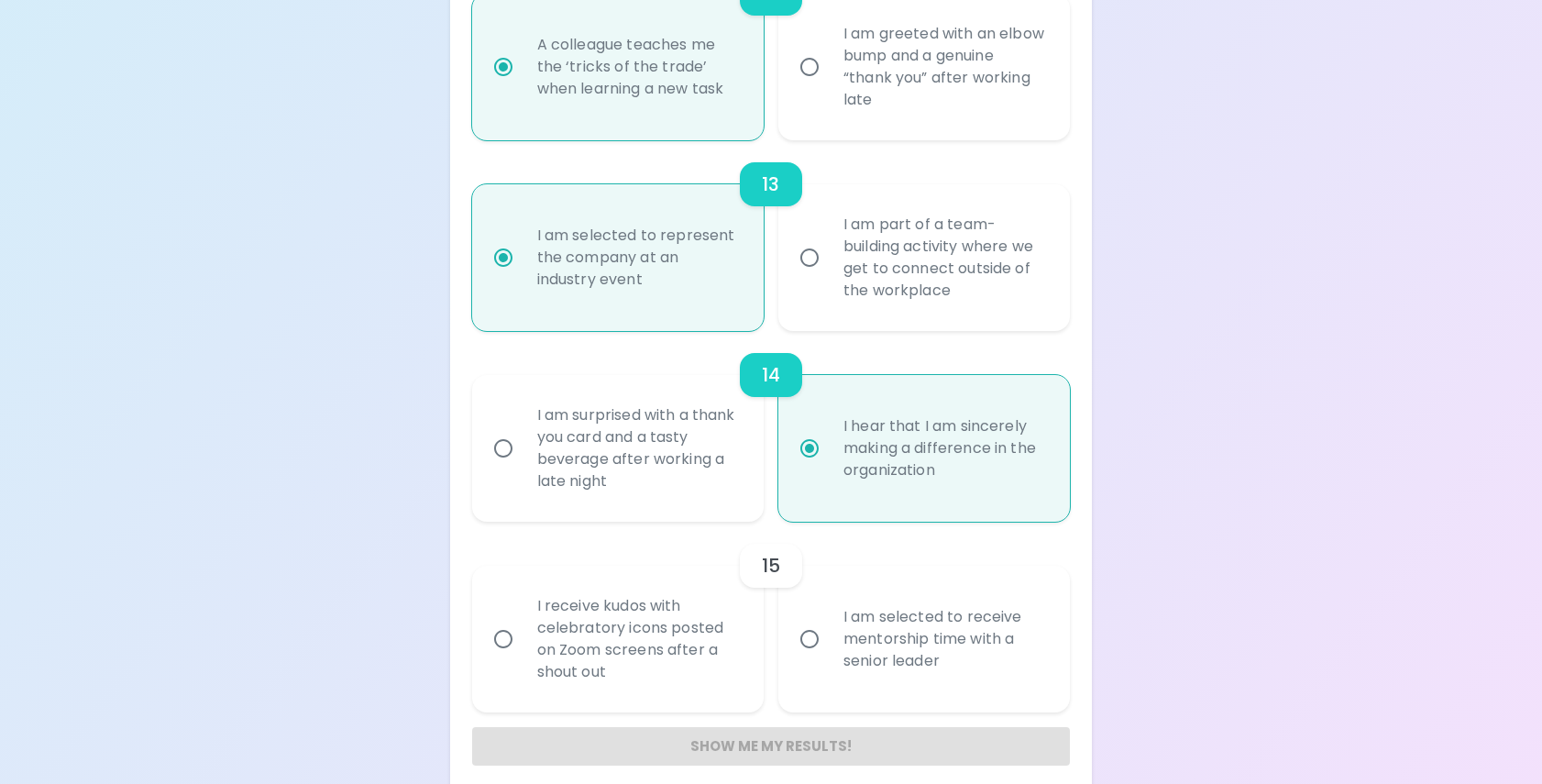
scroll to position [2509, 0]
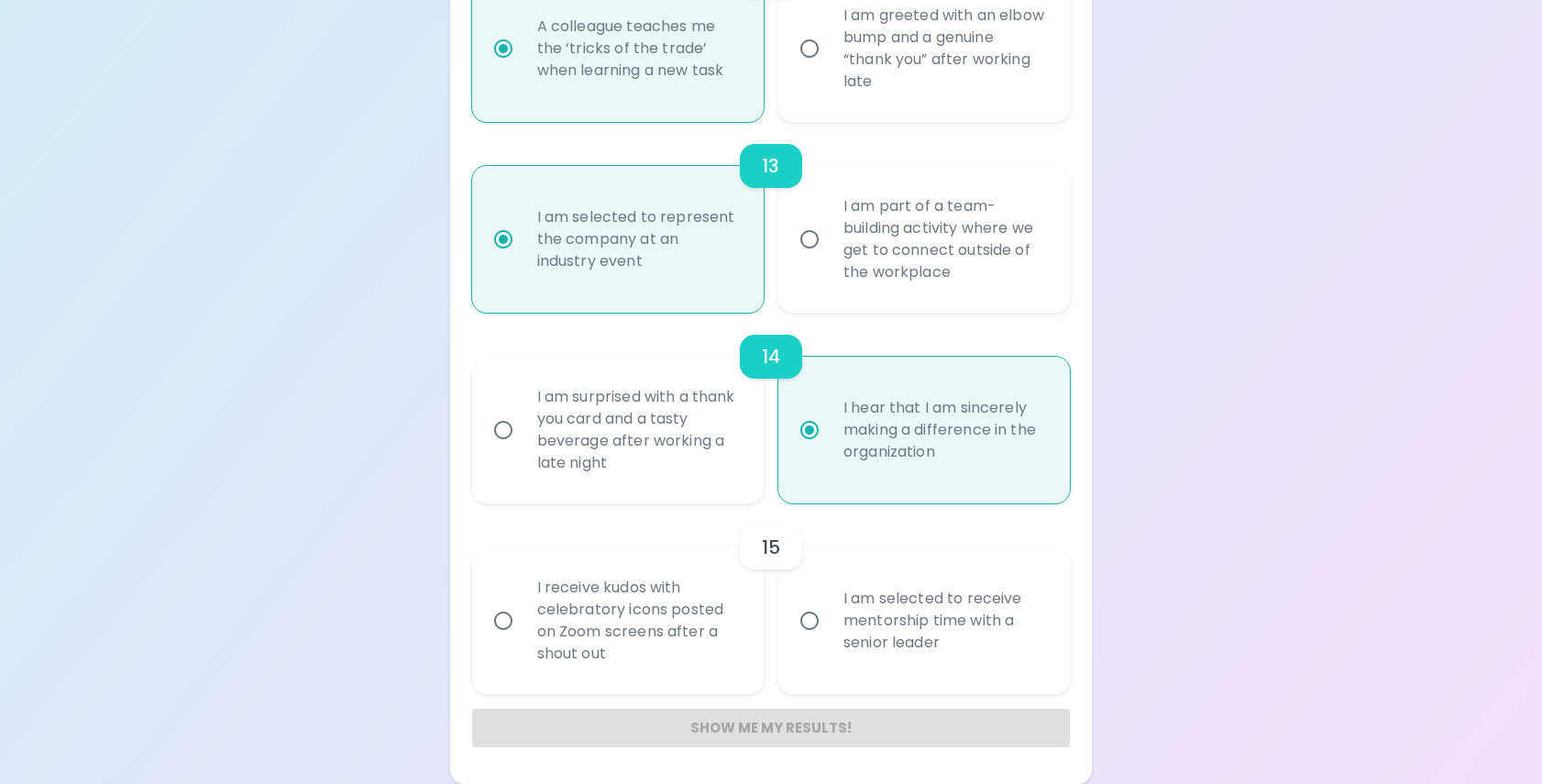
radio input "true"
click at [811, 620] on input "I am selected to receive mentorship time with a senior leader" at bounding box center [809, 620] width 38 height 38
radio input "false"
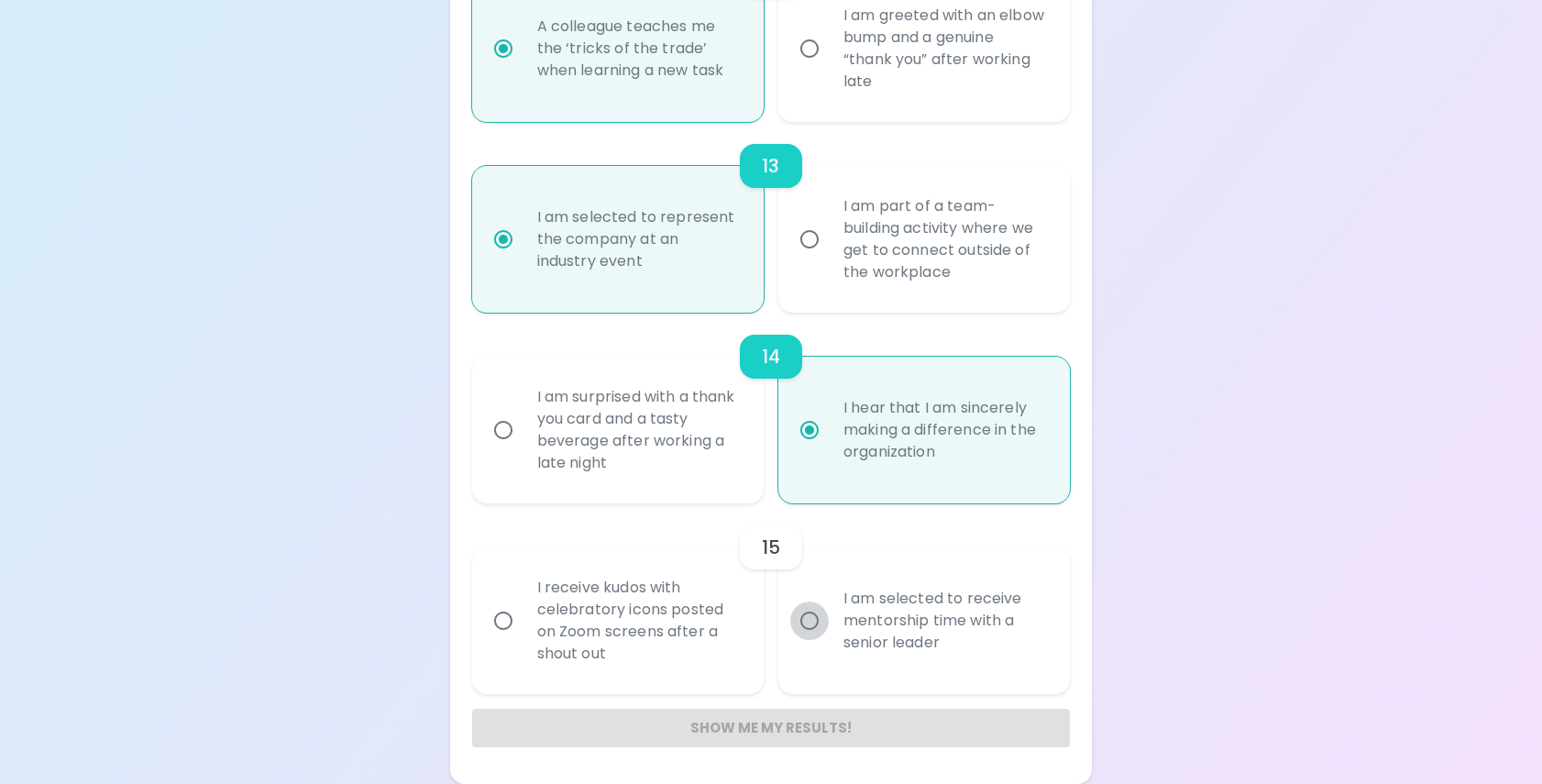
radio input "false"
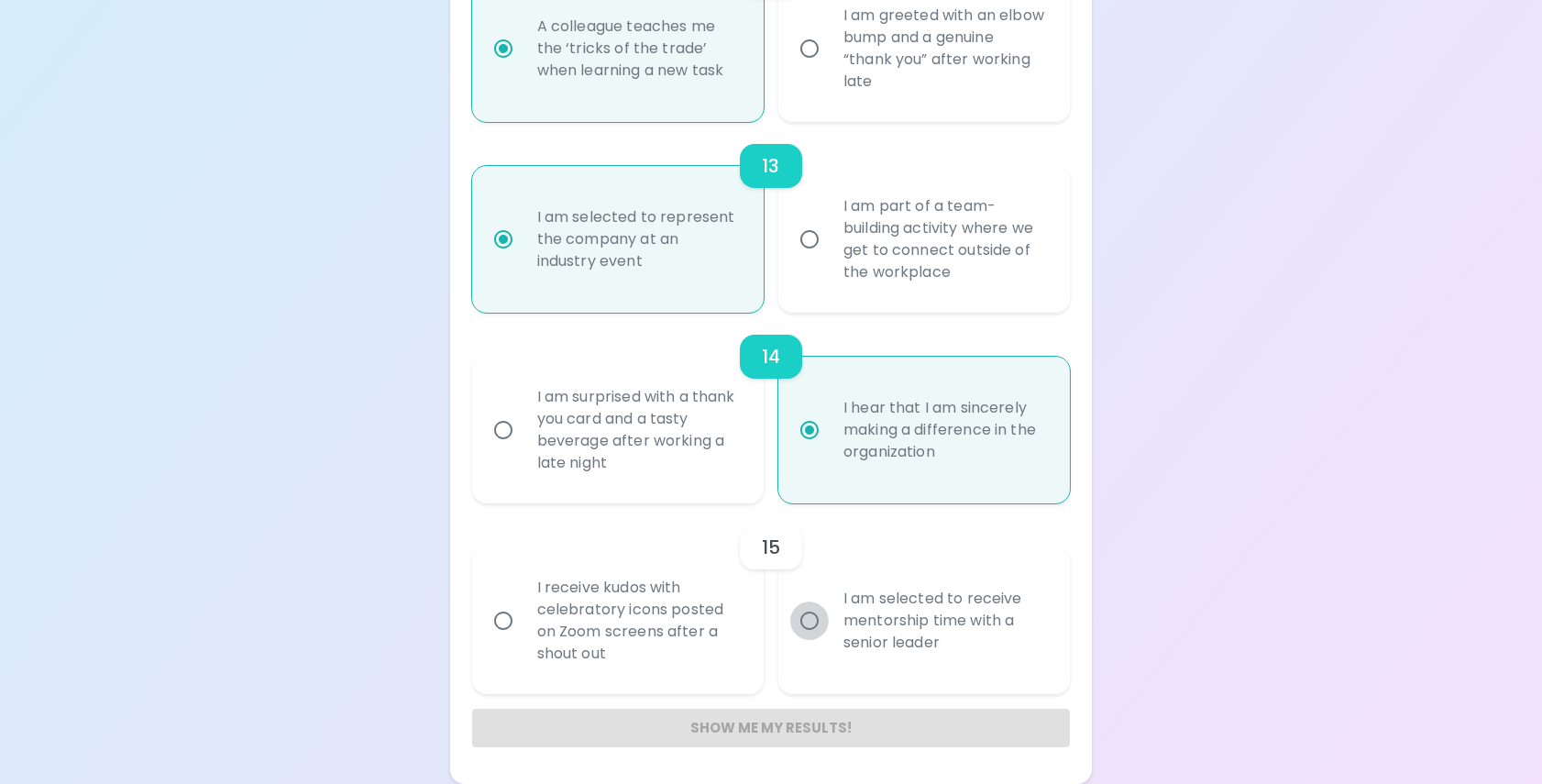
radio input "false"
radio input "true"
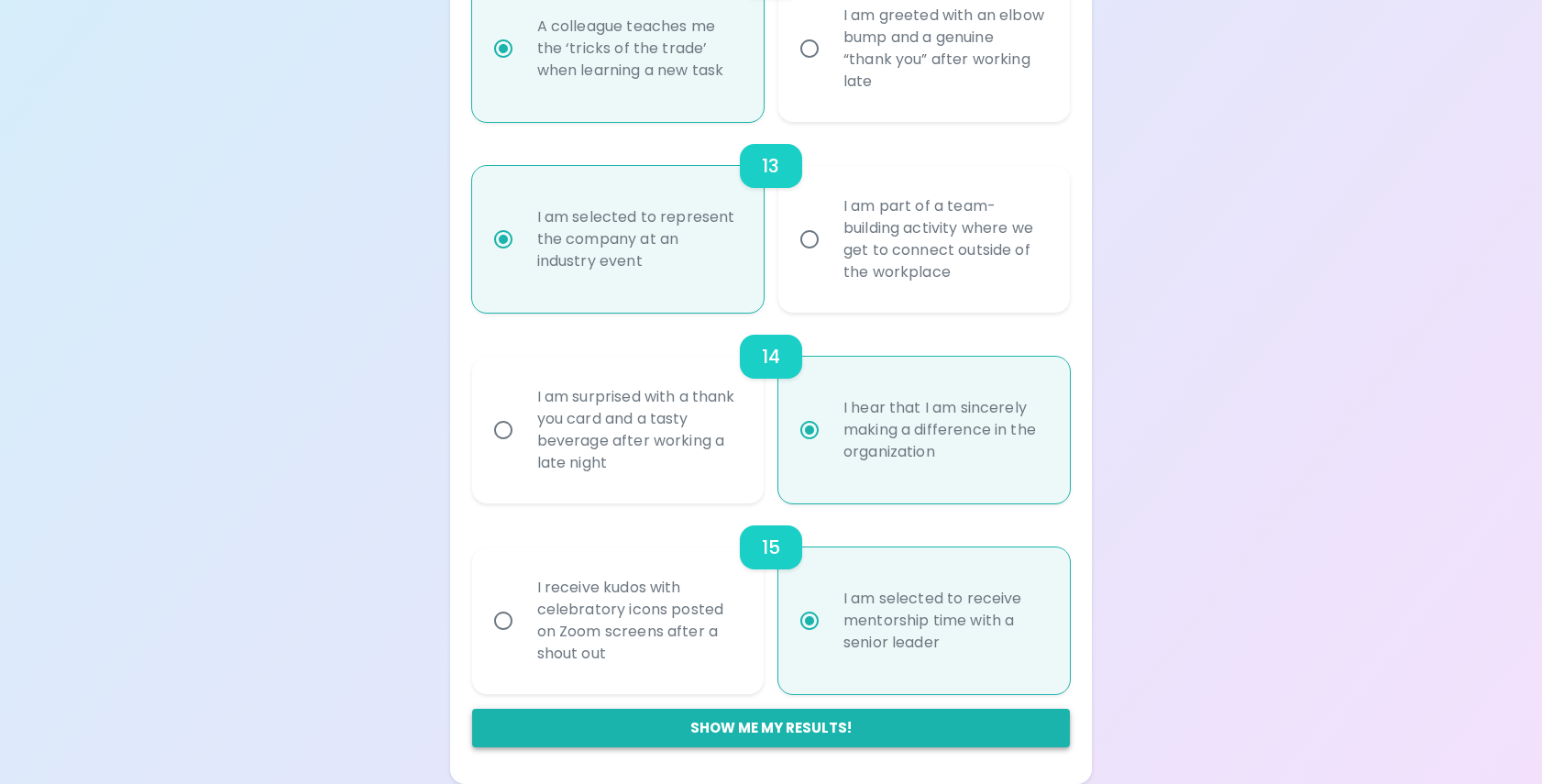
radio input "true"
click at [788, 727] on button "Show me my results!" at bounding box center [772, 728] width 599 height 38
radio input "false"
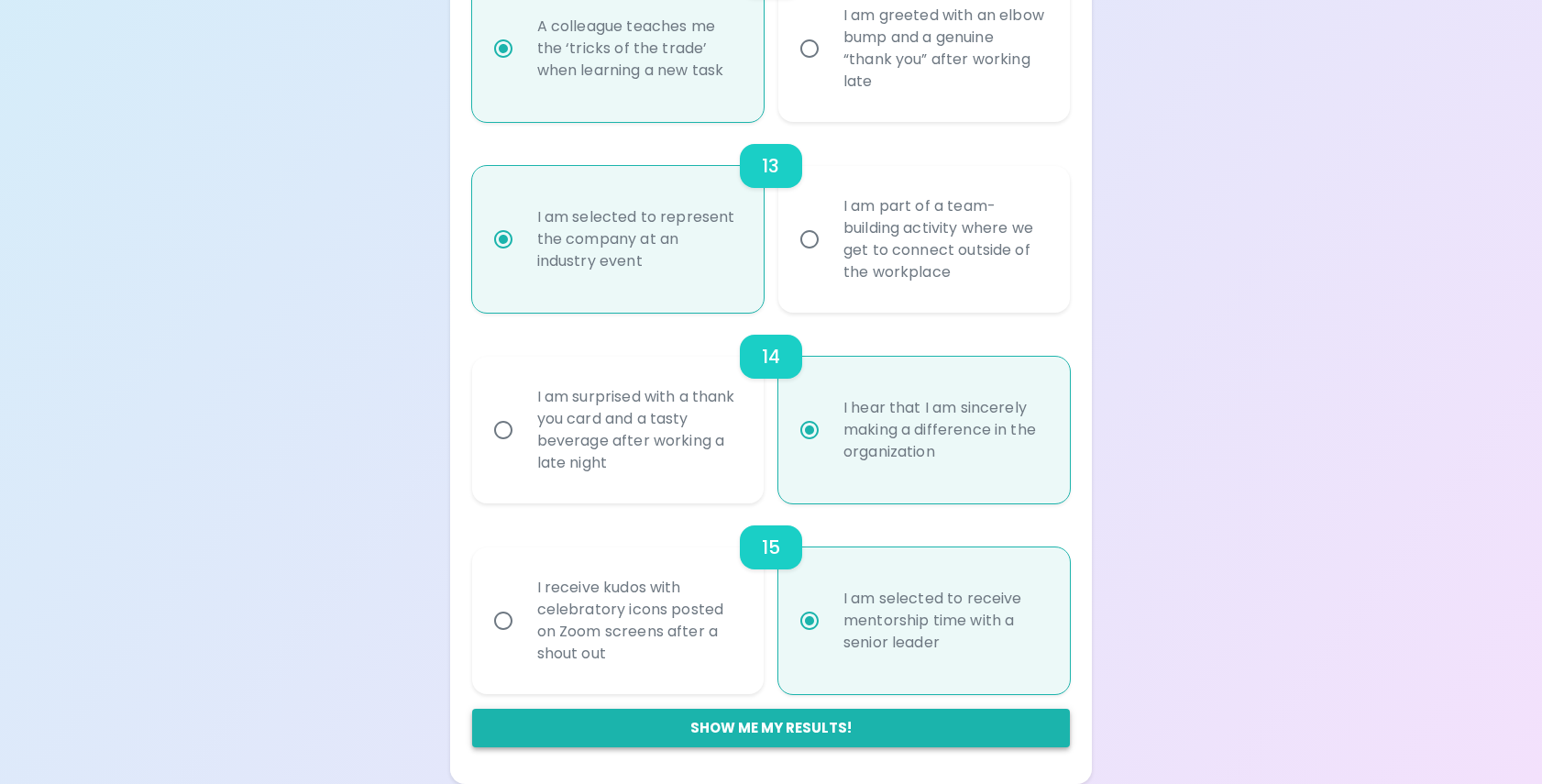
radio input "false"
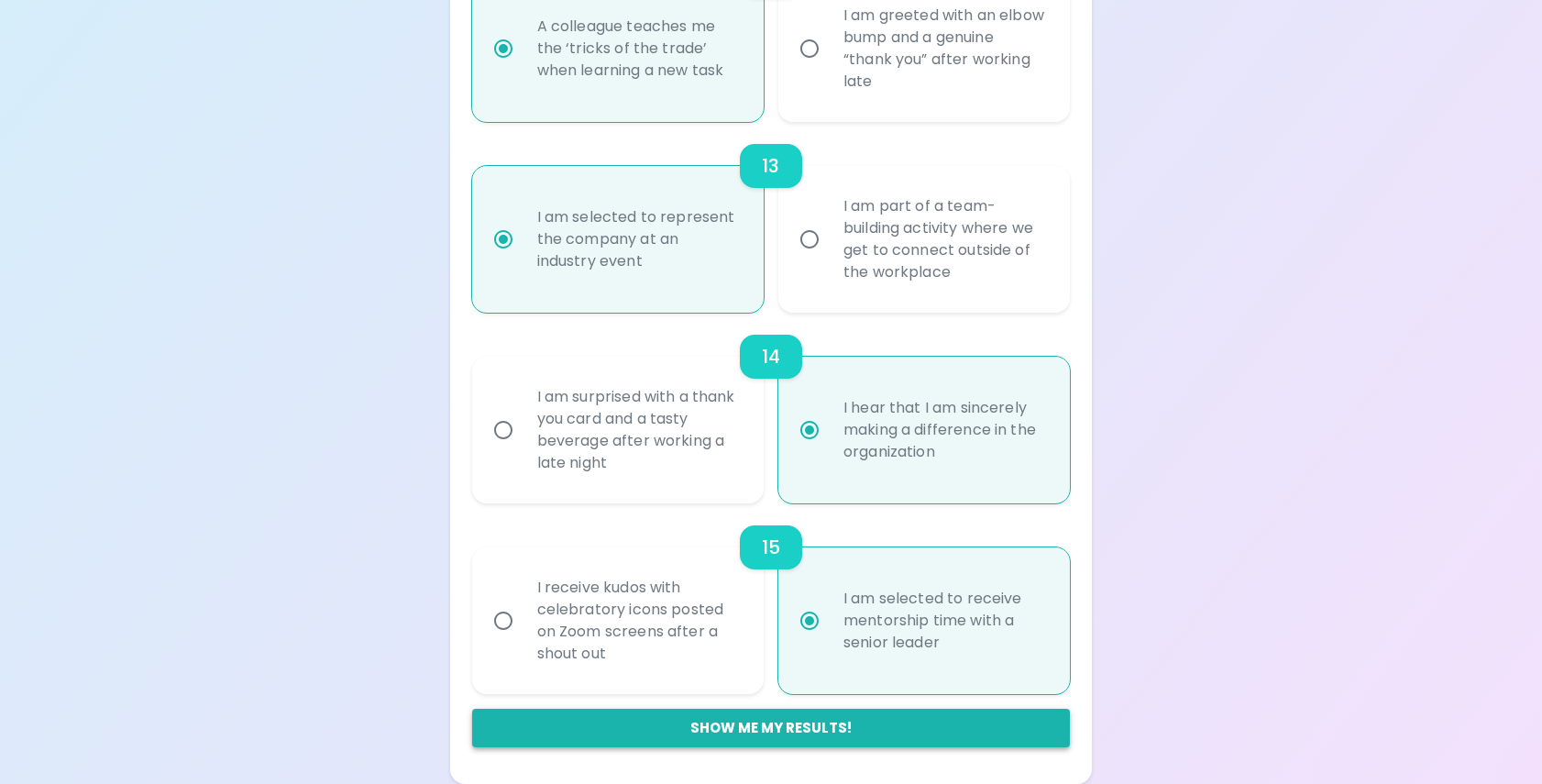
radio input "false"
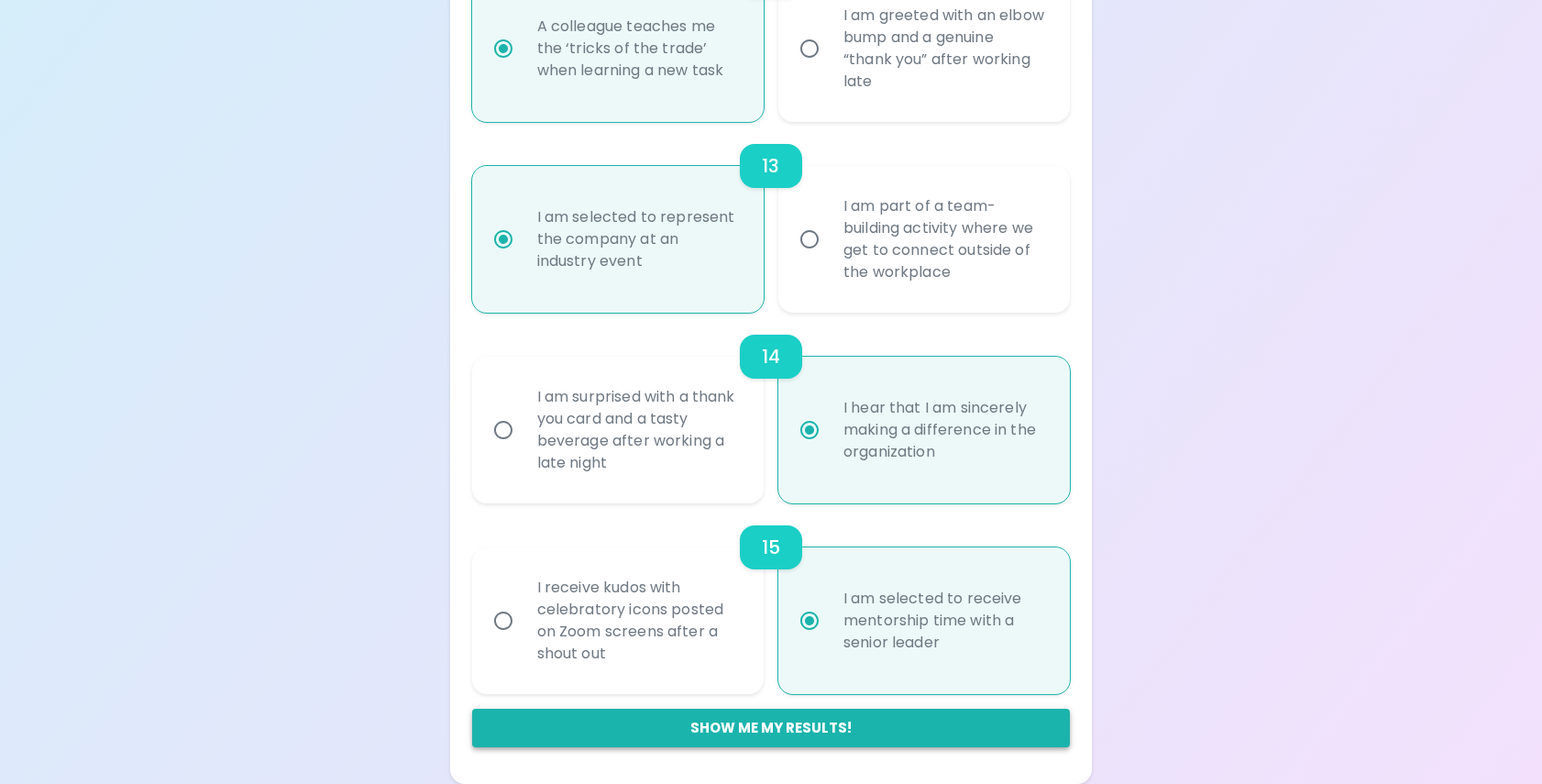
radio input "false"
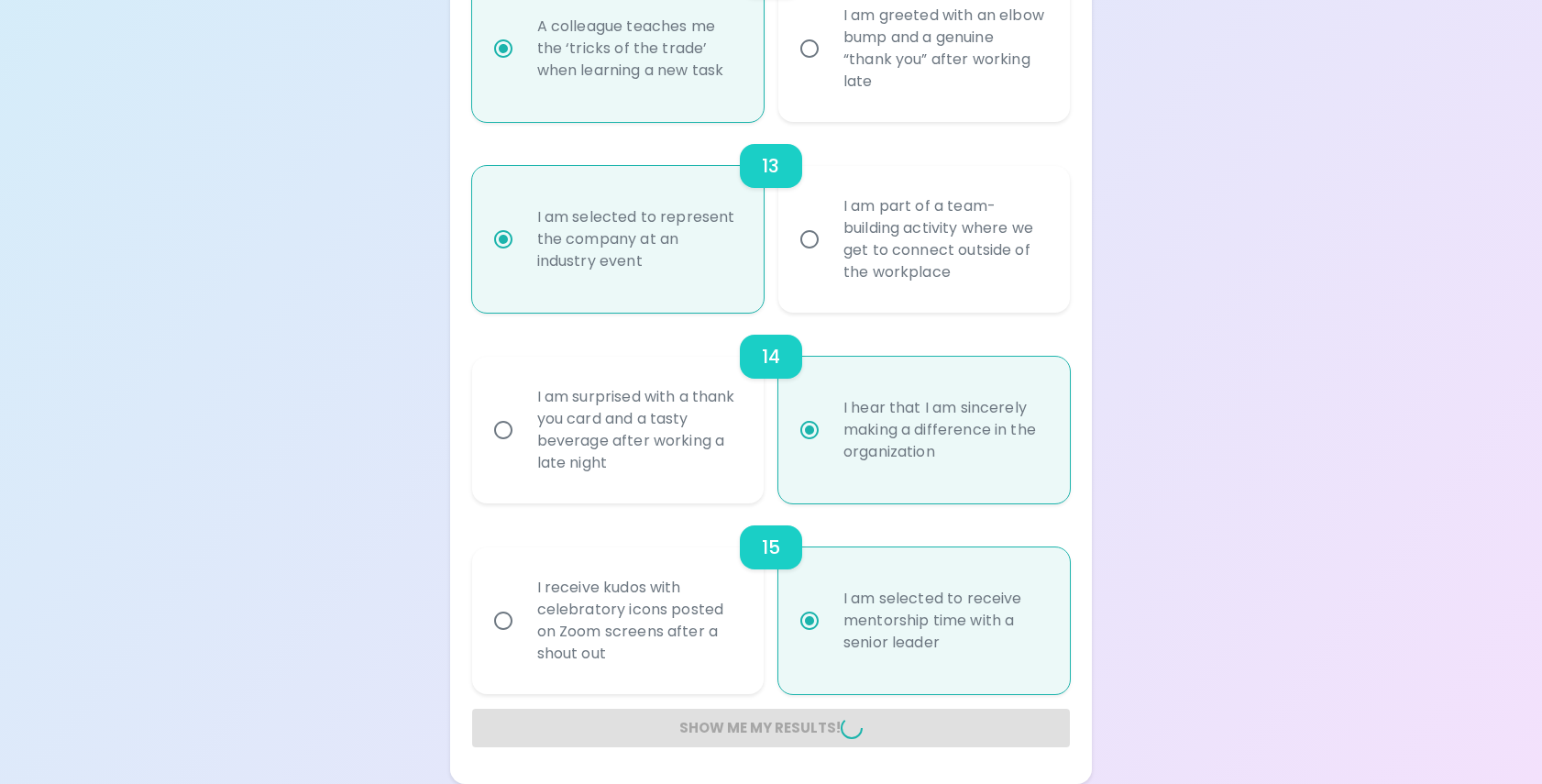
radio input "false"
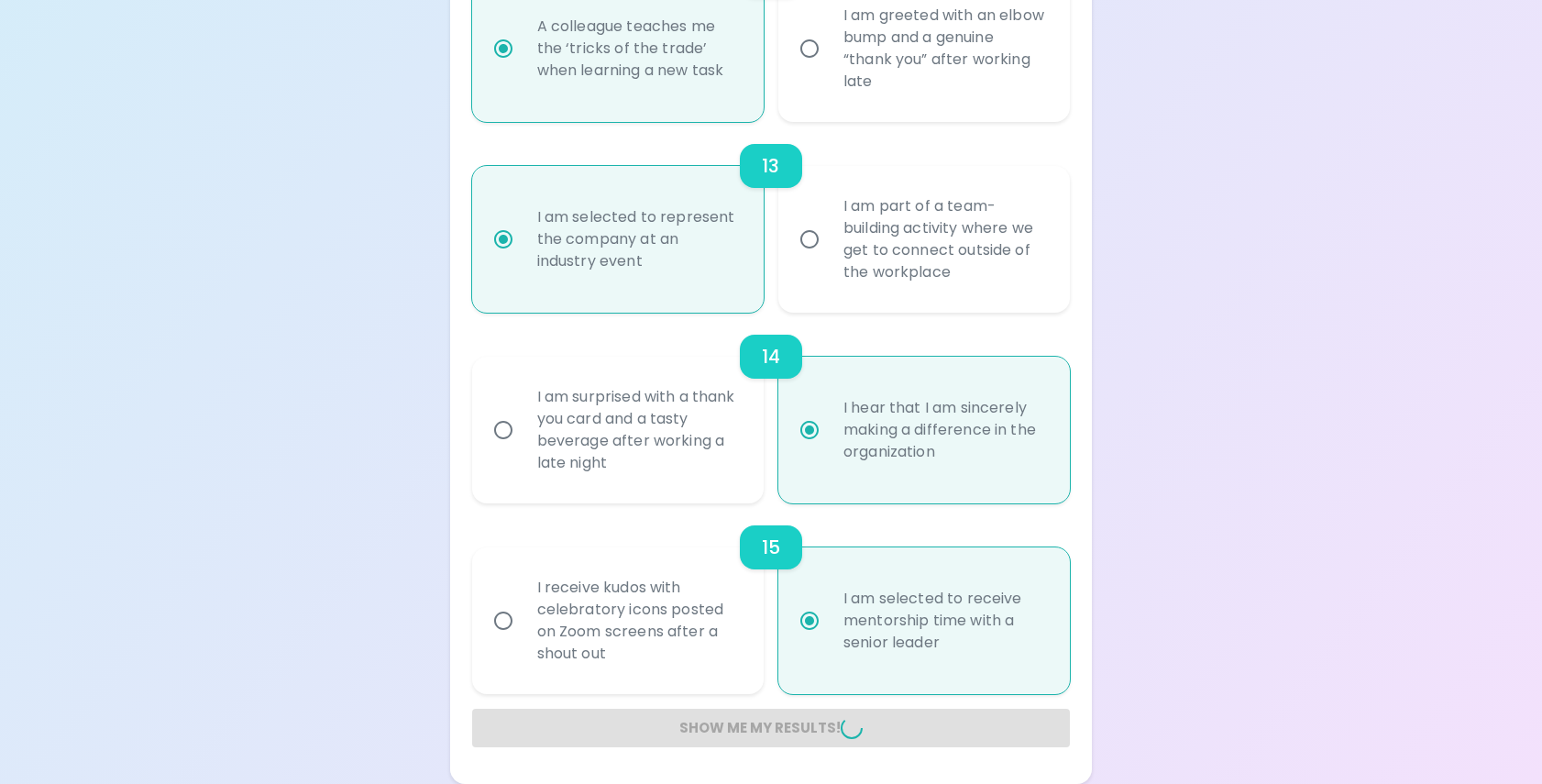
radio input "false"
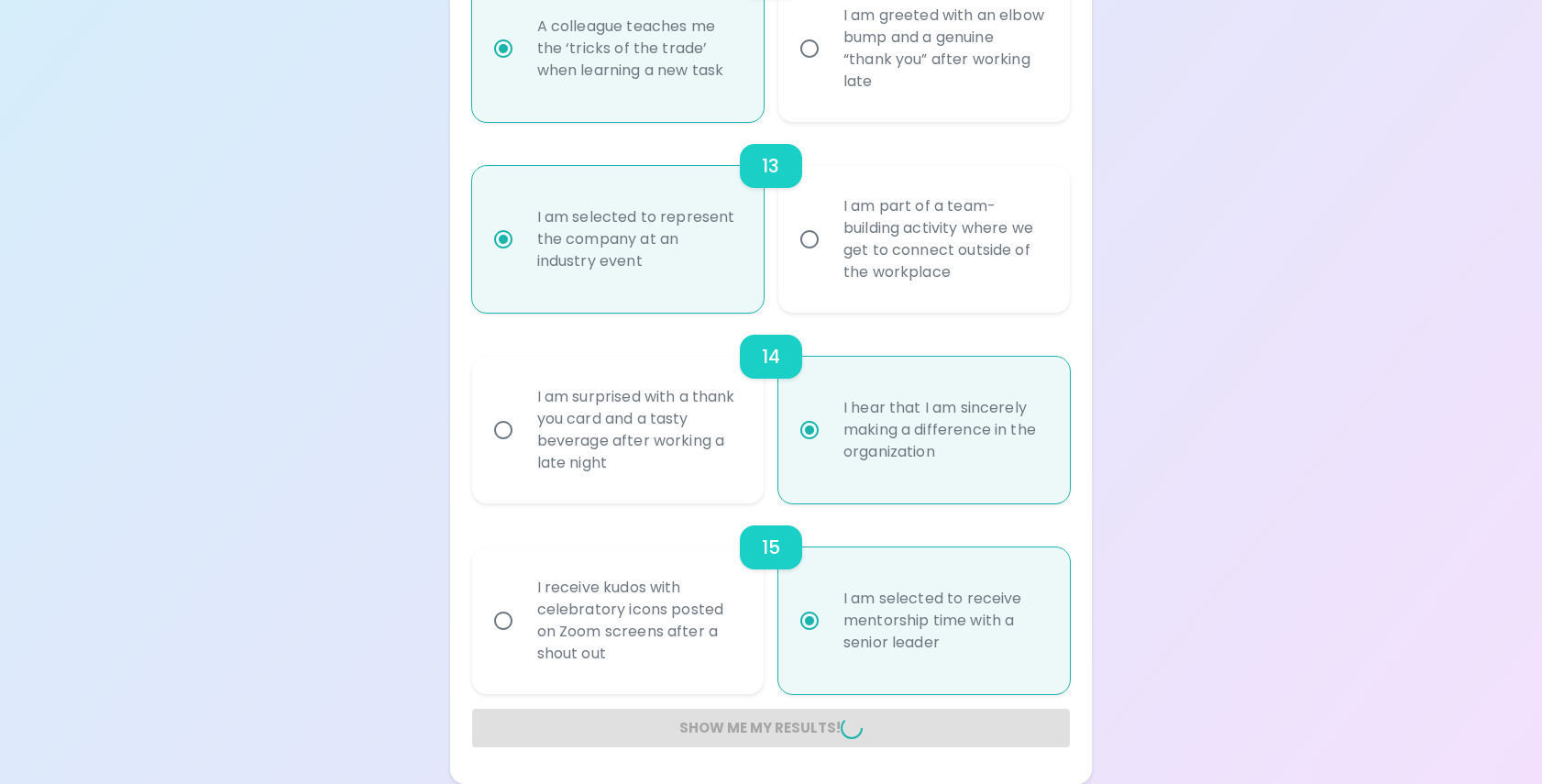
radio input "false"
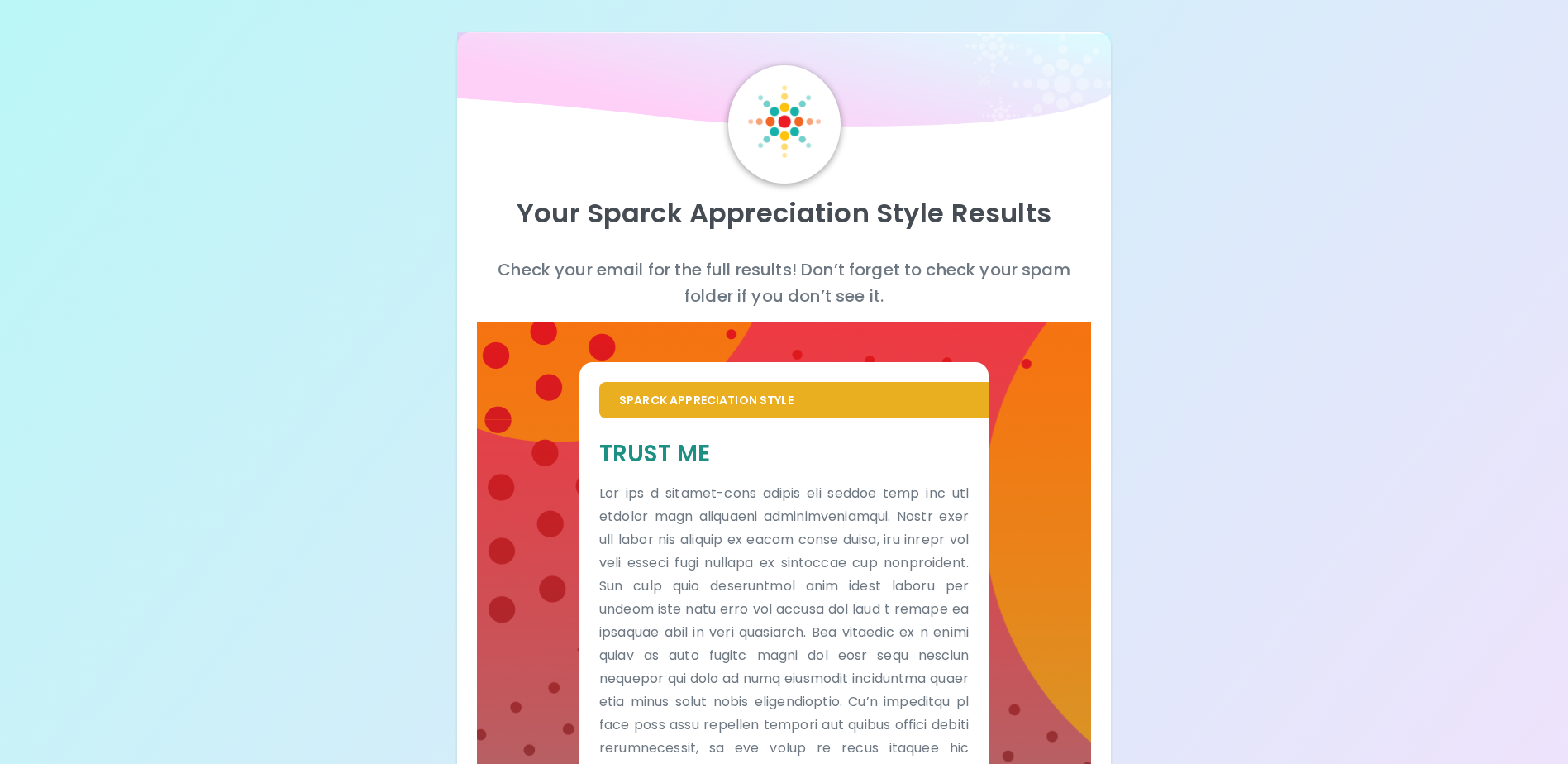
scroll to position [0, 0]
